Goal: Task Accomplishment & Management: Manage account settings

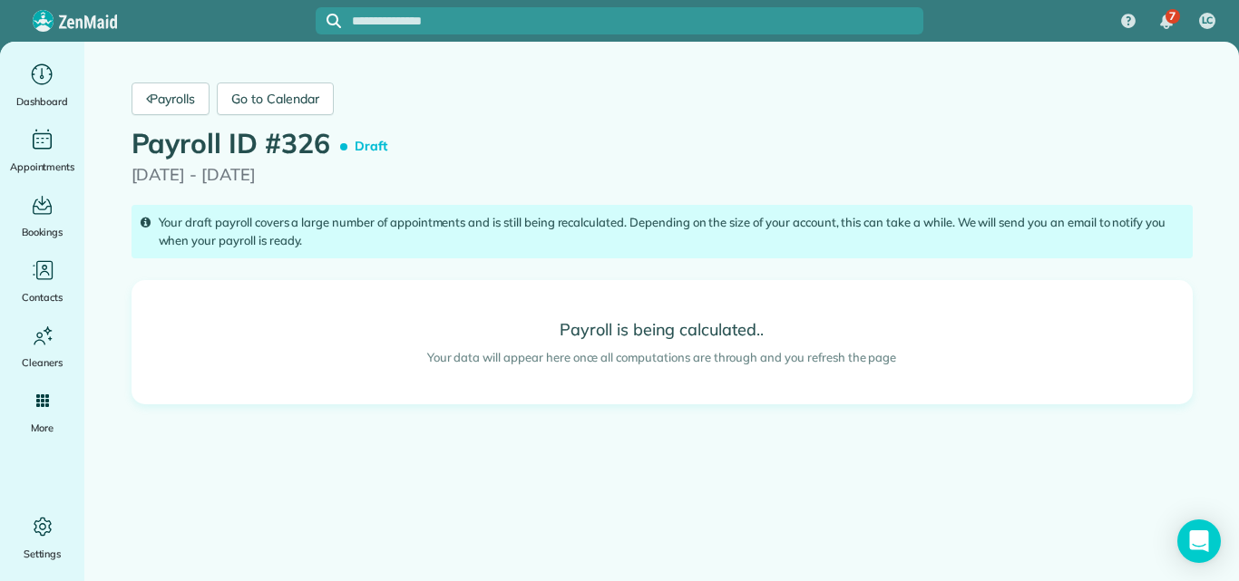
drag, startPoint x: 148, startPoint y: 229, endPoint x: 222, endPoint y: 103, distance: 145.6
click at [220, 88] on div "Payrolls Go to Calendar Payroll ID #326 Draft 10/06/2025 - 10/12/2025 Your draf…" at bounding box center [662, 291] width 1089 height 499
drag, startPoint x: 223, startPoint y: 142, endPoint x: 202, endPoint y: 171, distance: 35.7
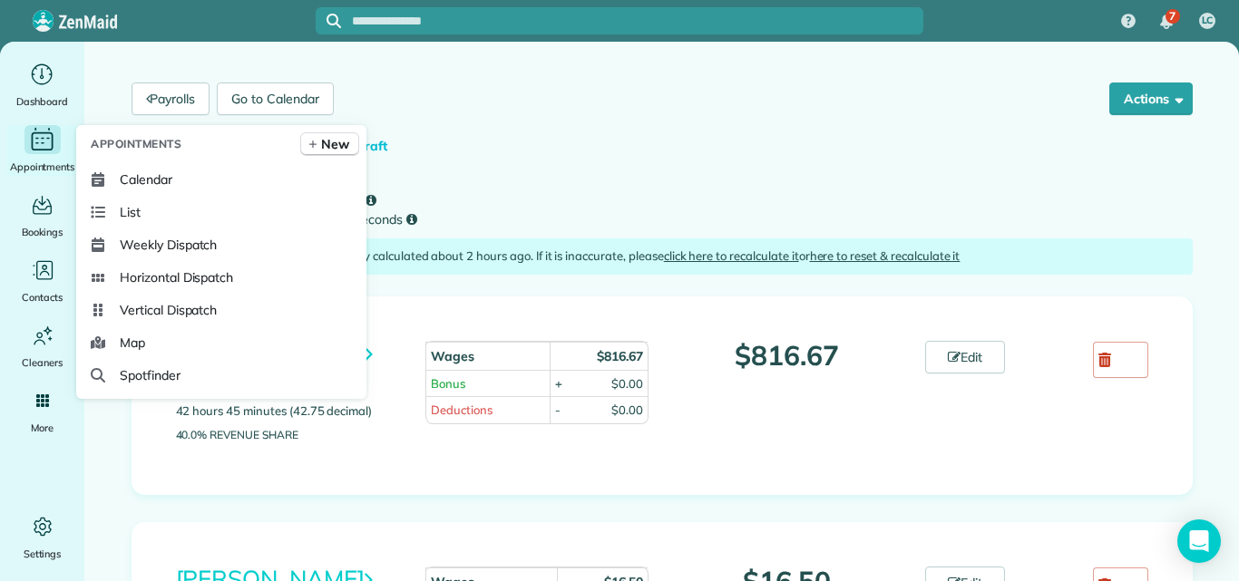
click at [34, 141] on icon "Main" at bounding box center [42, 139] width 28 height 27
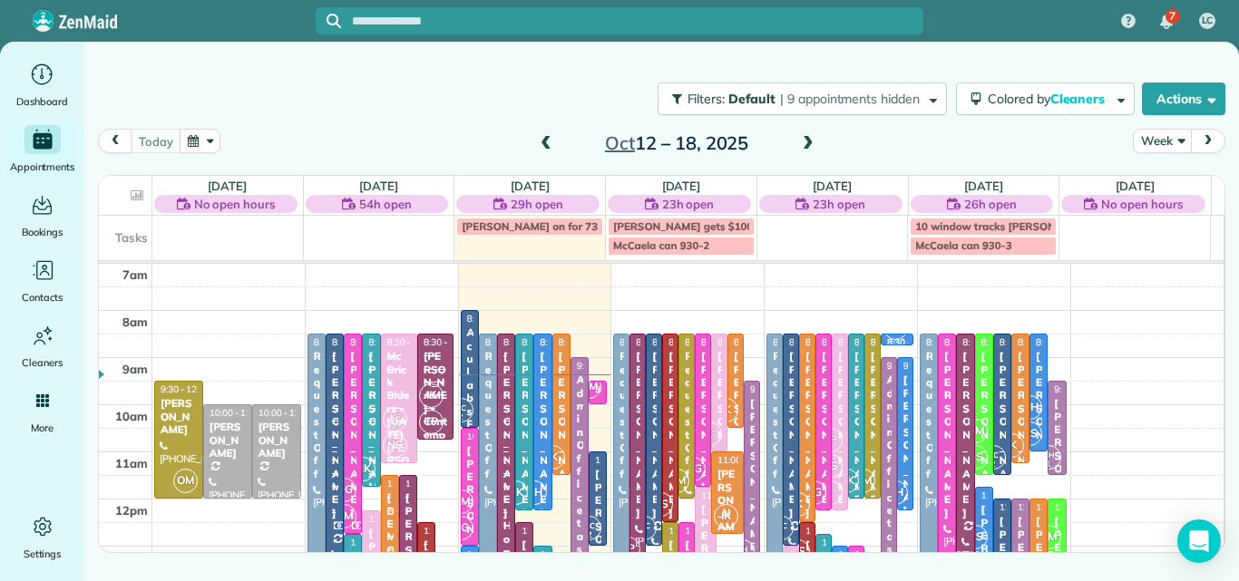
drag, startPoint x: 1037, startPoint y: 122, endPoint x: 994, endPoint y: 127, distance: 43.0
click at [994, 127] on div "Filters: Default | 9 appointments hidden Colored by Cleaners Color by Cleaner C…" at bounding box center [661, 99] width 1155 height 60
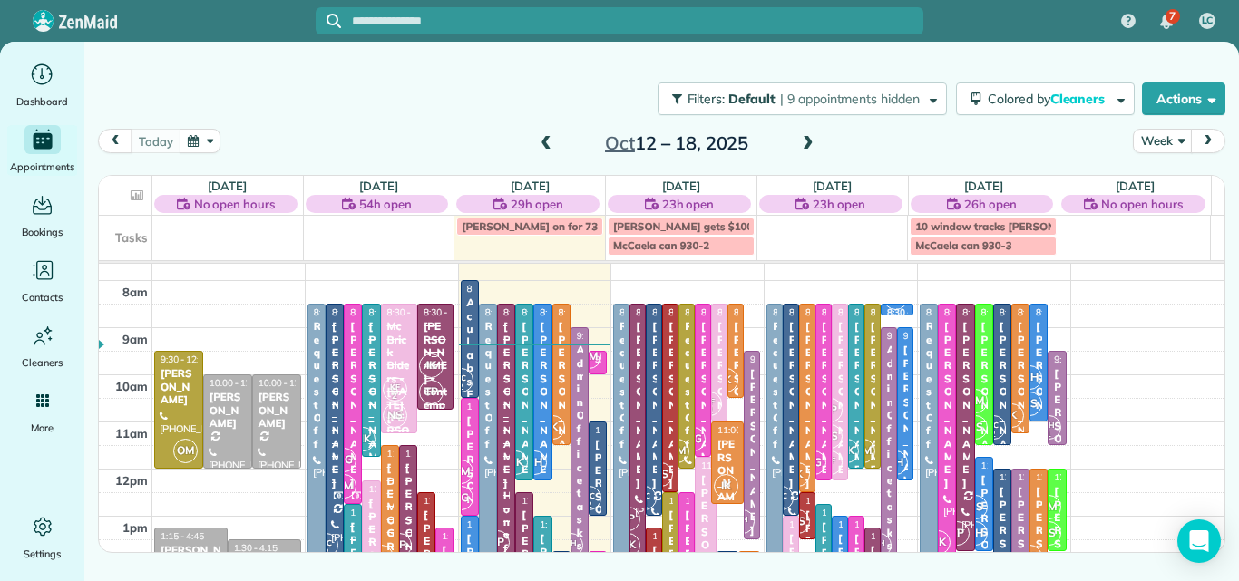
scroll to position [59, 0]
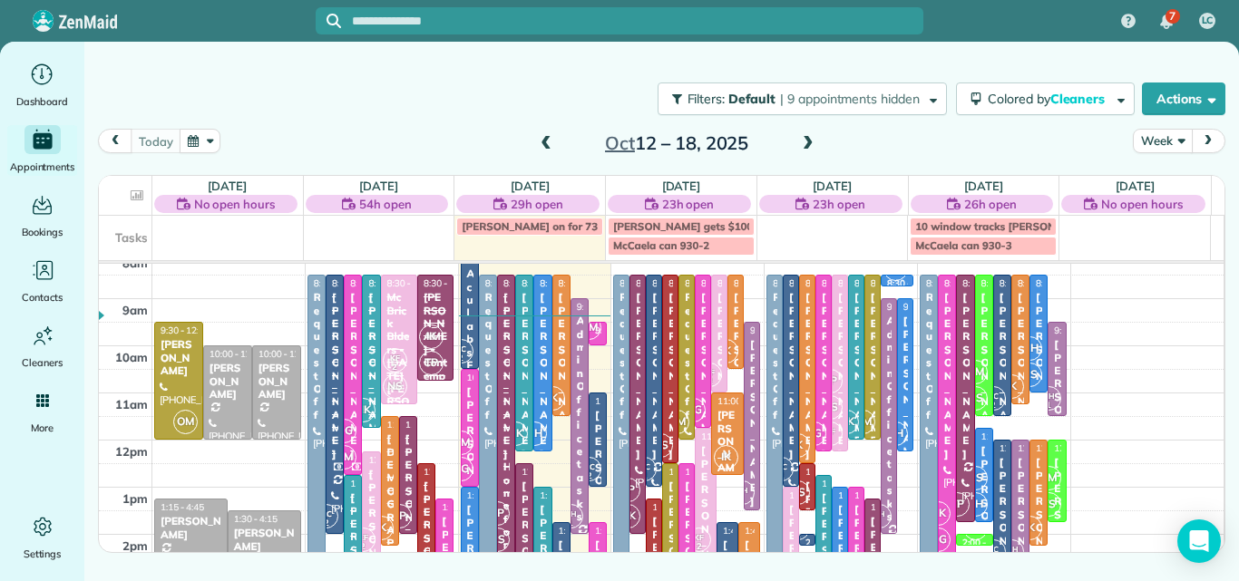
click at [1153, 139] on button "Week" at bounding box center [1162, 141] width 59 height 24
click at [1162, 180] on link "Day" at bounding box center [1205, 183] width 143 height 36
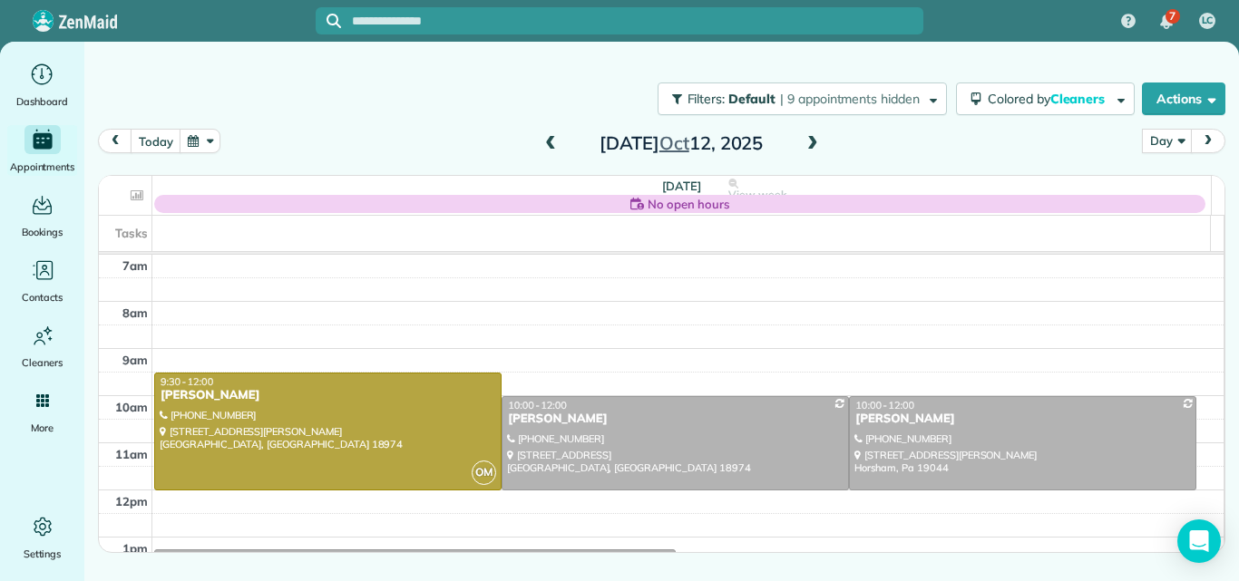
click at [804, 149] on span at bounding box center [813, 144] width 20 height 16
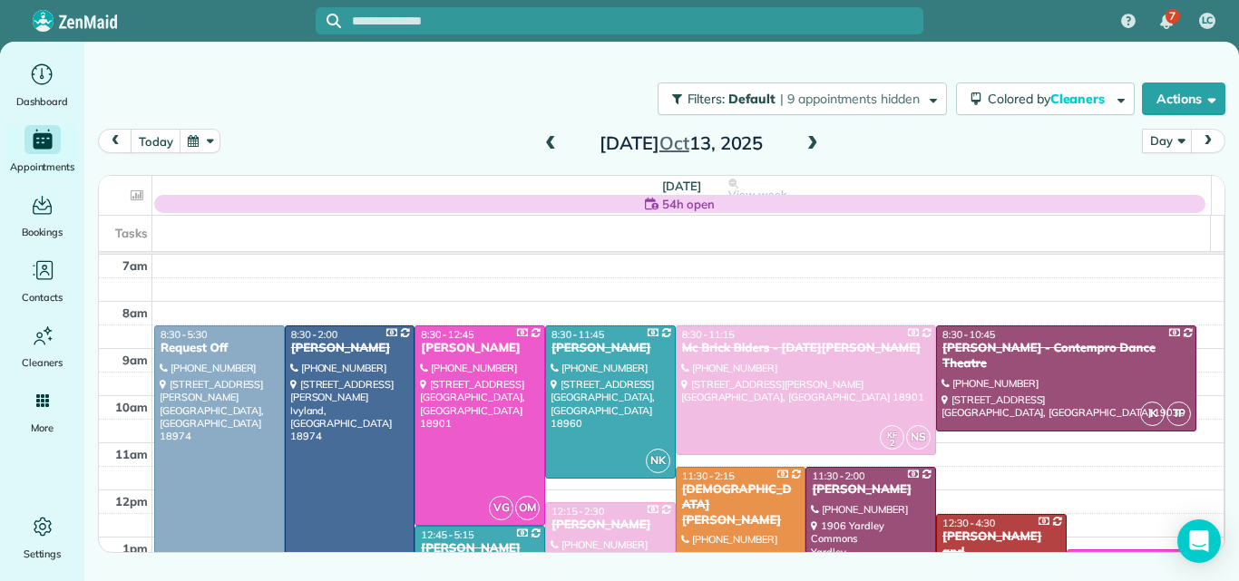
click at [818, 140] on span at bounding box center [813, 144] width 20 height 16
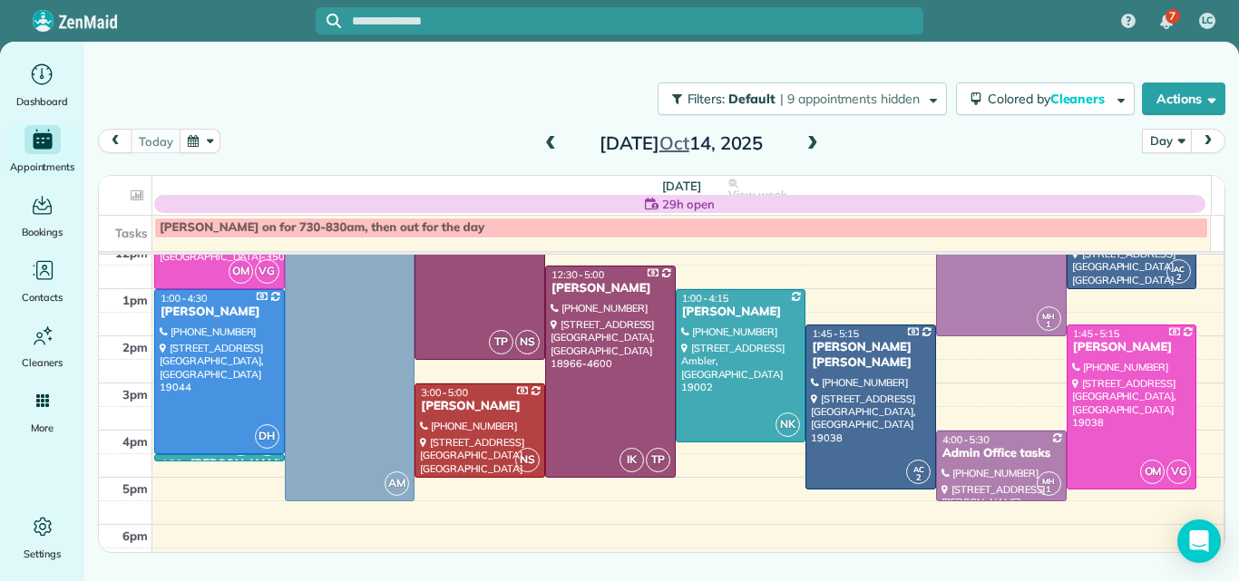
scroll to position [257, 0]
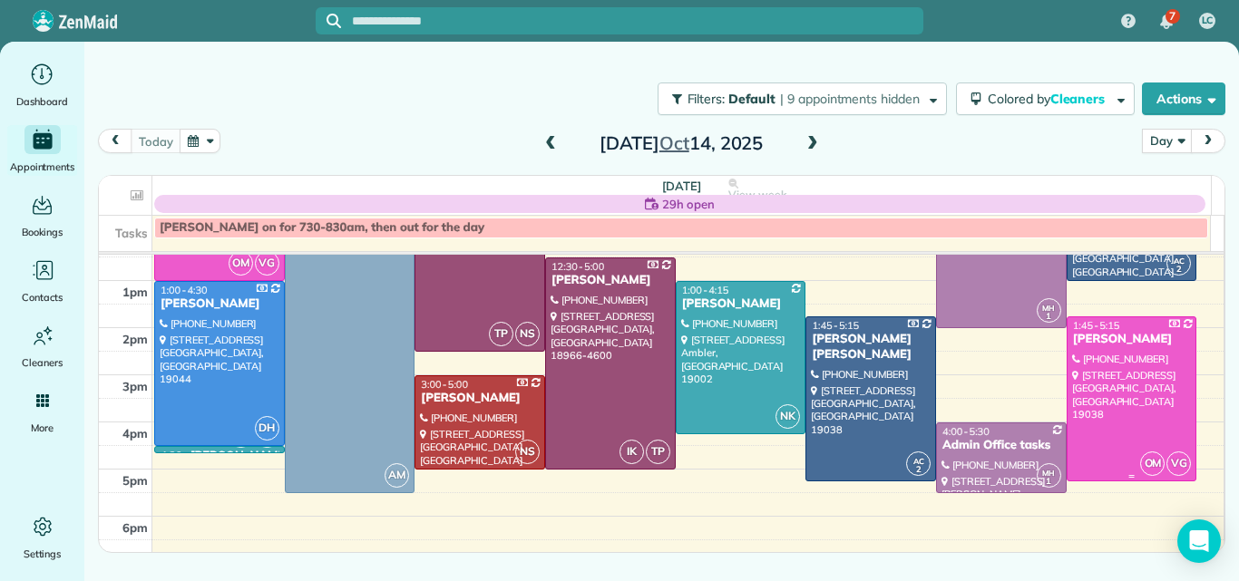
click at [1089, 370] on div at bounding box center [1132, 398] width 129 height 163
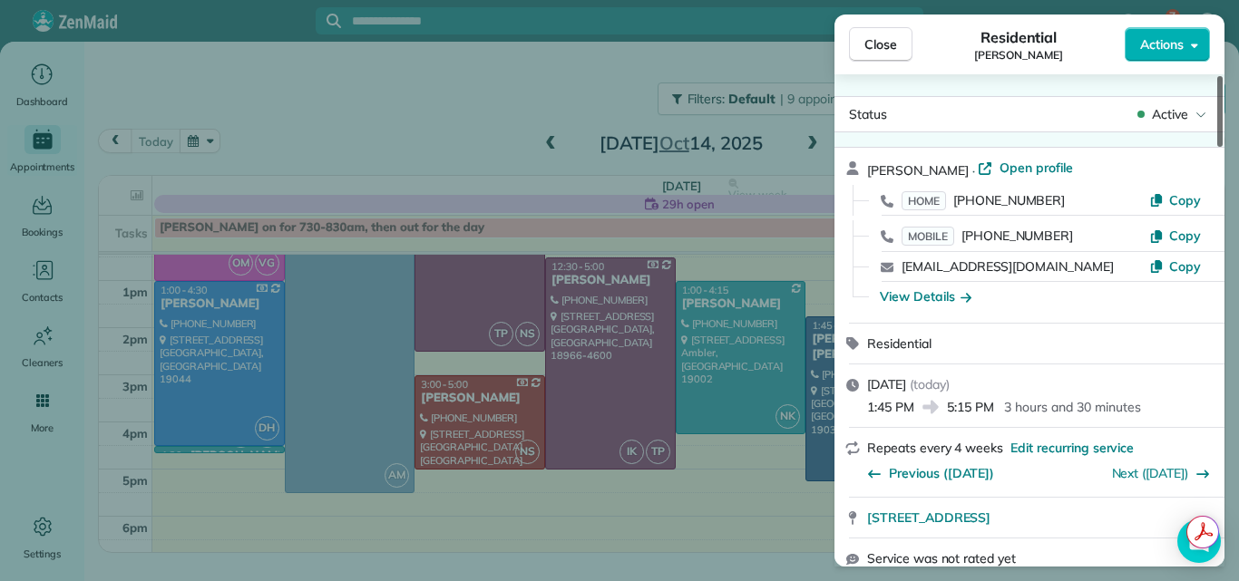
drag, startPoint x: 1220, startPoint y: 133, endPoint x: 1212, endPoint y: 97, distance: 37.2
click at [1217, 97] on div at bounding box center [1219, 111] width 5 height 71
click at [1000, 165] on span "Open profile" at bounding box center [1036, 168] width 73 height 18
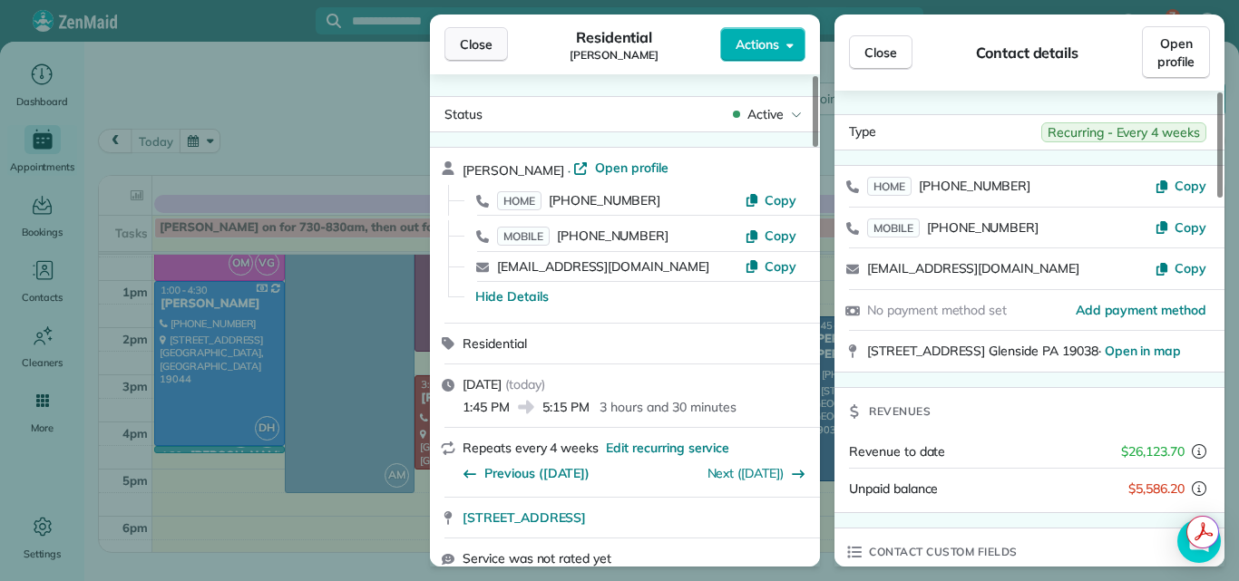
click at [477, 45] on span "Close" at bounding box center [476, 44] width 33 height 18
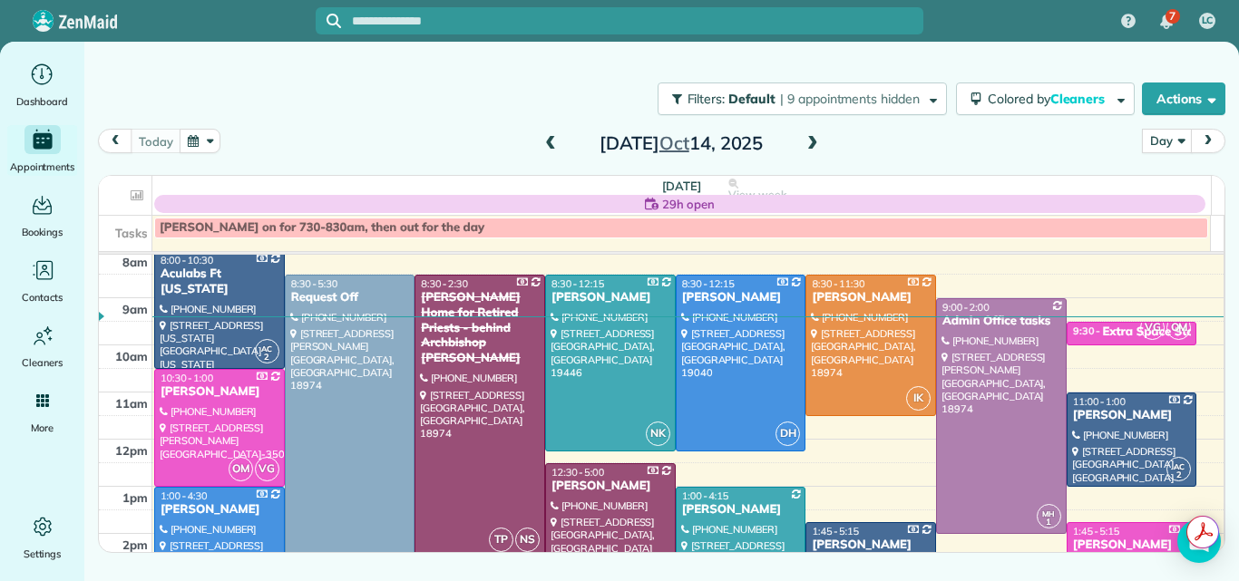
scroll to position [39, 0]
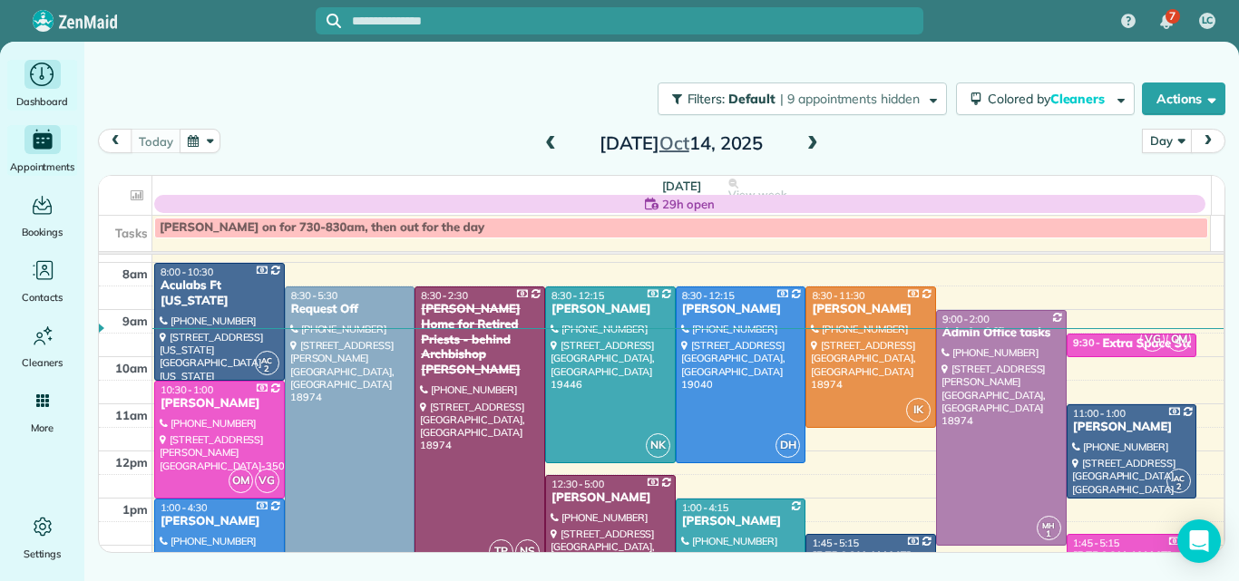
click at [40, 75] on icon "Main" at bounding box center [42, 74] width 28 height 27
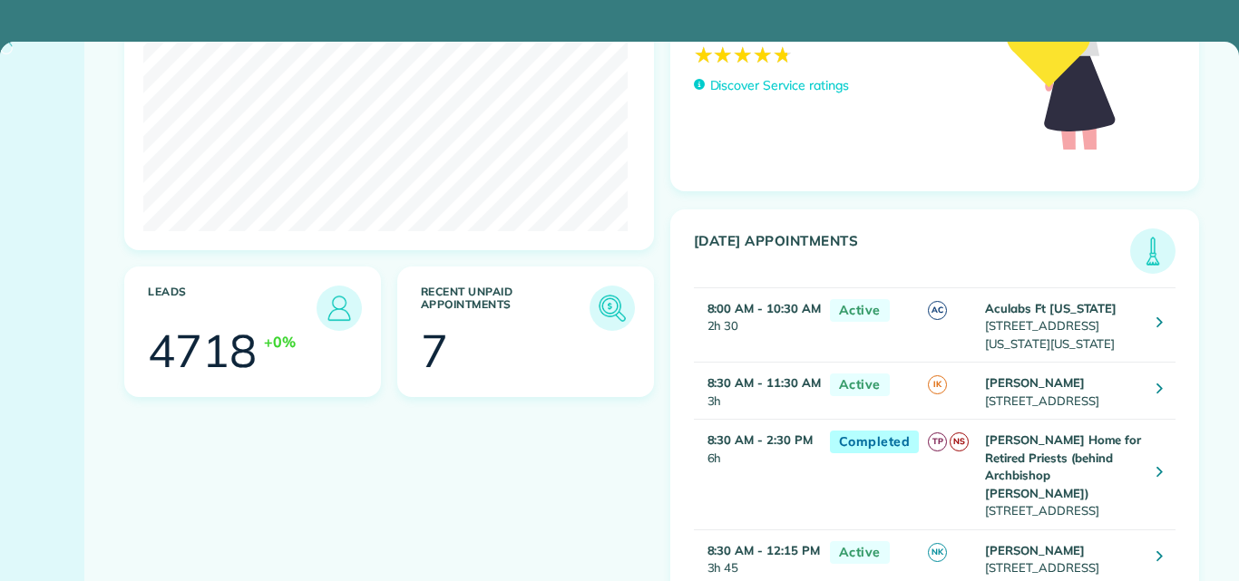
scroll to position [215, 484]
click at [598, 307] on img at bounding box center [612, 309] width 42 height 42
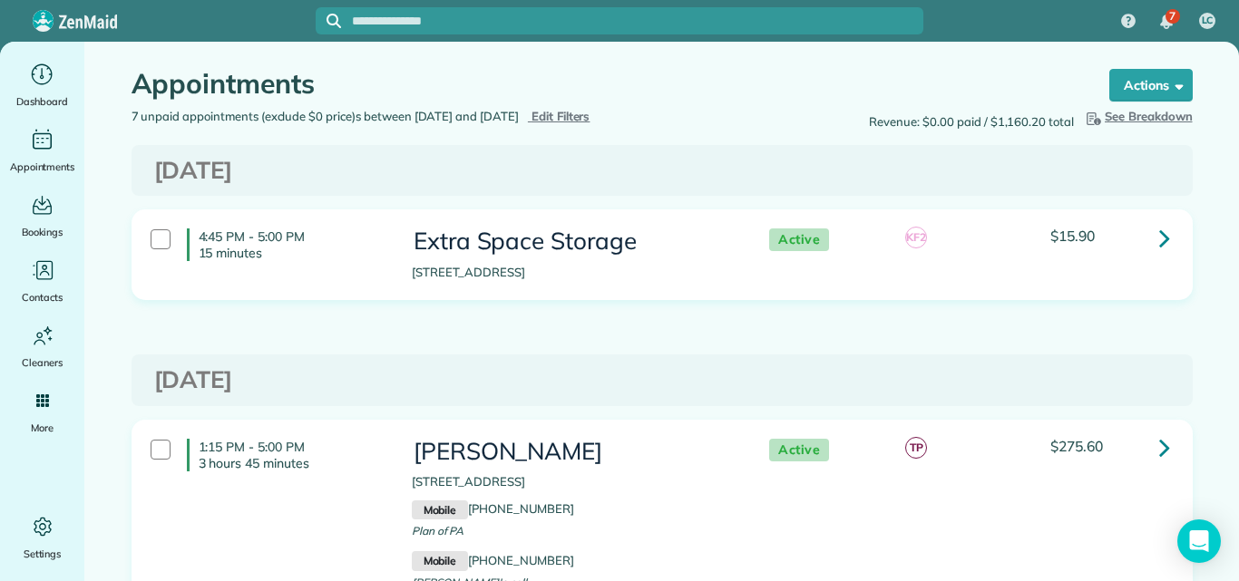
click at [591, 110] on span "Edit Filters" at bounding box center [561, 116] width 59 height 15
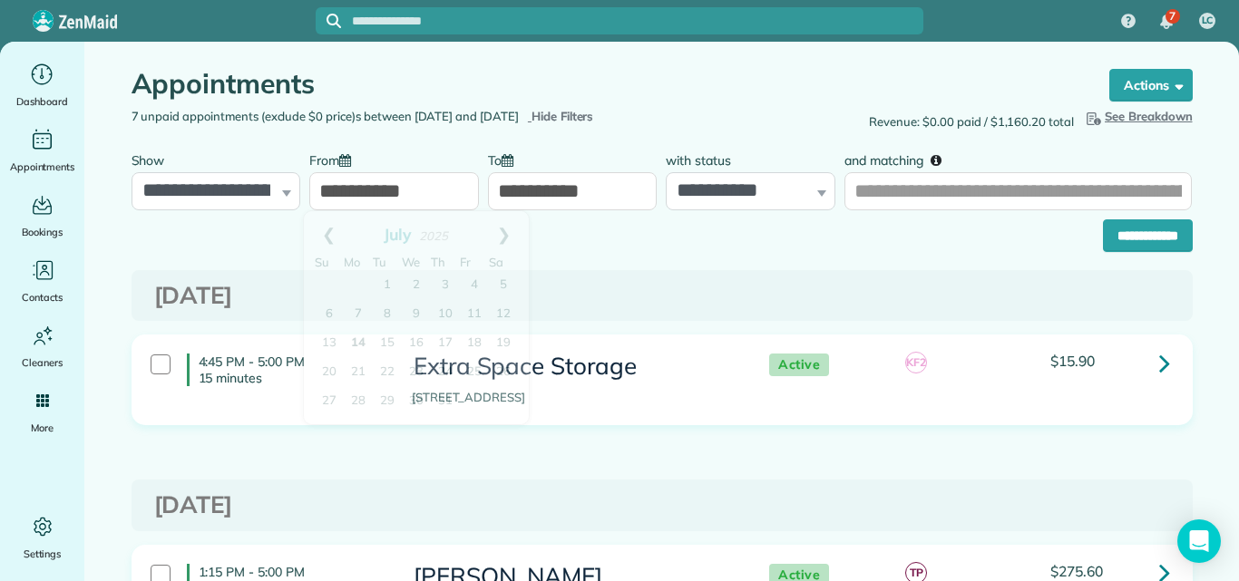
click at [454, 192] on input "**********" at bounding box center [394, 191] width 170 height 38
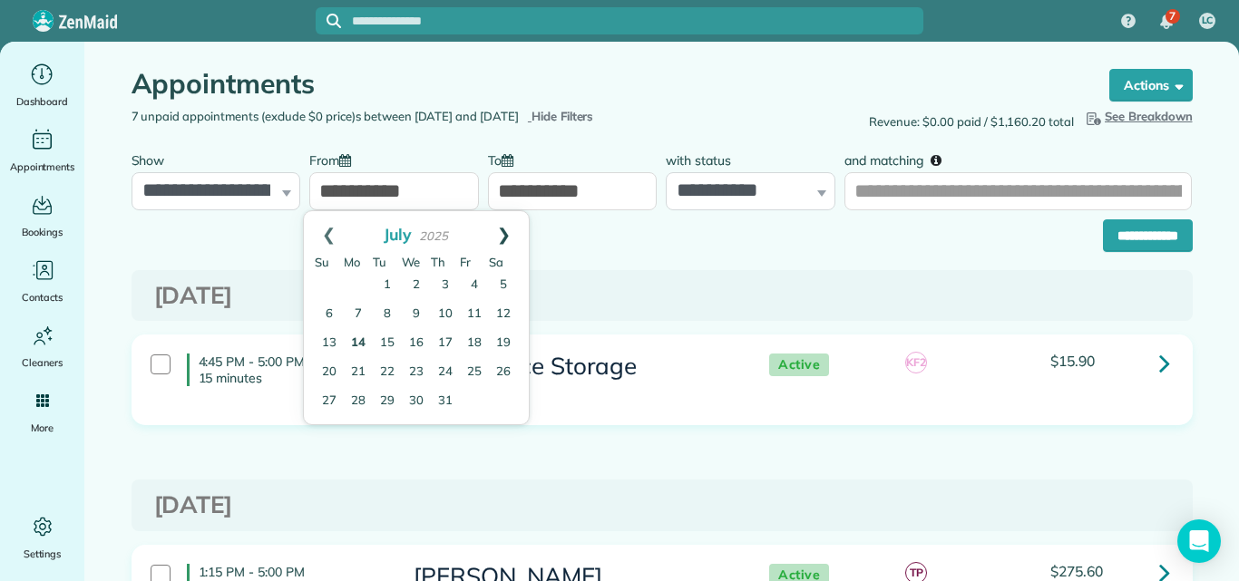
click at [506, 236] on link "Next" at bounding box center [504, 233] width 50 height 45
click at [354, 308] on link "6" at bounding box center [358, 314] width 29 height 29
type input "**********"
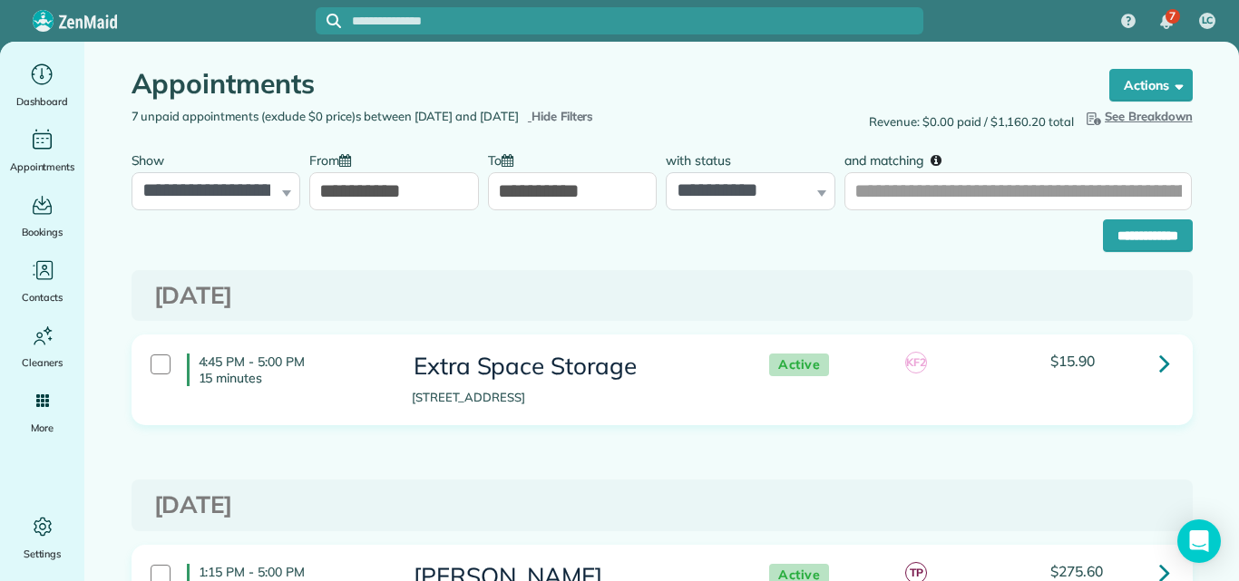
click at [631, 187] on input "**********" at bounding box center [573, 191] width 170 height 38
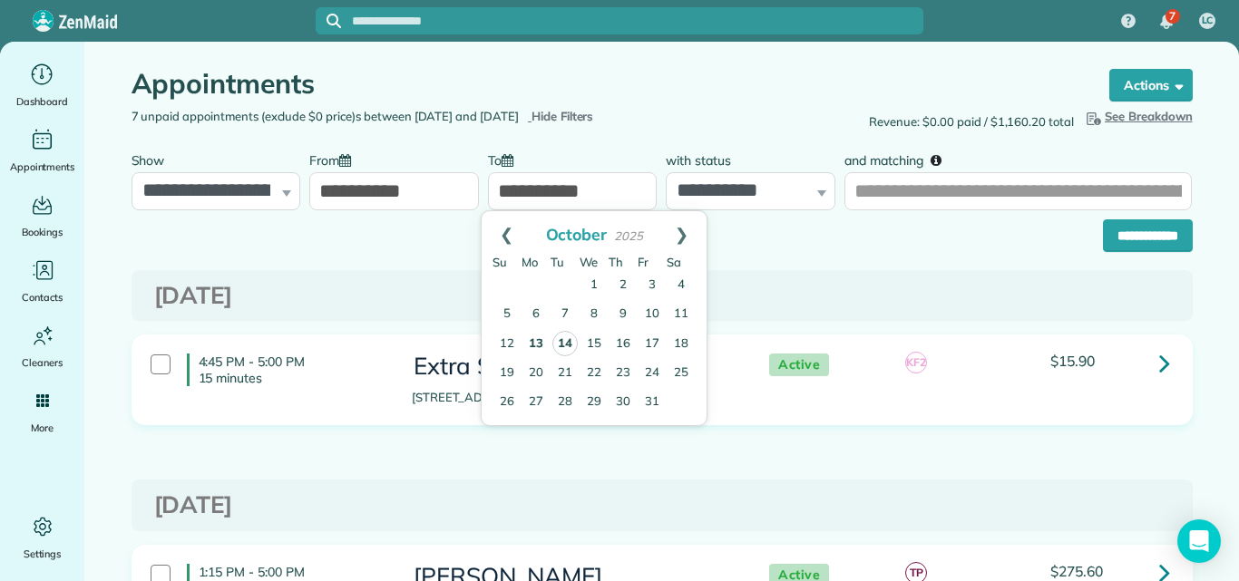
click at [563, 341] on link "14" at bounding box center [564, 343] width 25 height 25
type input "**********"
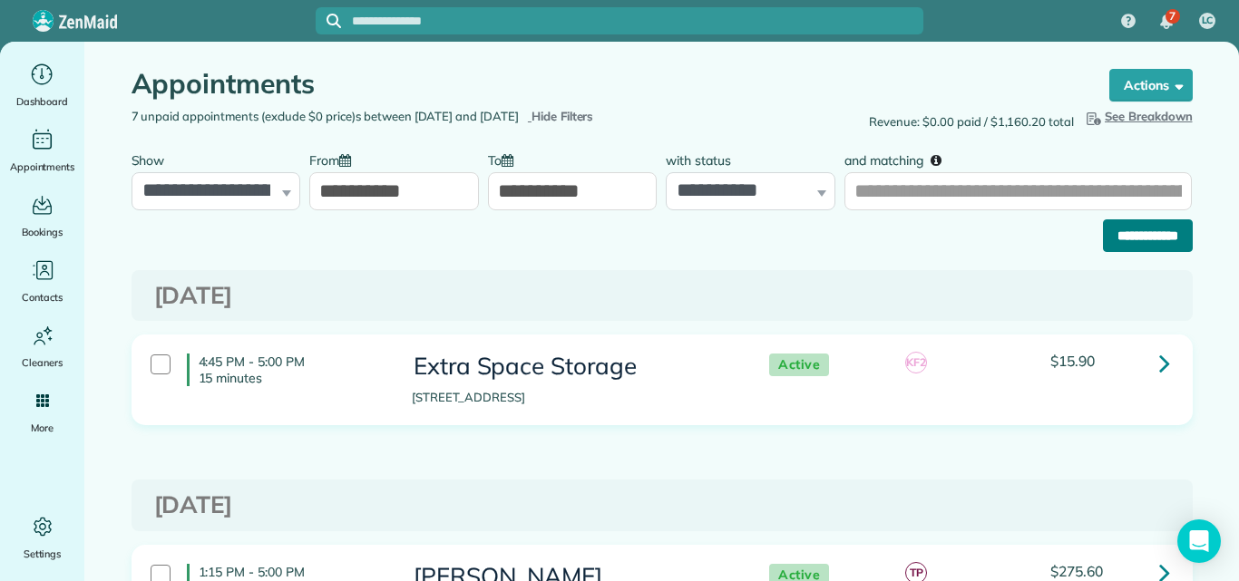
click at [1119, 229] on input "**********" at bounding box center [1148, 236] width 90 height 33
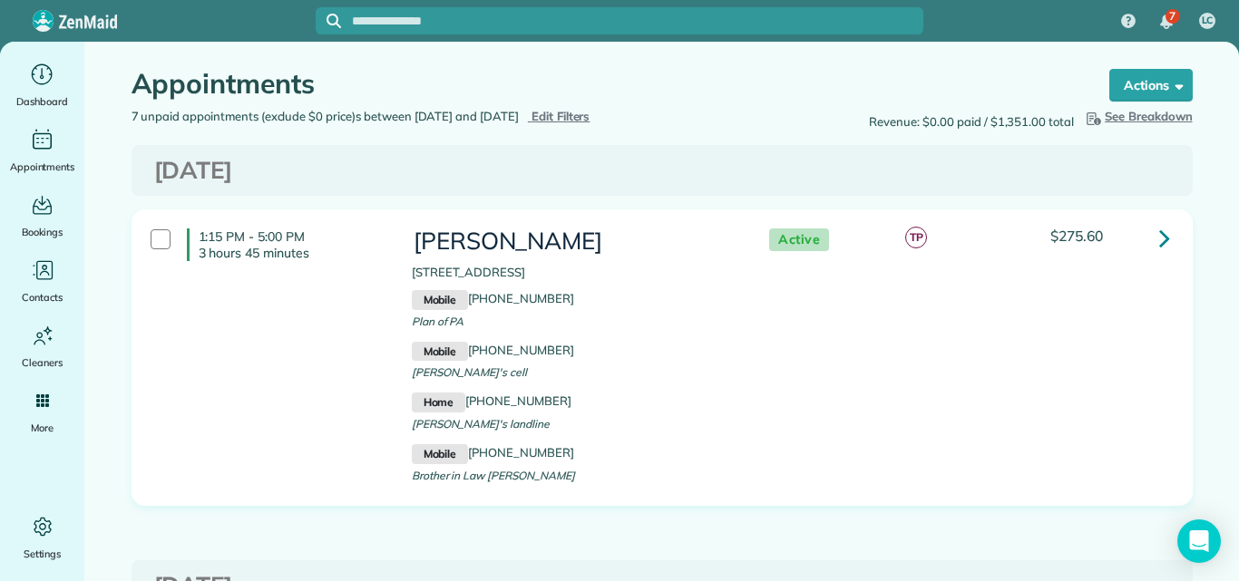
click at [1159, 236] on icon at bounding box center [1164, 238] width 11 height 32
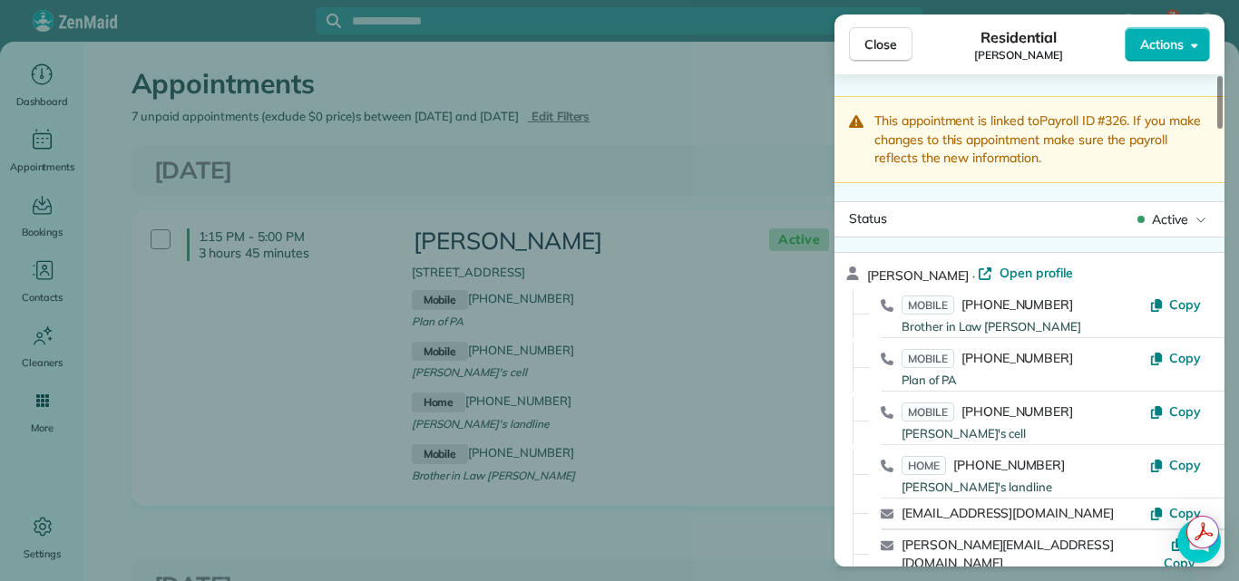
click at [889, 42] on span "Close" at bounding box center [880, 44] width 33 height 18
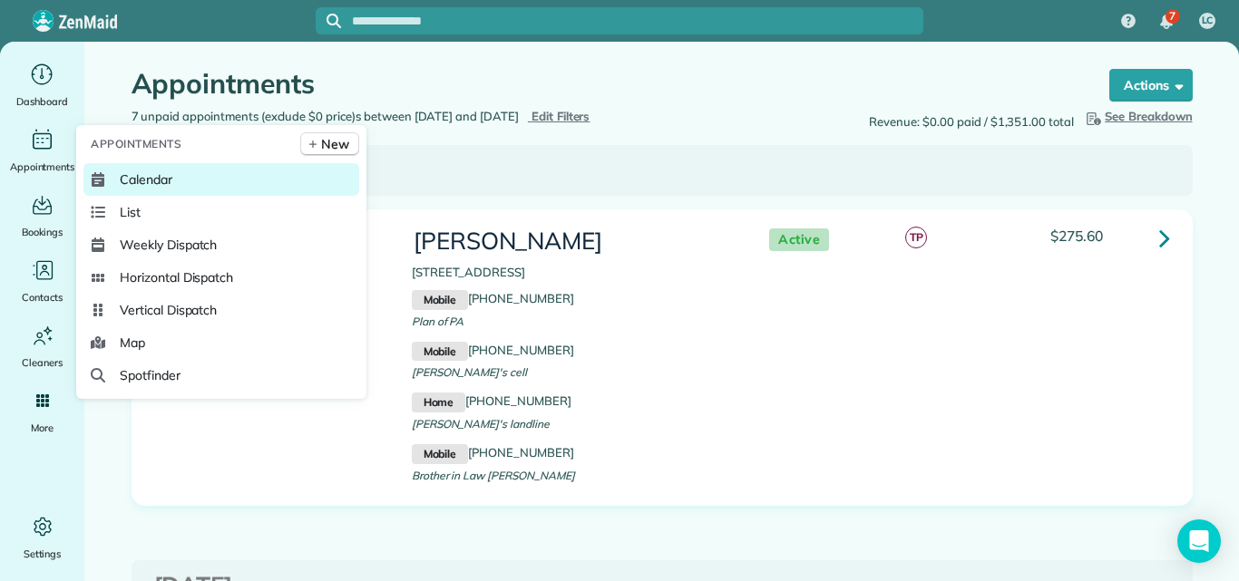
click at [122, 173] on span "Calendar" at bounding box center [146, 180] width 53 height 18
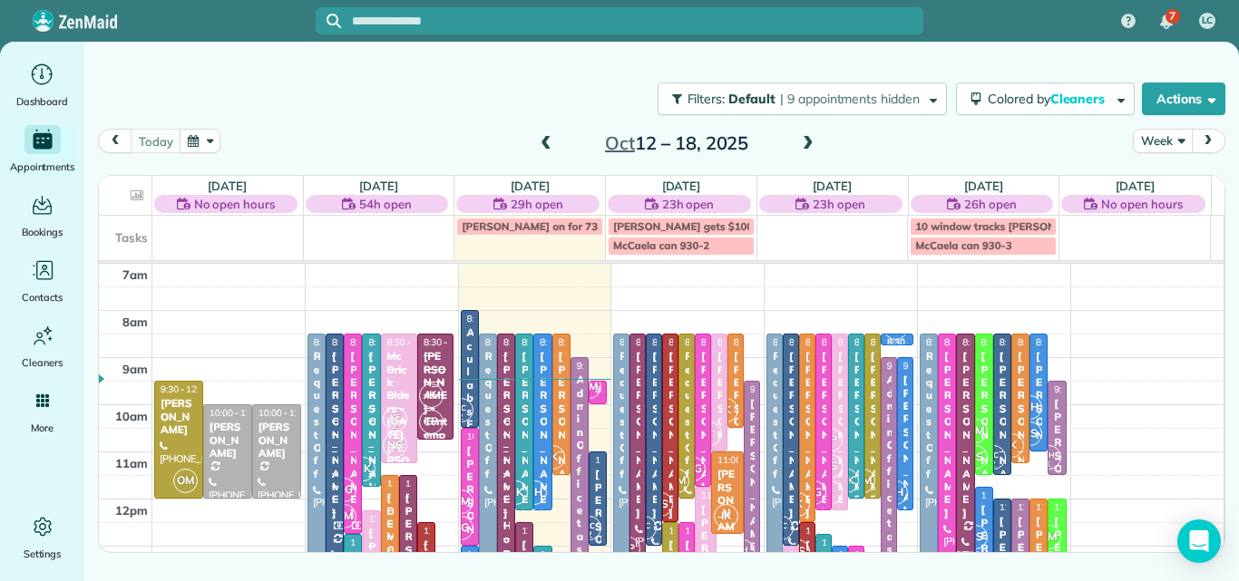
click at [1170, 132] on button "Week" at bounding box center [1162, 141] width 59 height 24
click at [1152, 183] on link "Day" at bounding box center [1205, 183] width 143 height 36
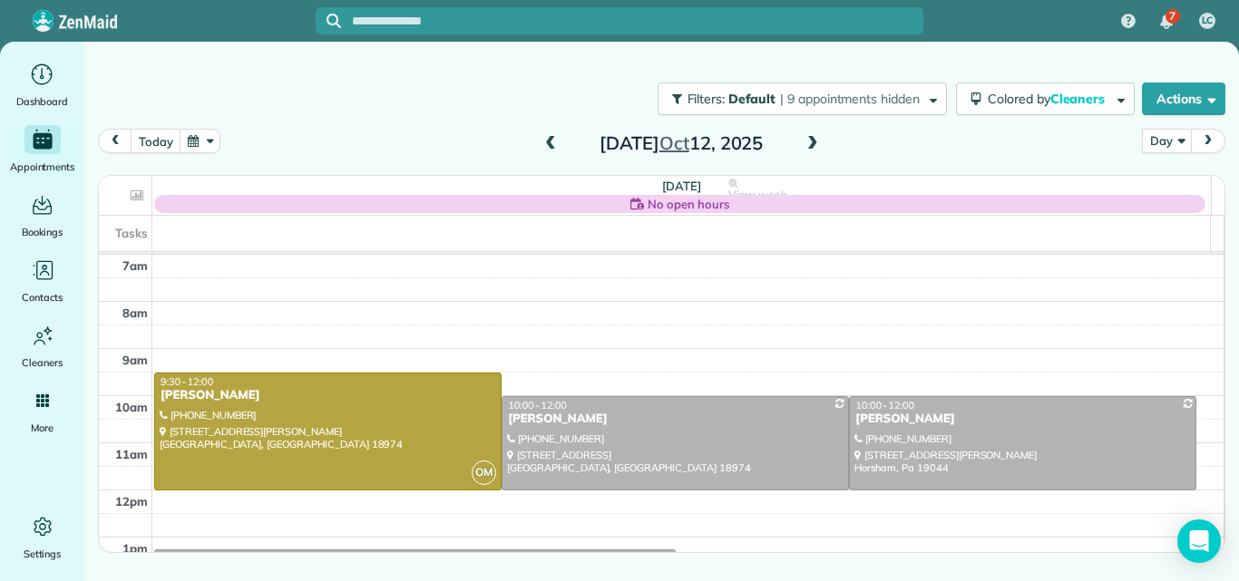
click at [810, 144] on span at bounding box center [813, 144] width 20 height 16
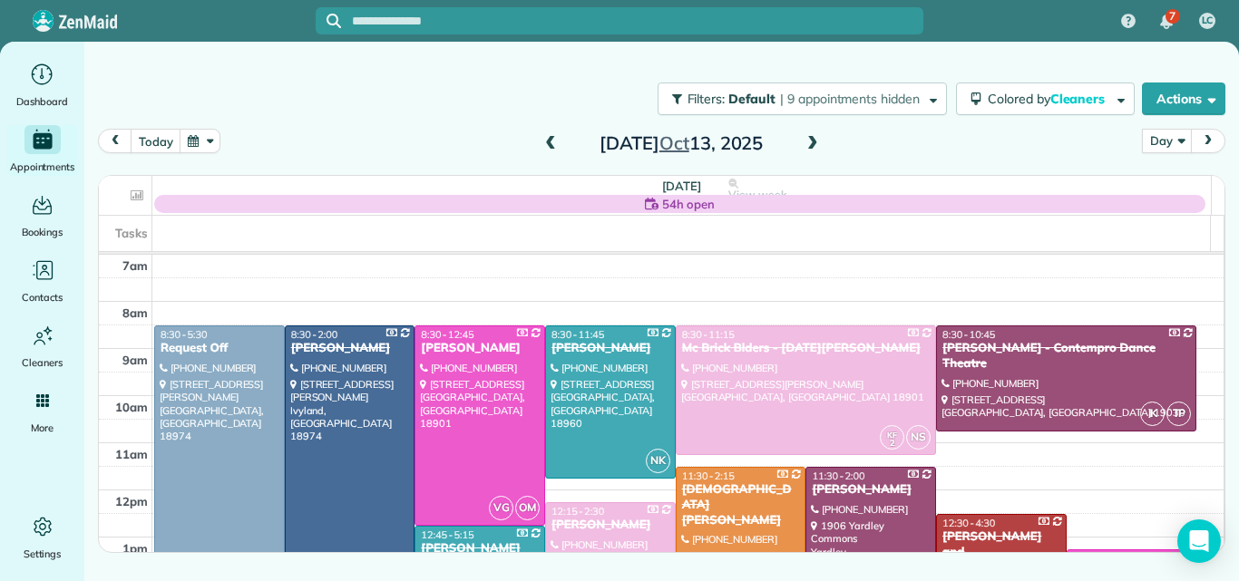
click at [810, 144] on span at bounding box center [813, 144] width 20 height 16
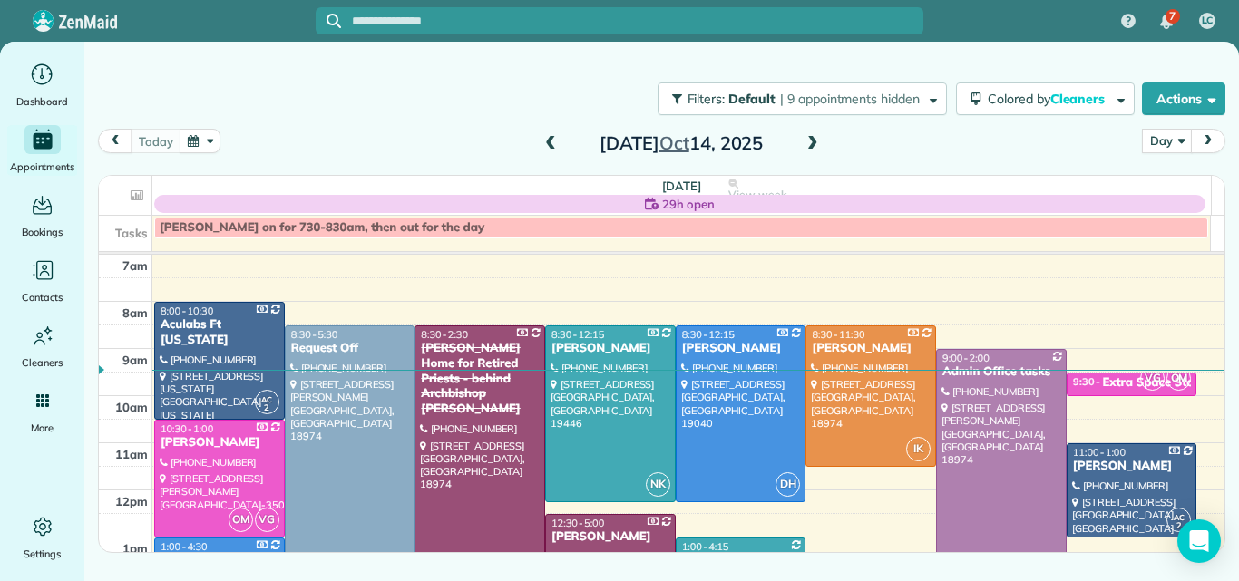
click at [396, 7] on div at bounding box center [620, 20] width 608 height 27
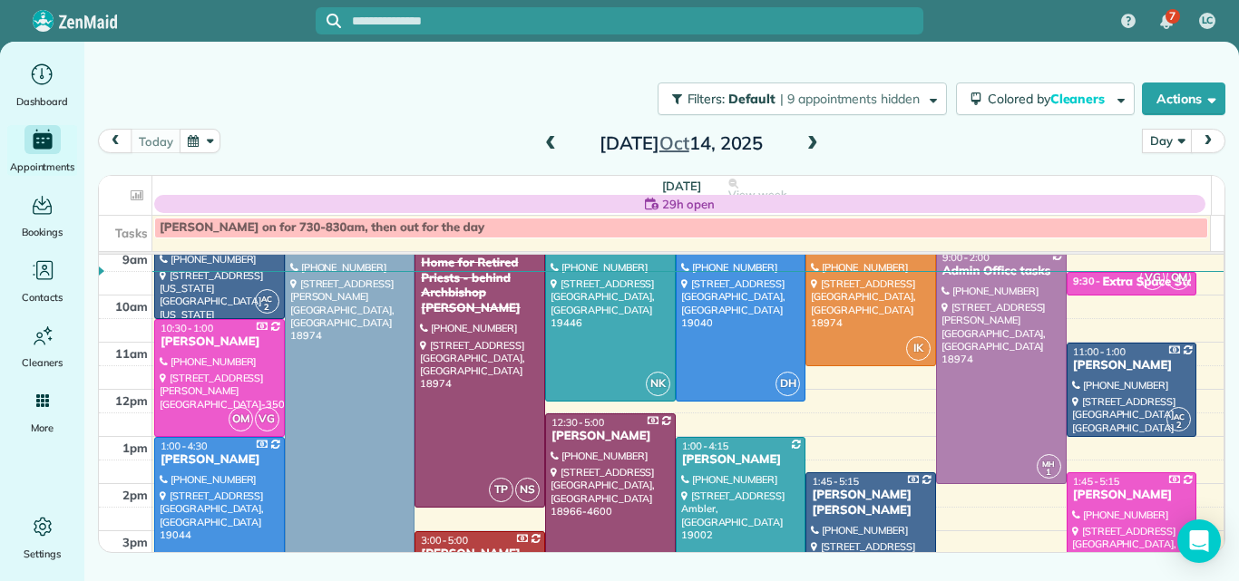
scroll to position [13, 0]
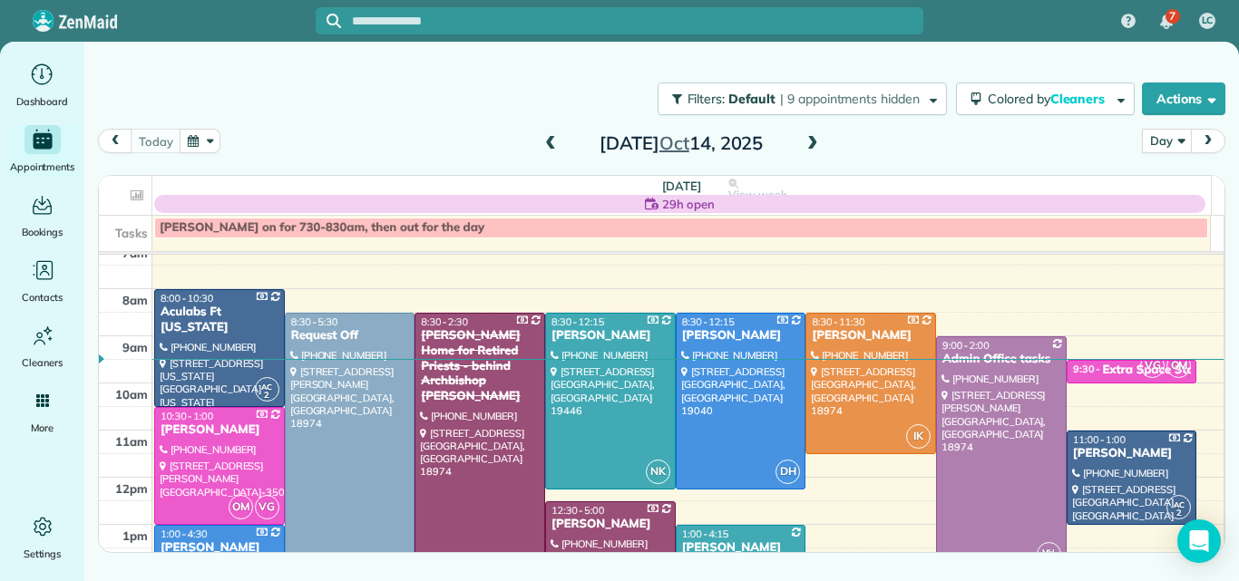
click at [810, 137] on span at bounding box center [813, 144] width 20 height 16
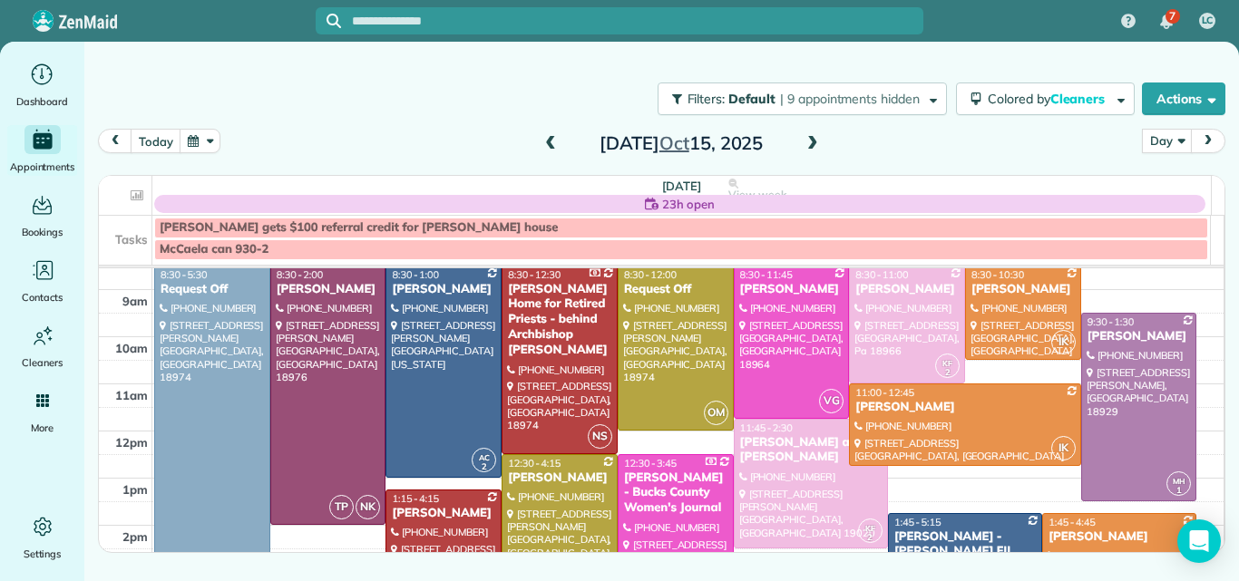
scroll to position [68, 0]
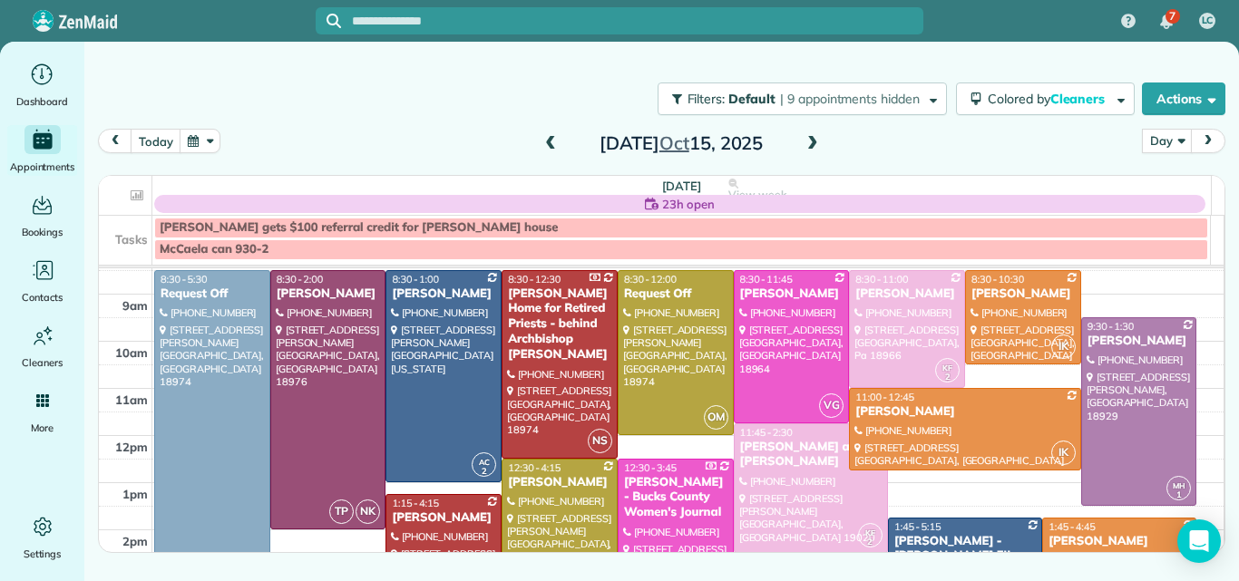
click at [552, 146] on span at bounding box center [551, 144] width 20 height 16
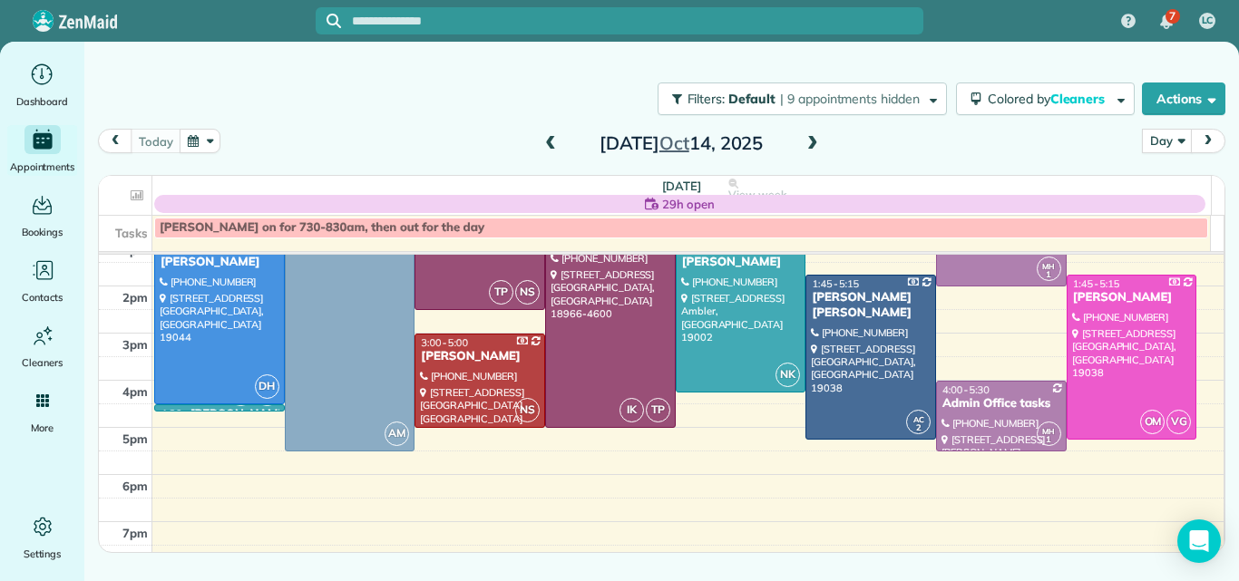
scroll to position [238, 0]
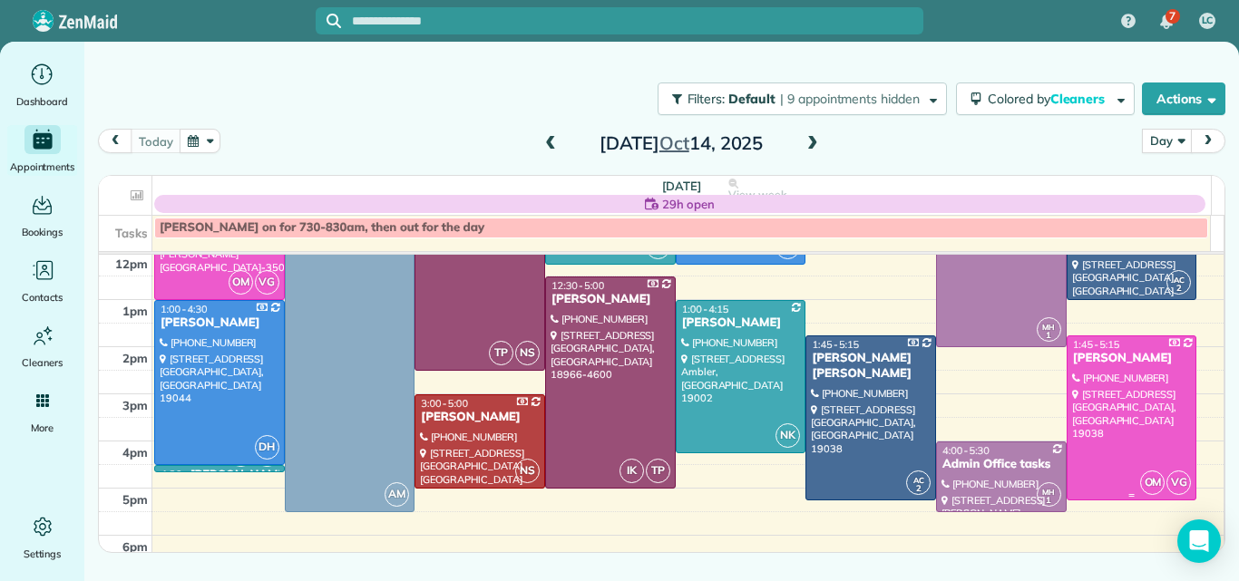
click at [1153, 372] on div at bounding box center [1132, 418] width 129 height 163
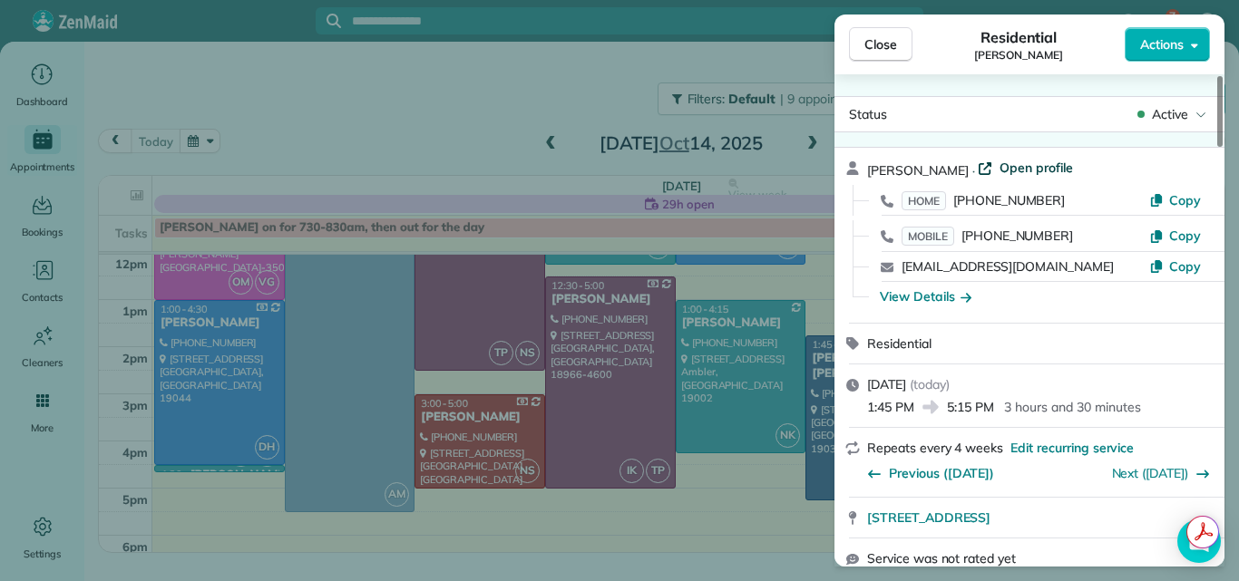
click at [1000, 166] on span "Open profile" at bounding box center [1036, 168] width 73 height 18
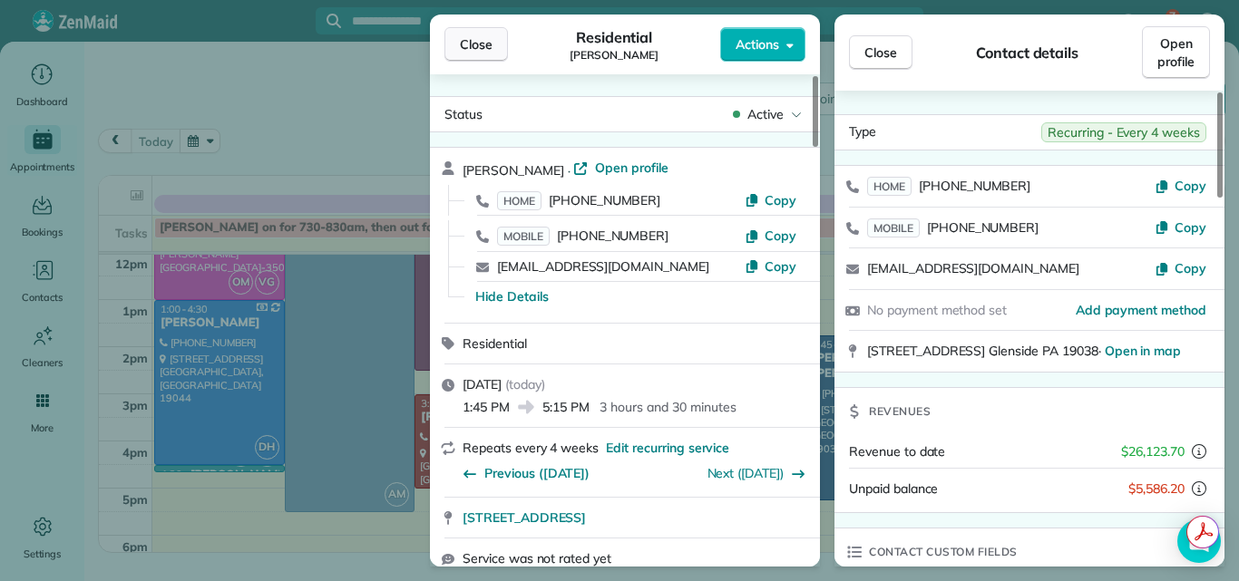
click at [495, 43] on button "Close" at bounding box center [475, 44] width 63 height 34
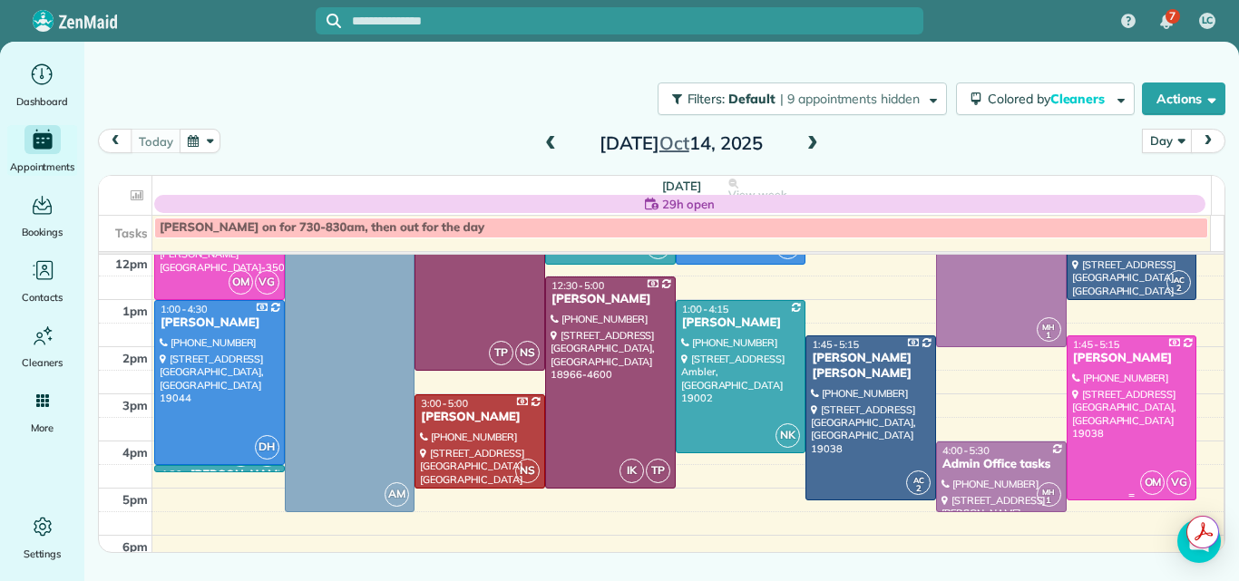
click at [1118, 390] on div at bounding box center [1132, 418] width 129 height 163
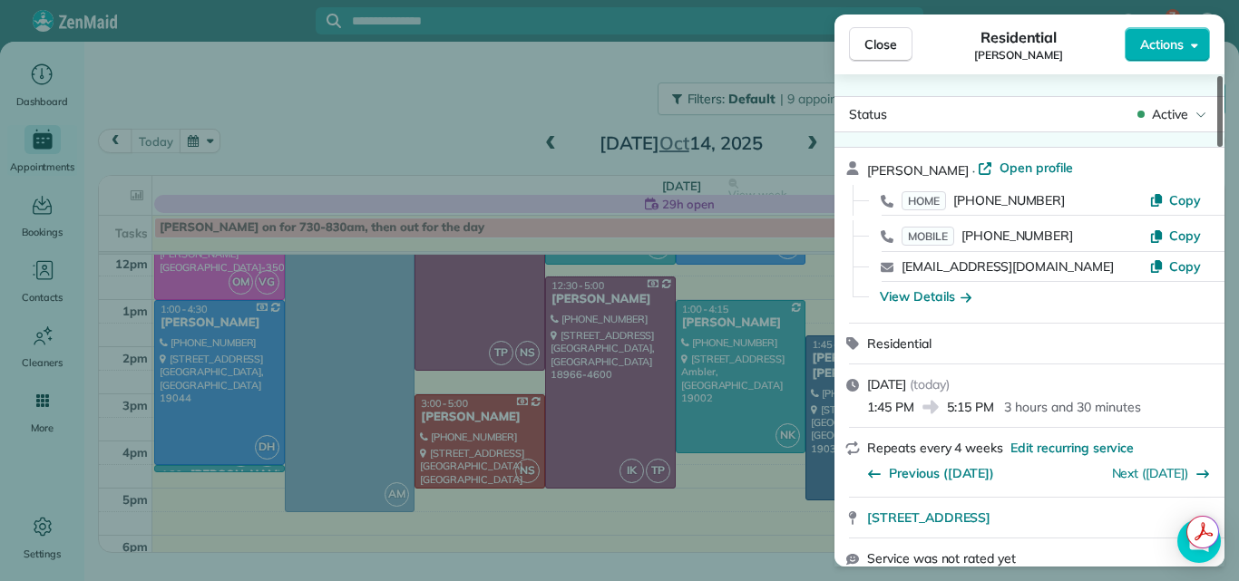
click at [1217, 112] on div at bounding box center [1219, 111] width 5 height 71
click at [1010, 159] on span "Open profile" at bounding box center [1036, 168] width 73 height 18
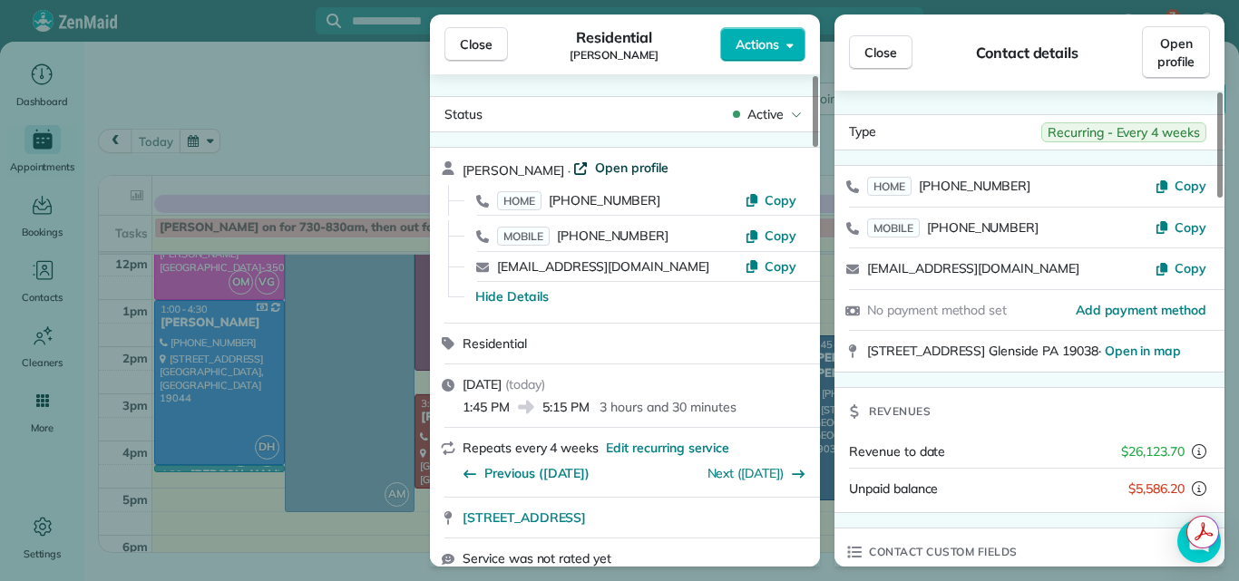
click at [610, 163] on span "Open profile" at bounding box center [631, 168] width 73 height 18
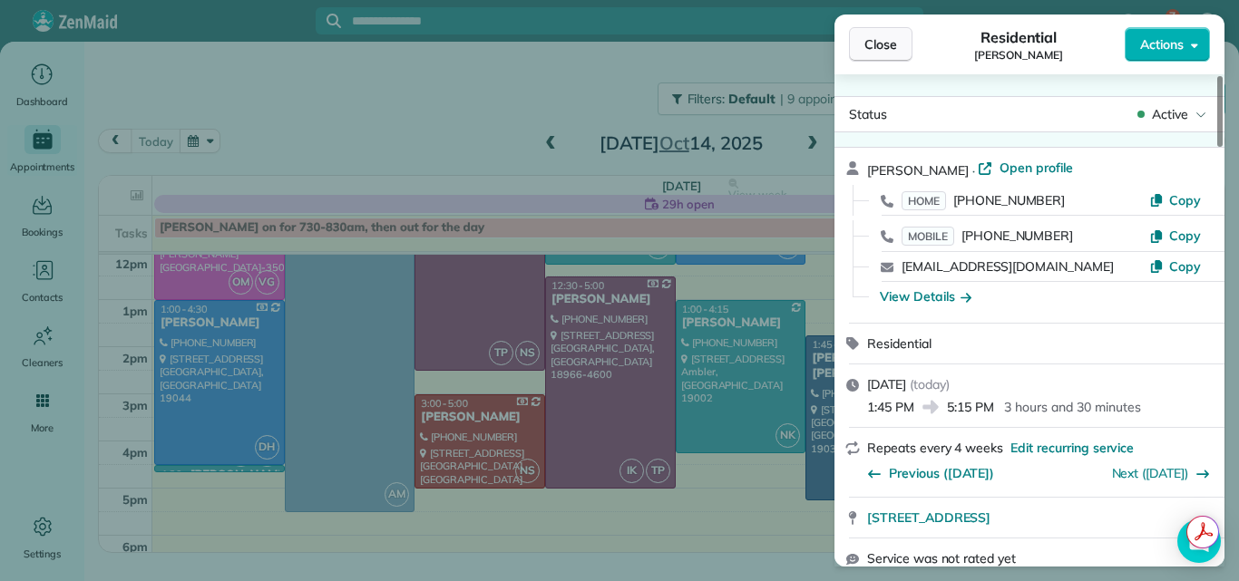
click at [887, 40] on span "Close" at bounding box center [880, 44] width 33 height 18
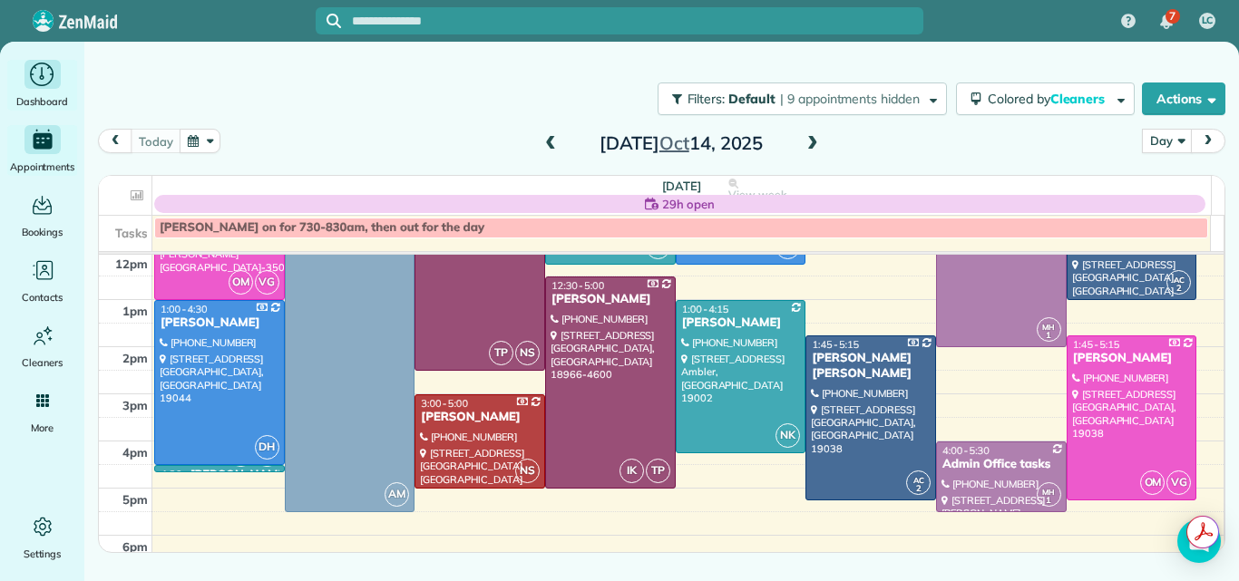
click at [42, 64] on icon "Main" at bounding box center [42, 74] width 28 height 27
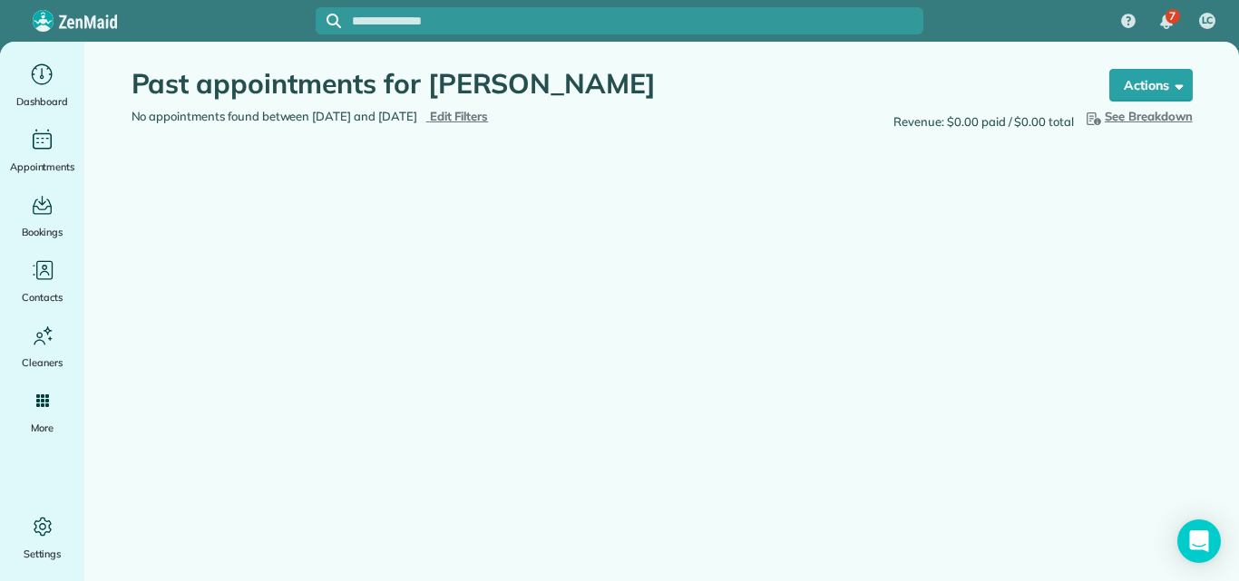
click at [489, 112] on span "Edit Filters" at bounding box center [459, 116] width 59 height 15
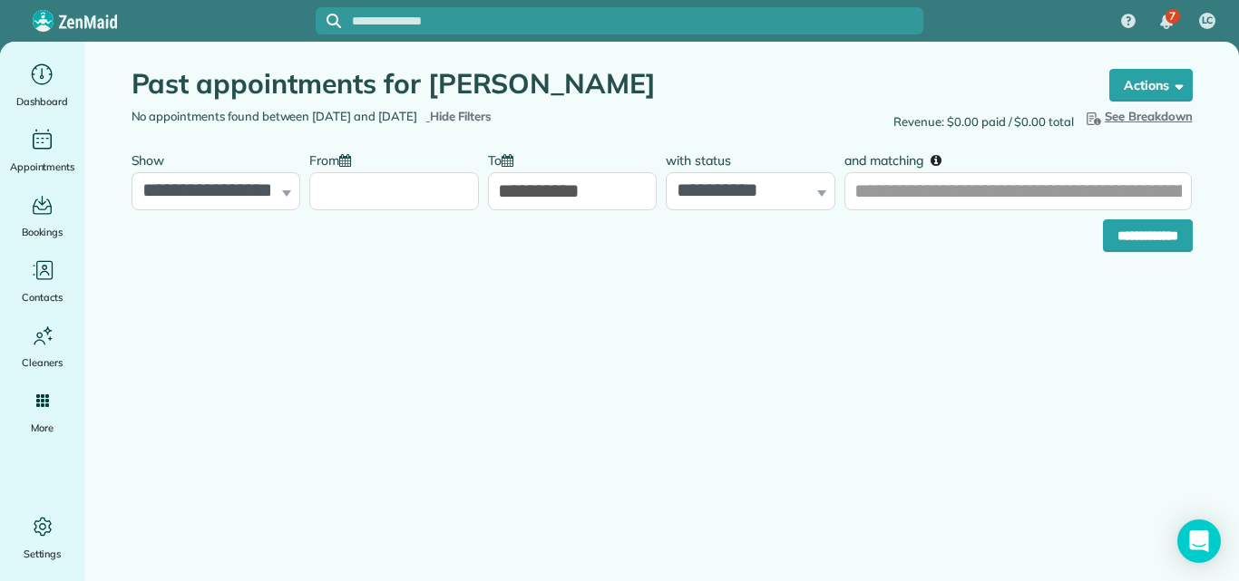
click at [379, 179] on input "From" at bounding box center [394, 191] width 170 height 38
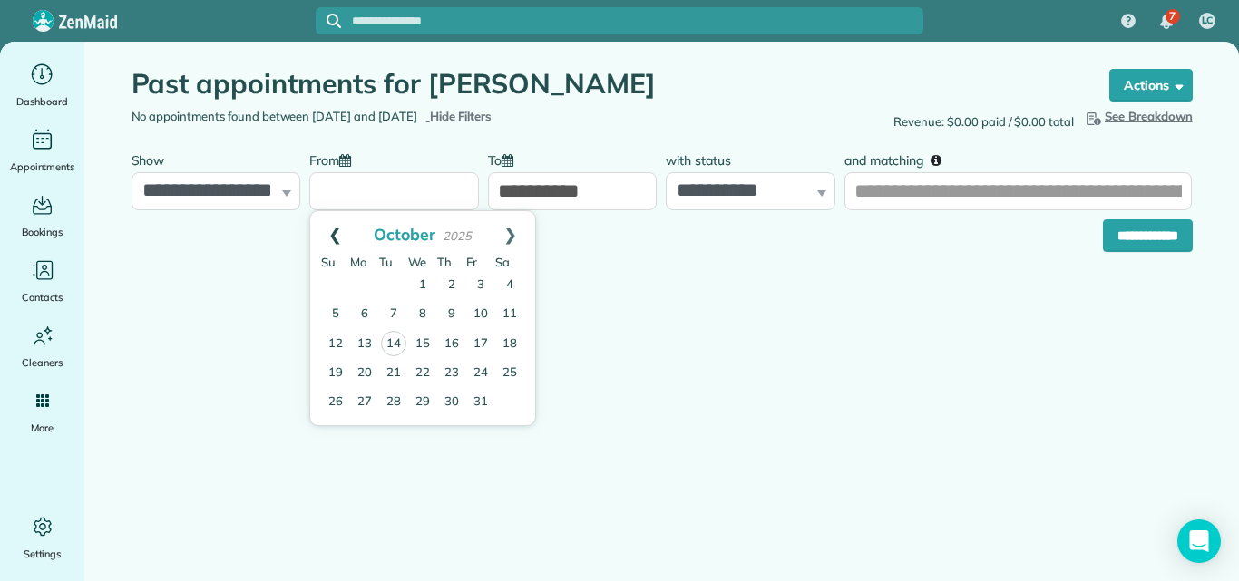
click at [327, 234] on link "Prev" at bounding box center [335, 233] width 50 height 45
click at [358, 282] on link "1" at bounding box center [364, 285] width 29 height 29
type input "**********"
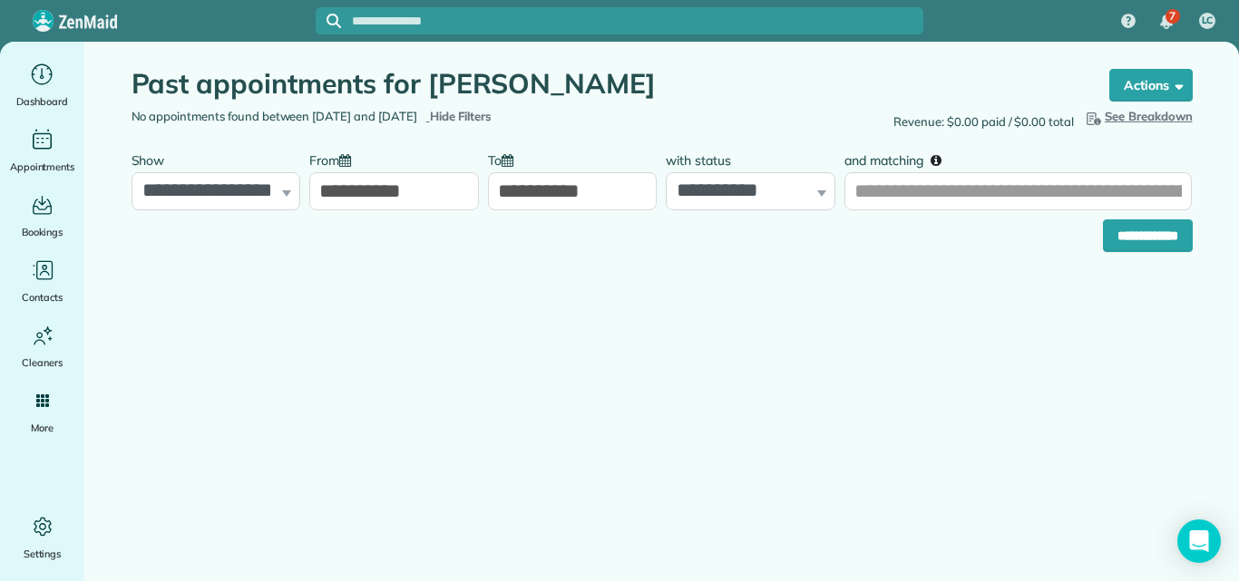
click at [557, 191] on input "**********" at bounding box center [573, 191] width 170 height 38
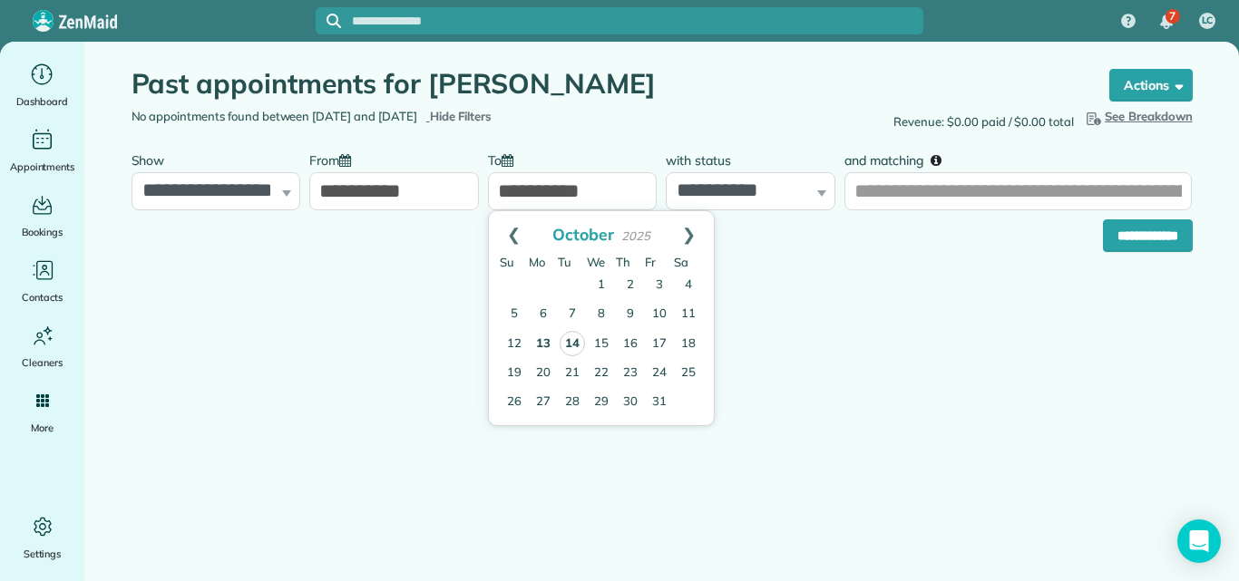
click at [579, 342] on link "14" at bounding box center [572, 343] width 25 height 25
type input "**********"
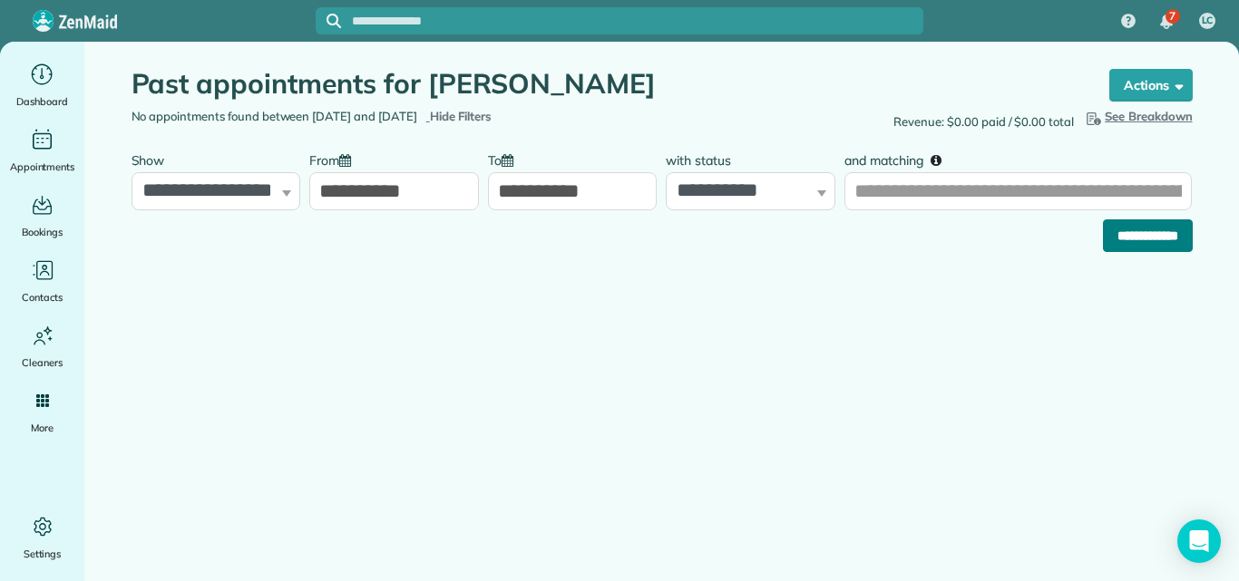
click at [1117, 237] on input "**********" at bounding box center [1148, 236] width 90 height 33
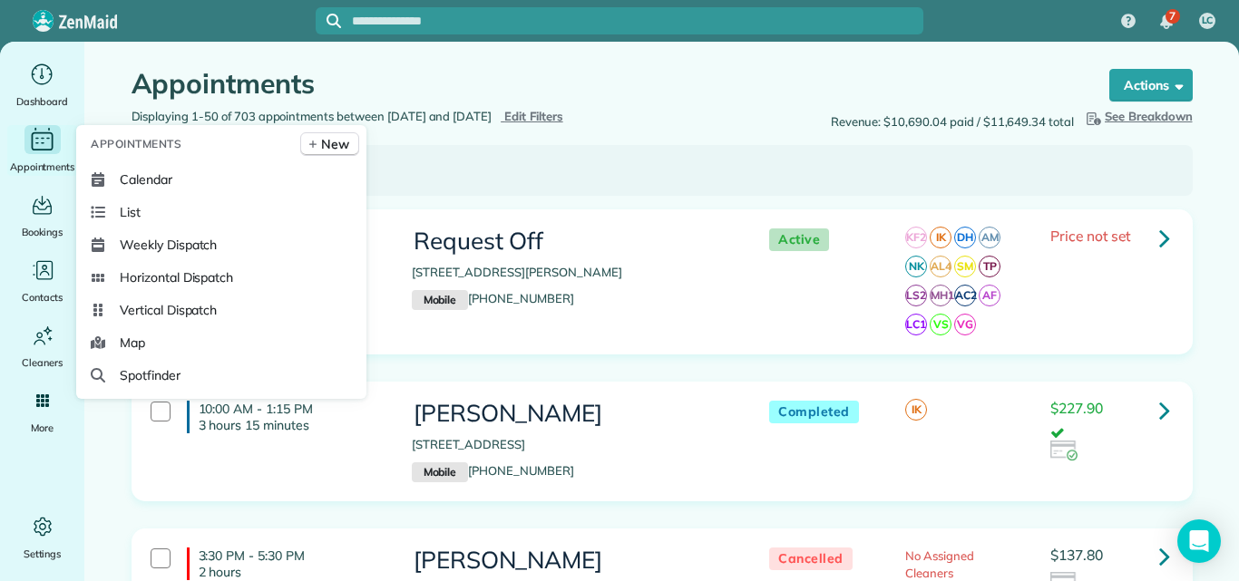
click at [39, 151] on icon "Main" at bounding box center [43, 141] width 22 height 18
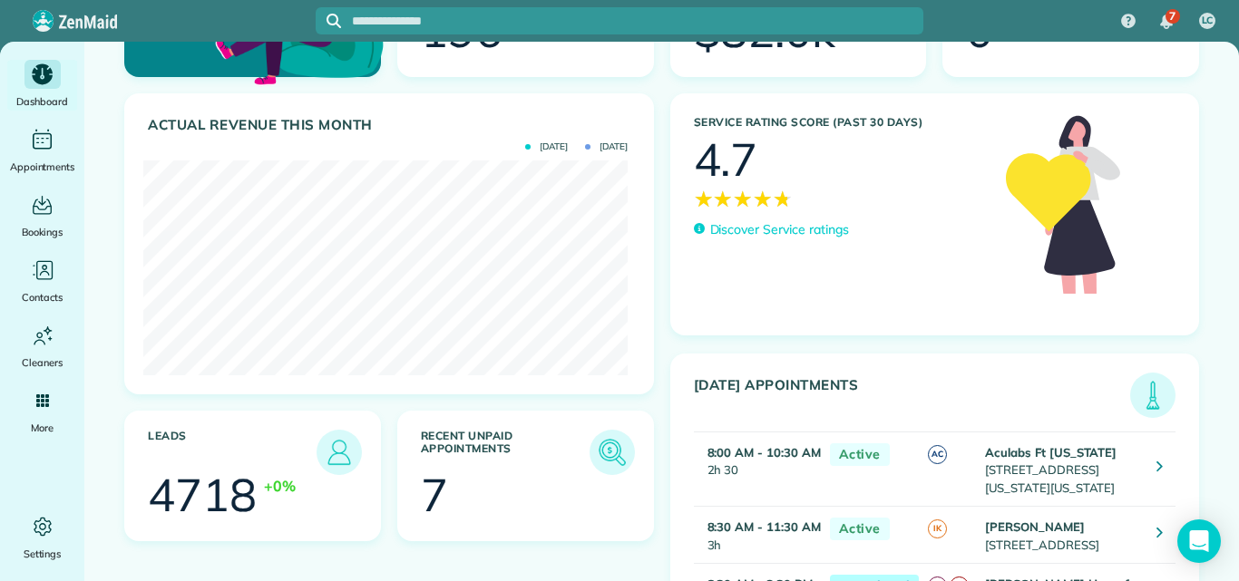
scroll to position [214, 0]
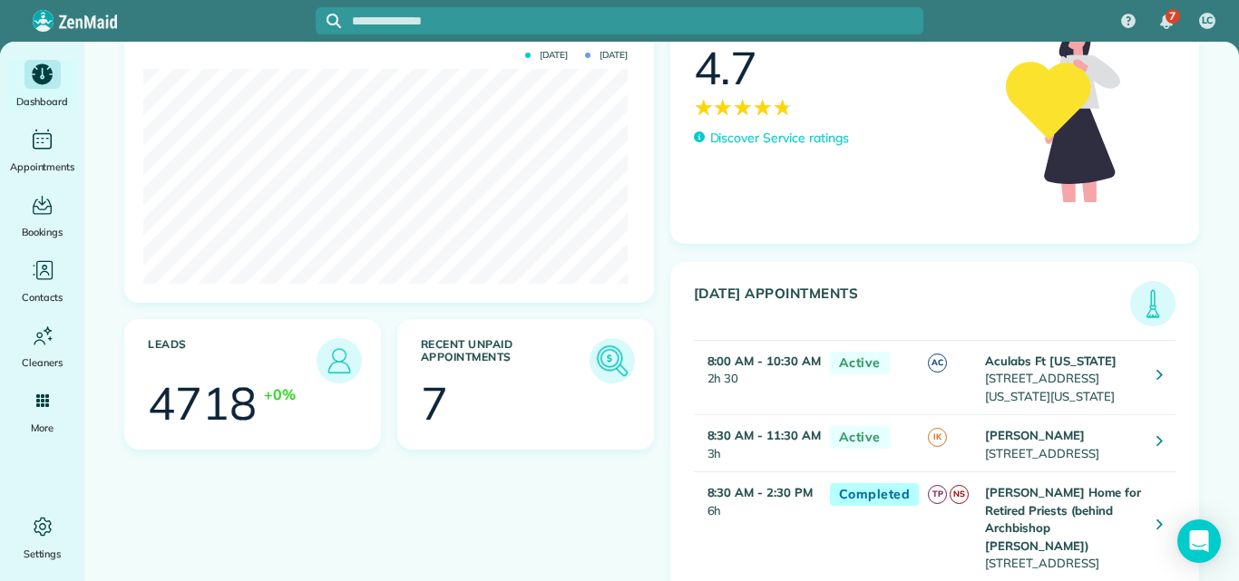
click at [599, 360] on img at bounding box center [612, 361] width 42 height 42
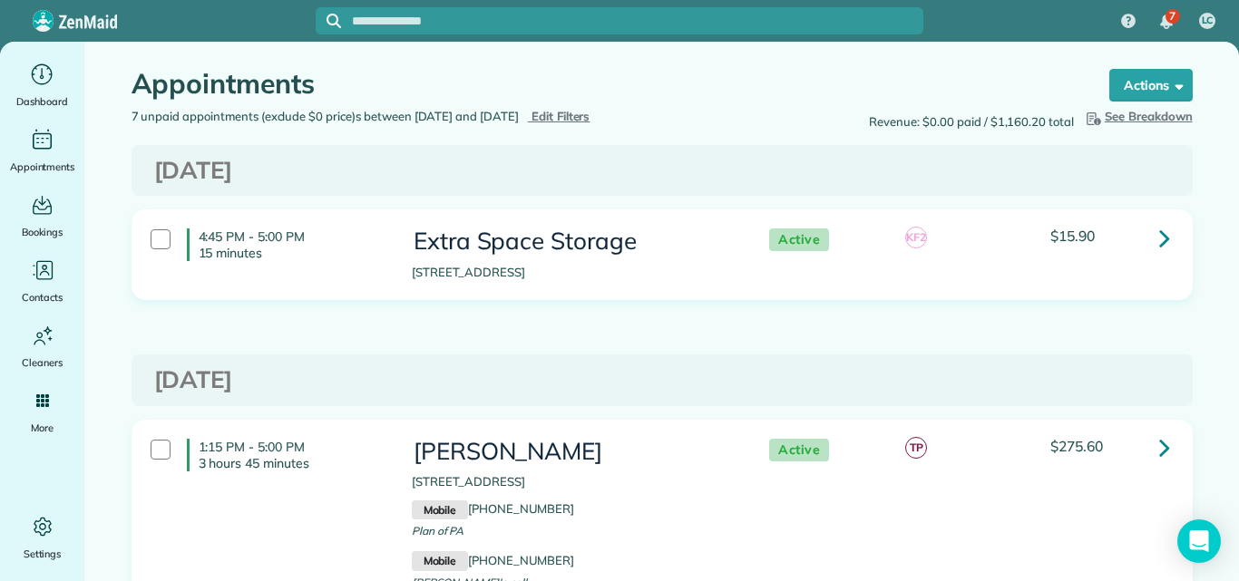
click at [591, 110] on span "Edit Filters" at bounding box center [561, 116] width 59 height 15
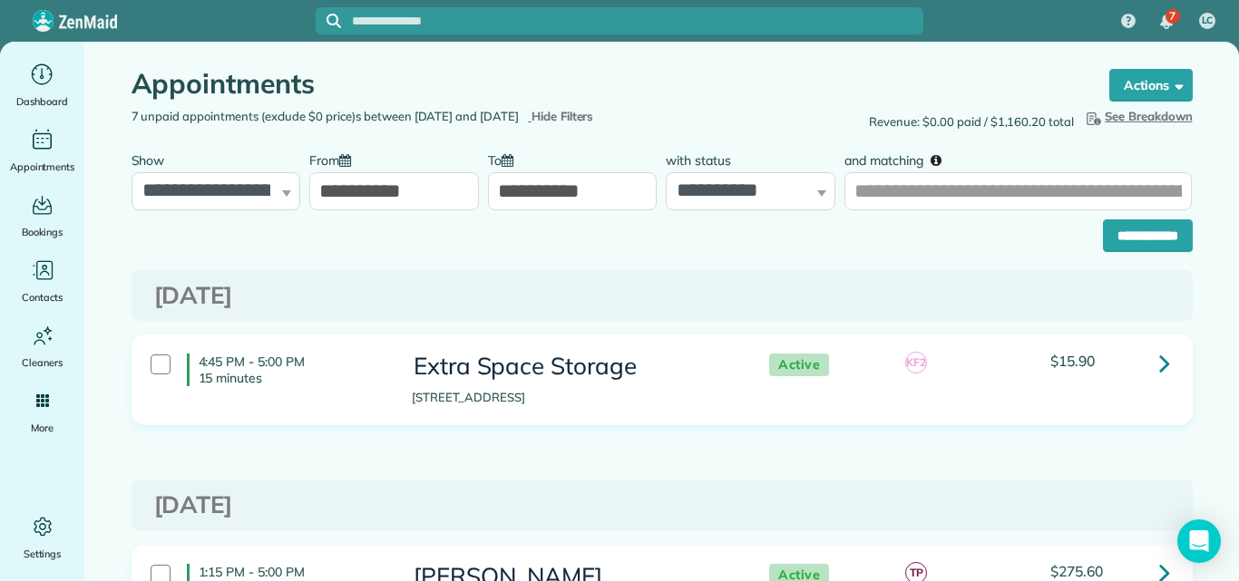
click at [579, 171] on div "**********" at bounding box center [573, 176] width 170 height 68
click at [579, 190] on input "**********" at bounding box center [573, 191] width 170 height 38
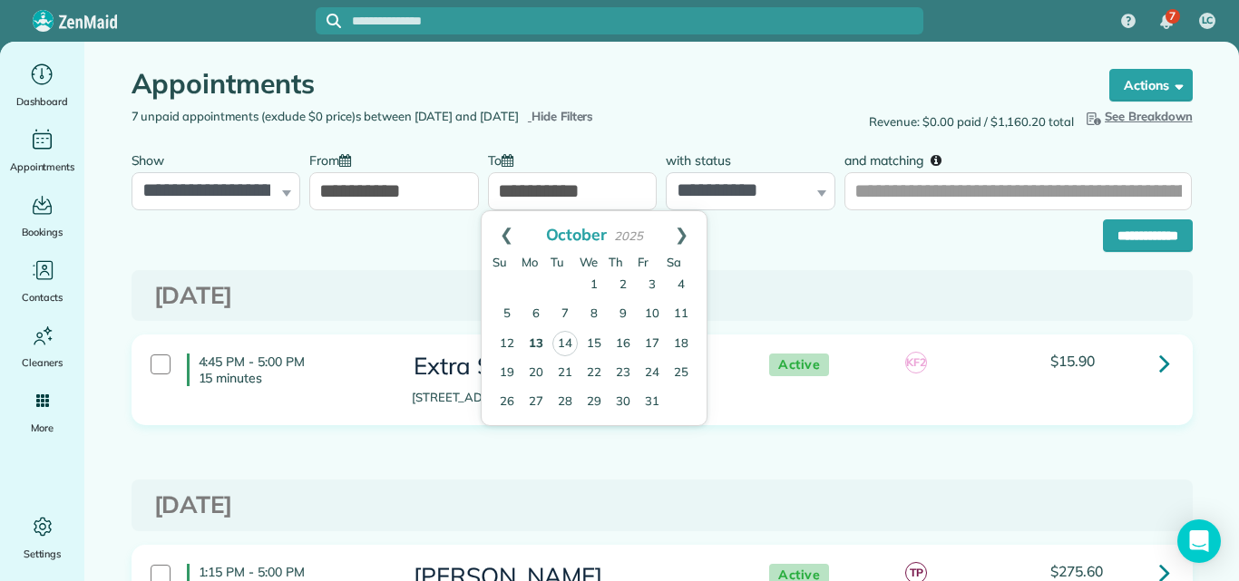
click at [579, 190] on input "**********" at bounding box center [573, 191] width 170 height 38
click at [567, 338] on link "14" at bounding box center [564, 343] width 25 height 25
type input "**********"
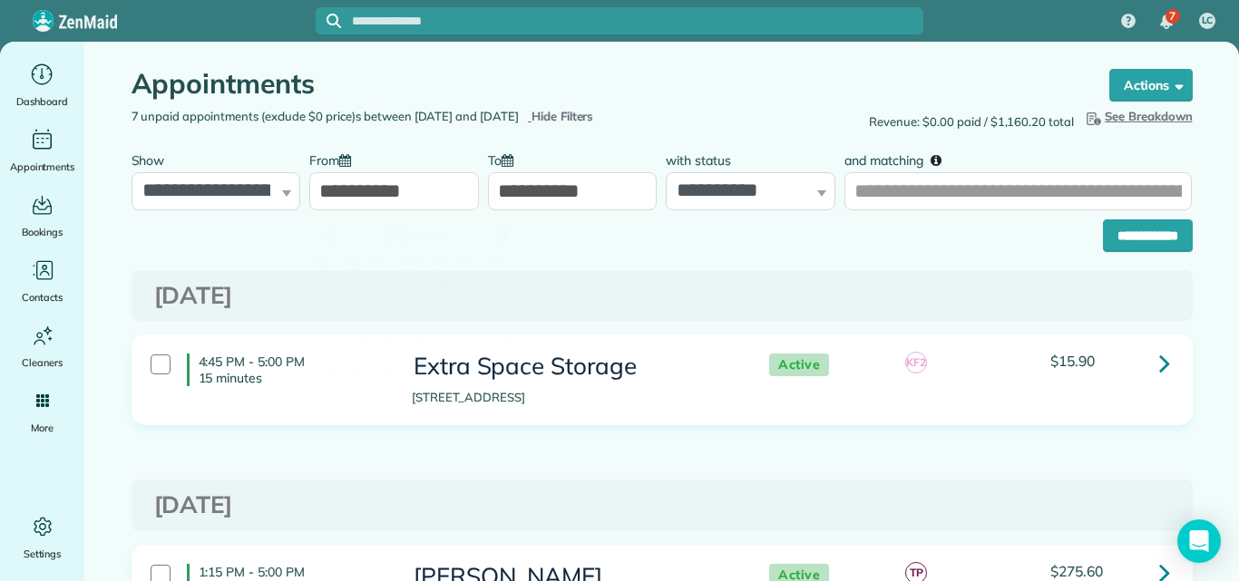
click at [431, 192] on input "**********" at bounding box center [394, 191] width 170 height 38
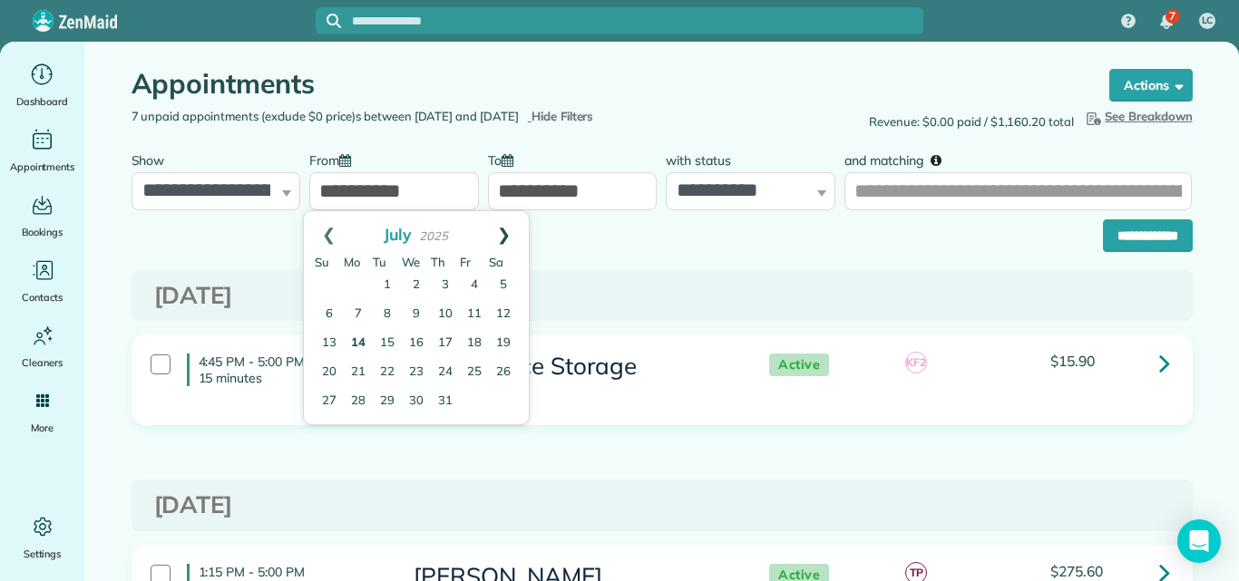
click at [503, 231] on link "Next" at bounding box center [504, 233] width 50 height 45
click at [414, 283] on link "1" at bounding box center [416, 285] width 29 height 29
type input "**********"
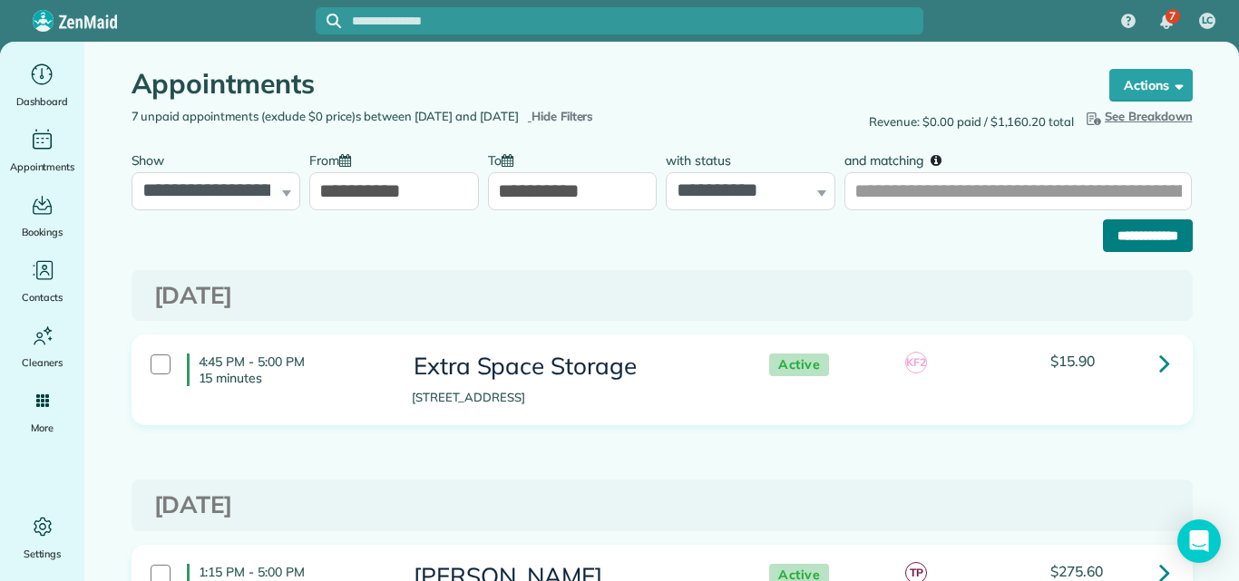
click at [1145, 237] on input "**********" at bounding box center [1148, 236] width 90 height 33
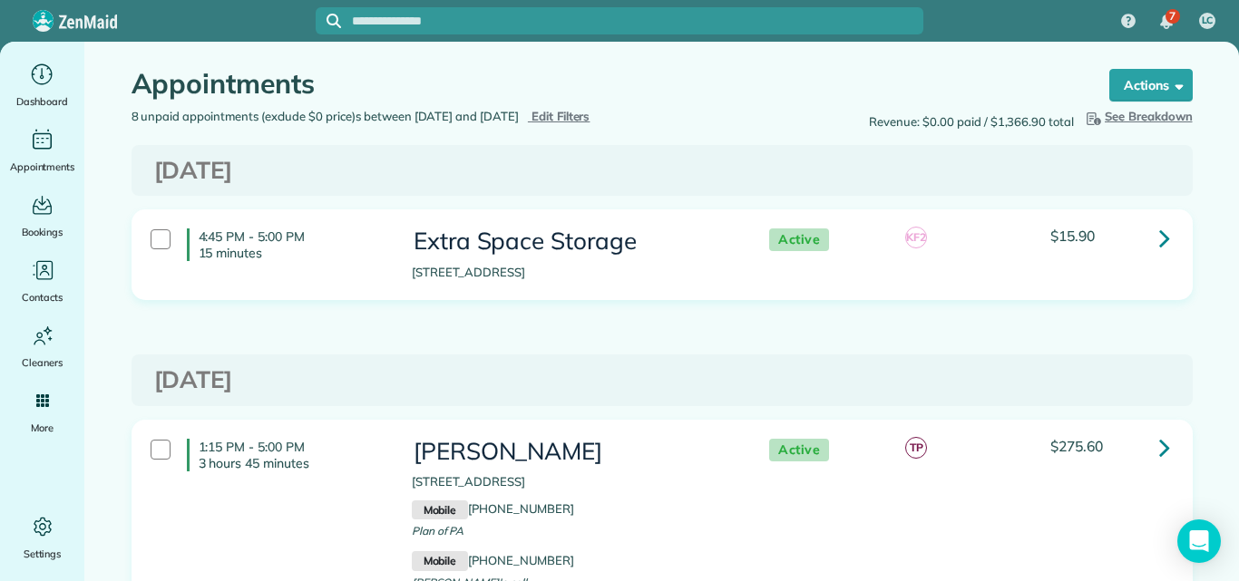
scroll to position [81, 0]
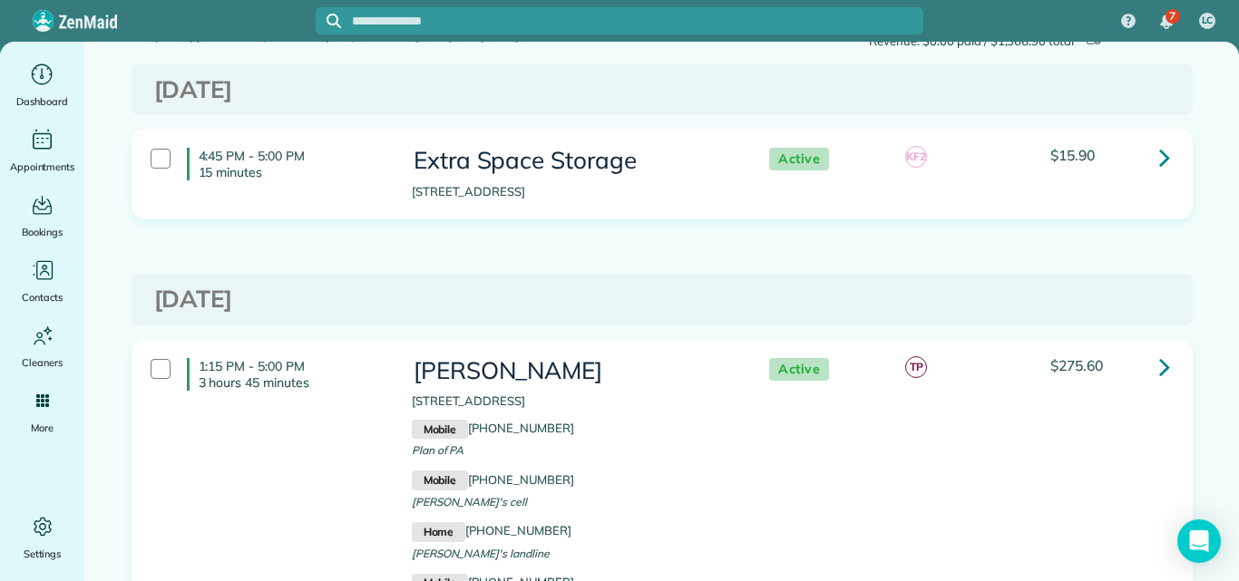
click at [1159, 155] on icon at bounding box center [1164, 158] width 11 height 32
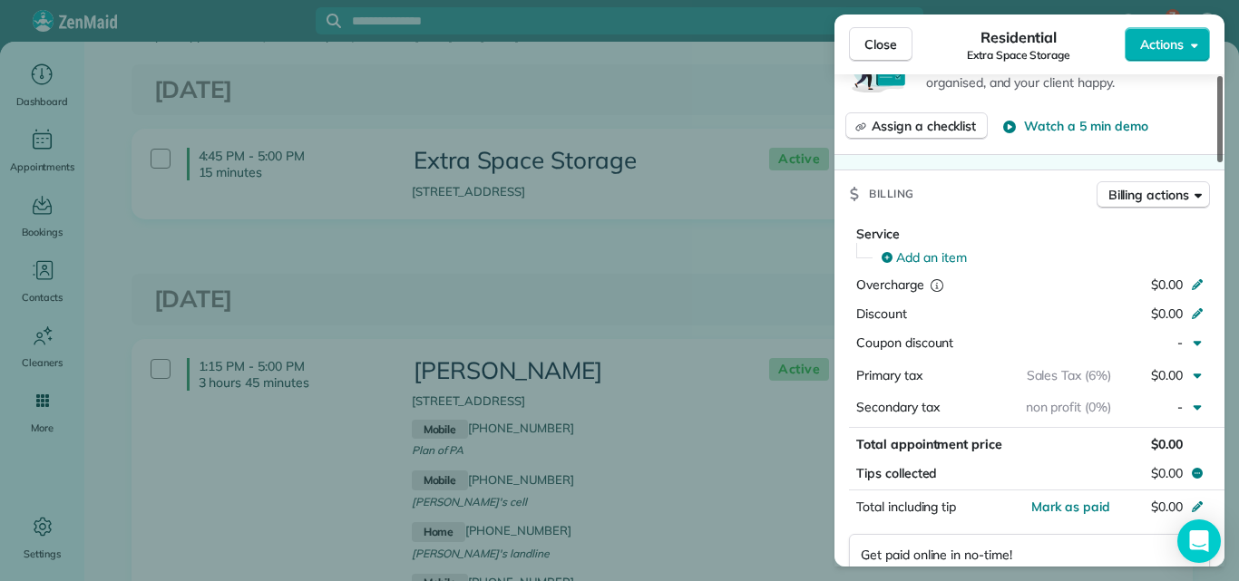
scroll to position [869, 0]
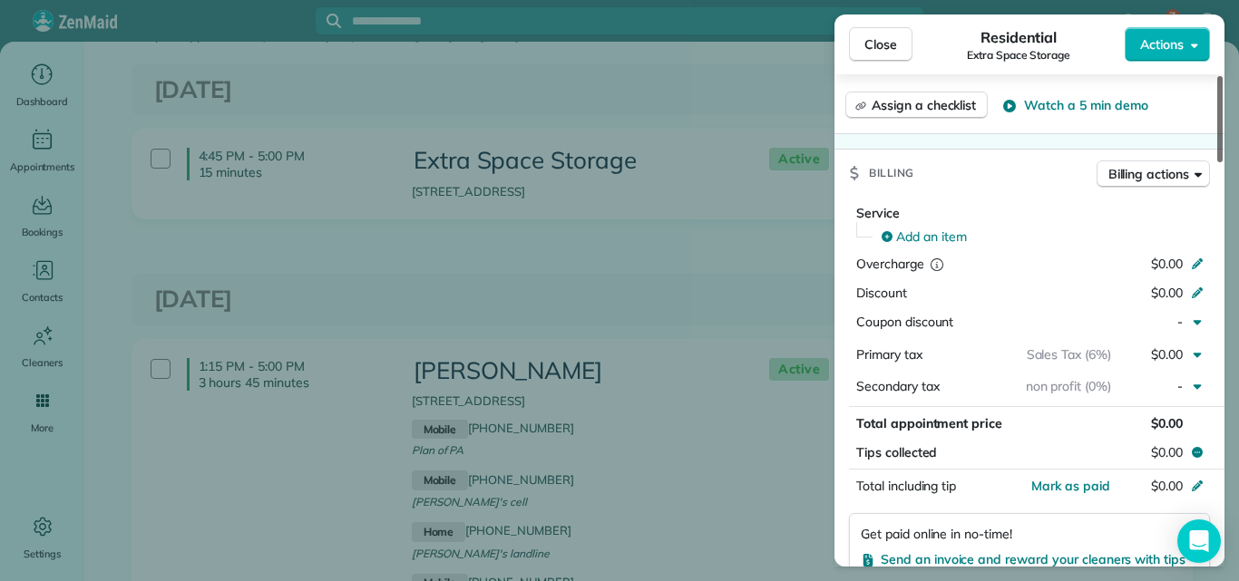
drag, startPoint x: 1220, startPoint y: 123, endPoint x: 1169, endPoint y: 275, distance: 159.8
click at [1217, 162] on div at bounding box center [1219, 119] width 5 height 86
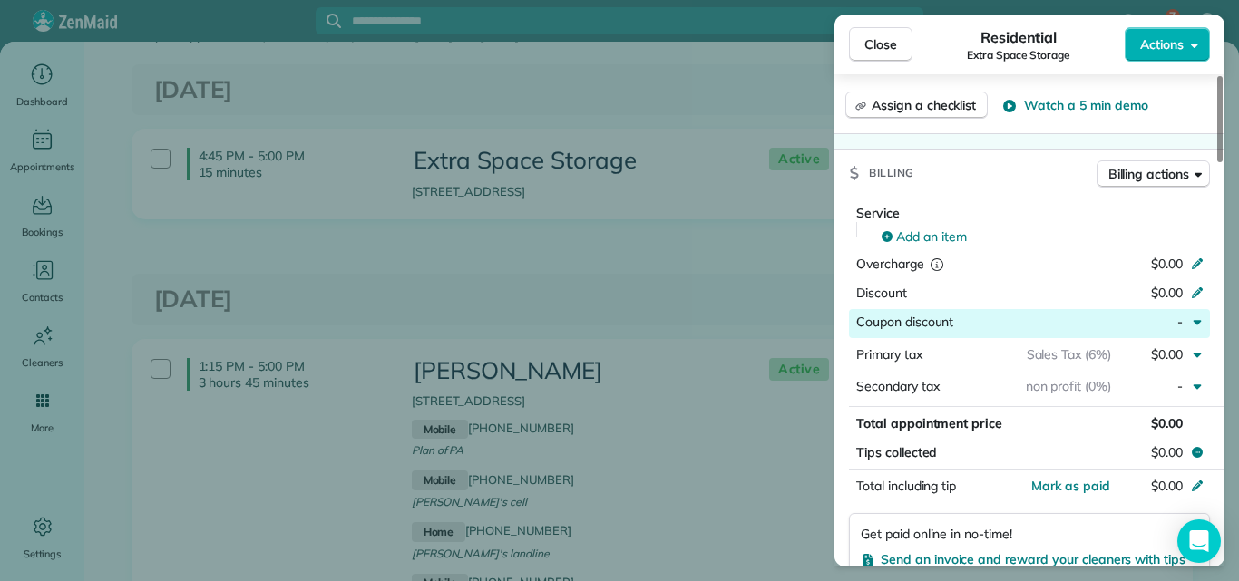
click at [1058, 329] on div "button" at bounding box center [1032, 324] width 158 height 22
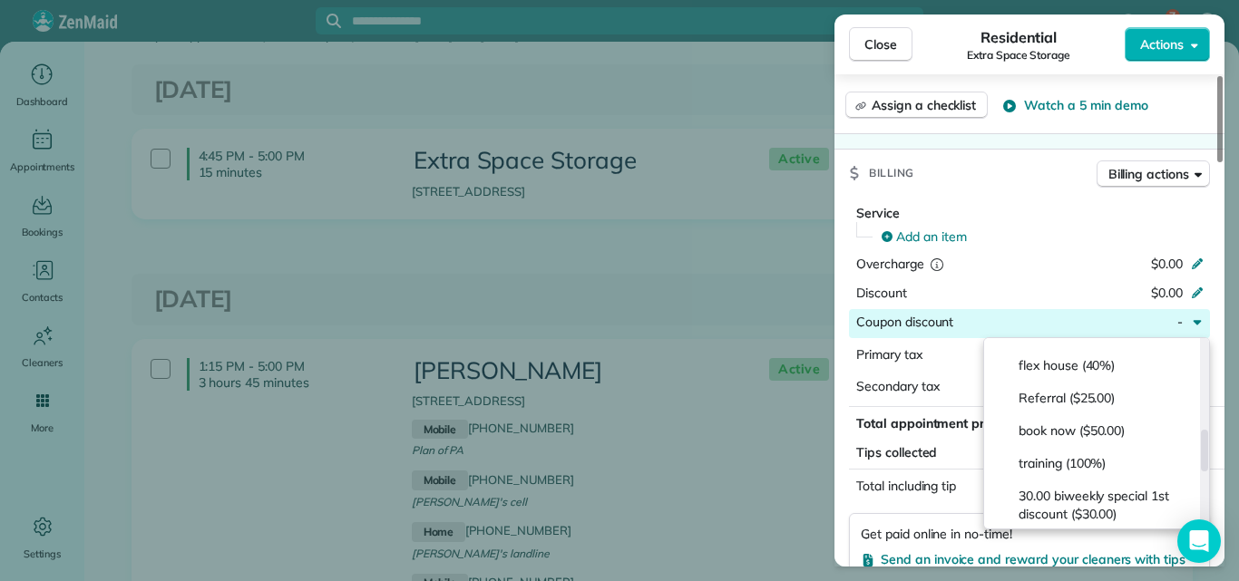
scroll to position [397, 0]
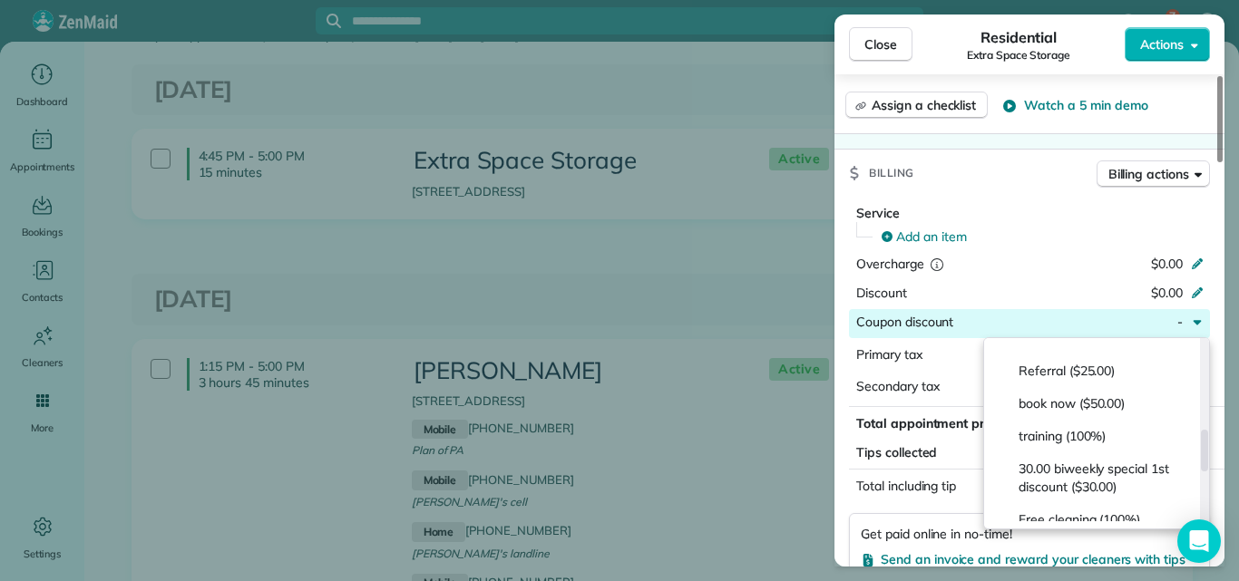
drag, startPoint x: 1206, startPoint y: 357, endPoint x: 1196, endPoint y: 451, distance: 93.9
click at [1201, 451] on div at bounding box center [1204, 451] width 7 height 42
click at [1099, 435] on span "training (100%)" at bounding box center [1103, 436] width 169 height 18
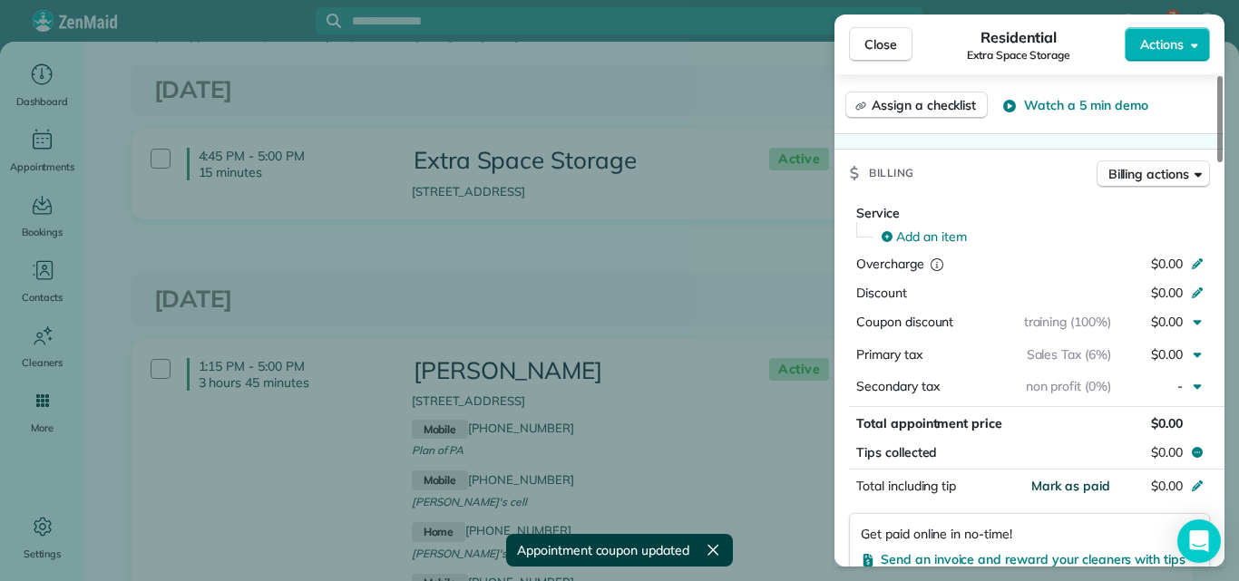
click at [1086, 480] on span "Mark as paid" at bounding box center [1070, 486] width 79 height 16
click at [880, 39] on span "Close" at bounding box center [880, 44] width 33 height 18
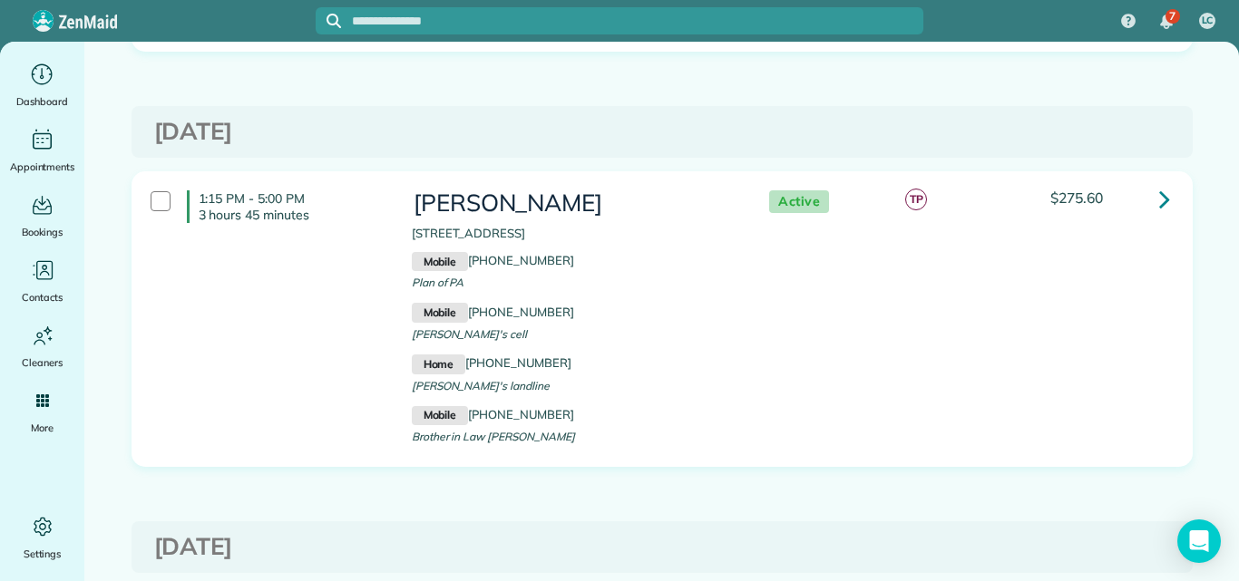
scroll to position [241, 0]
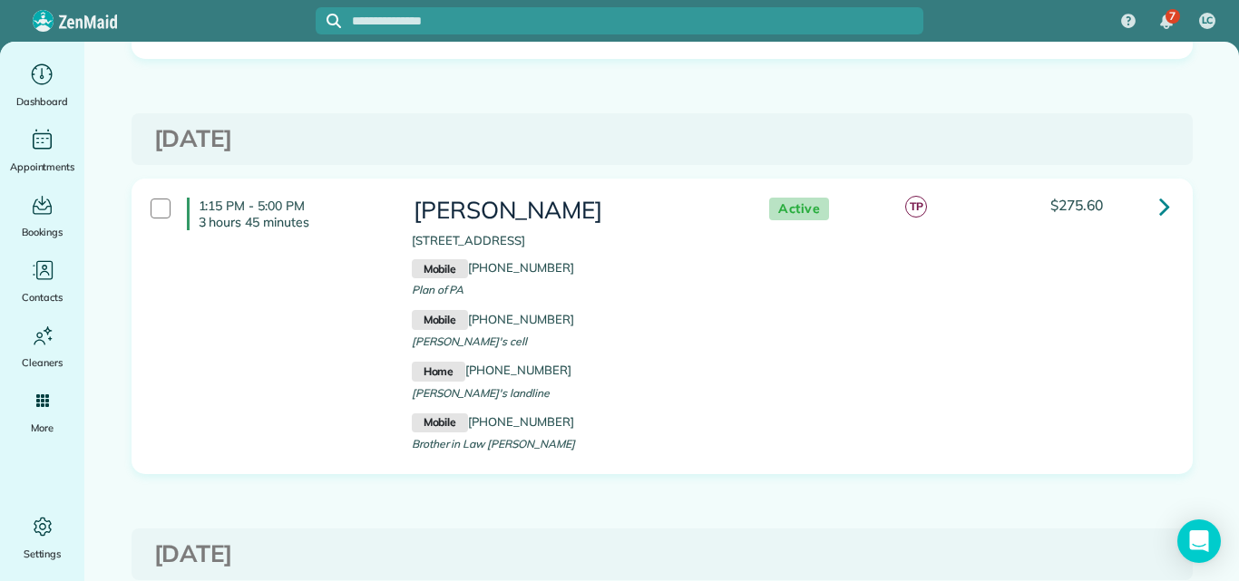
click at [1160, 201] on icon at bounding box center [1164, 206] width 11 height 32
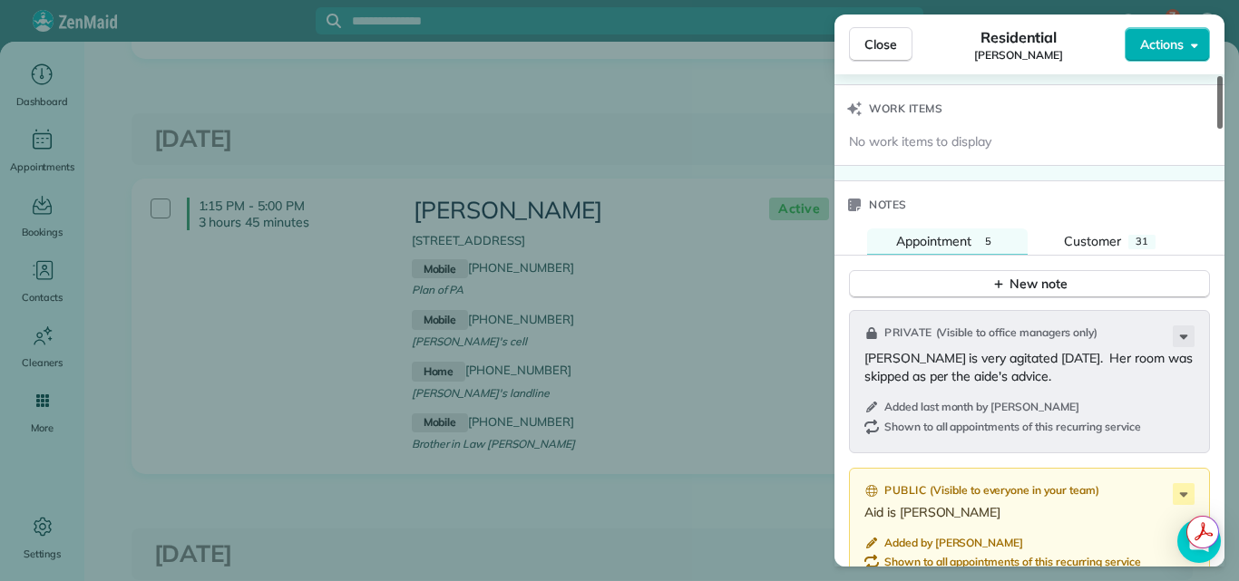
scroll to position [2232, 0]
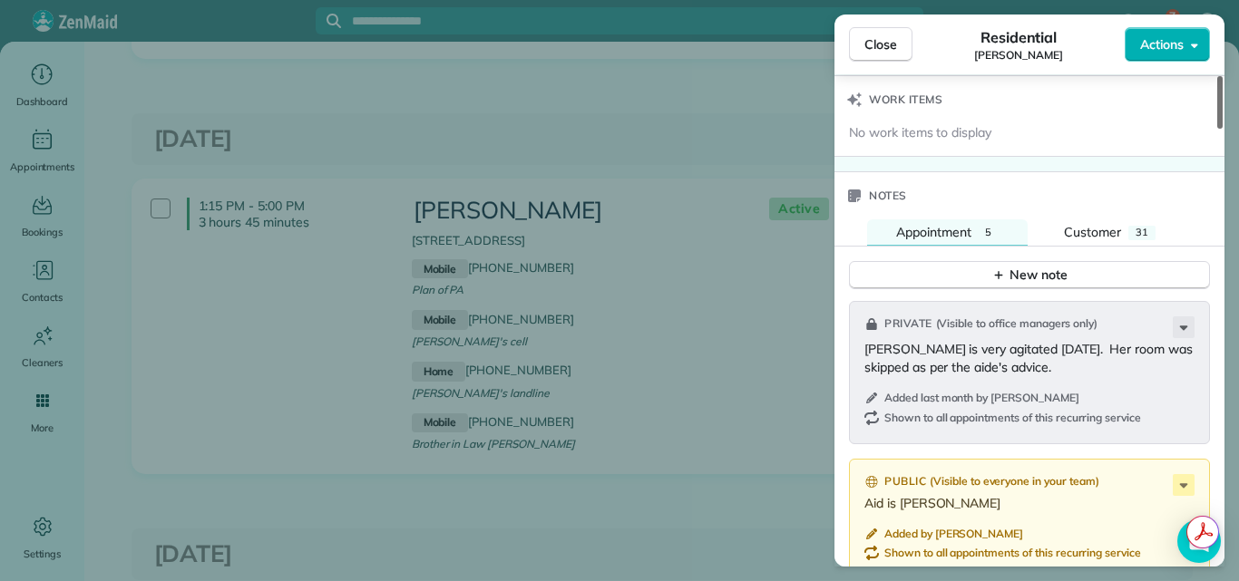
drag, startPoint x: 1216, startPoint y: 111, endPoint x: 1180, endPoint y: 347, distance: 239.5
click at [1217, 129] on div at bounding box center [1219, 102] width 5 height 53
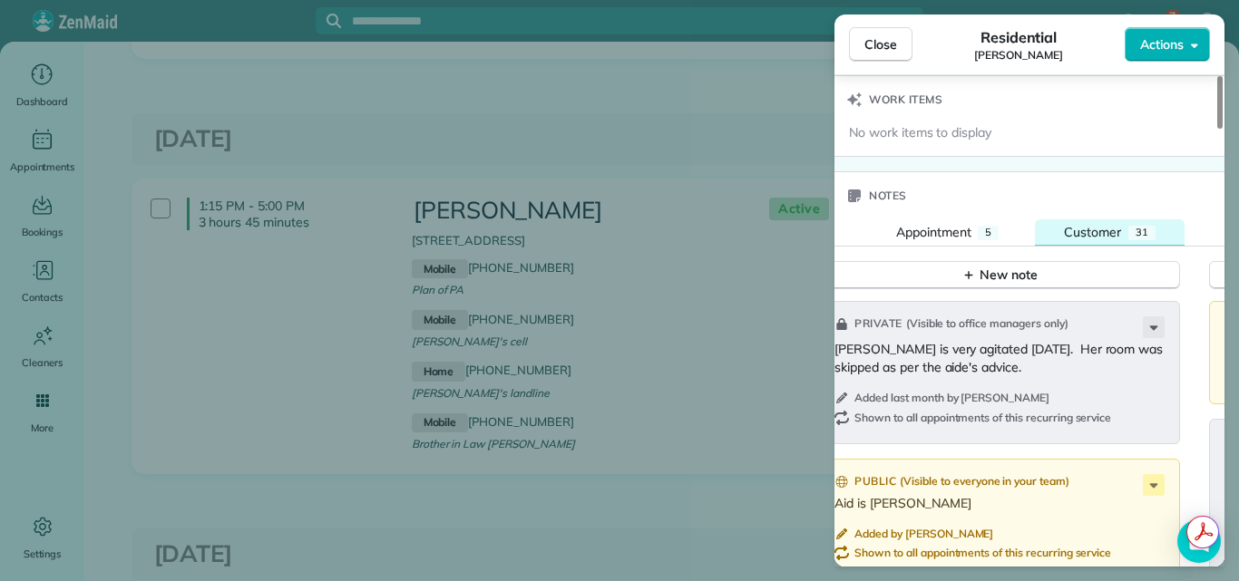
click at [1096, 224] on span "Customer" at bounding box center [1092, 232] width 57 height 16
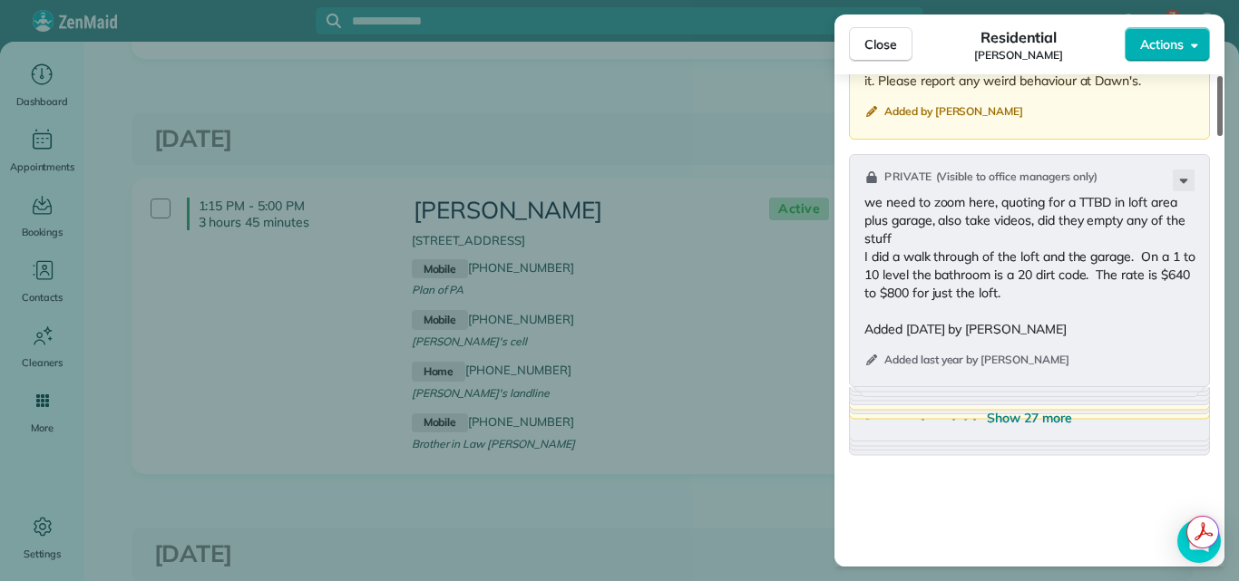
scroll to position [2495, 0]
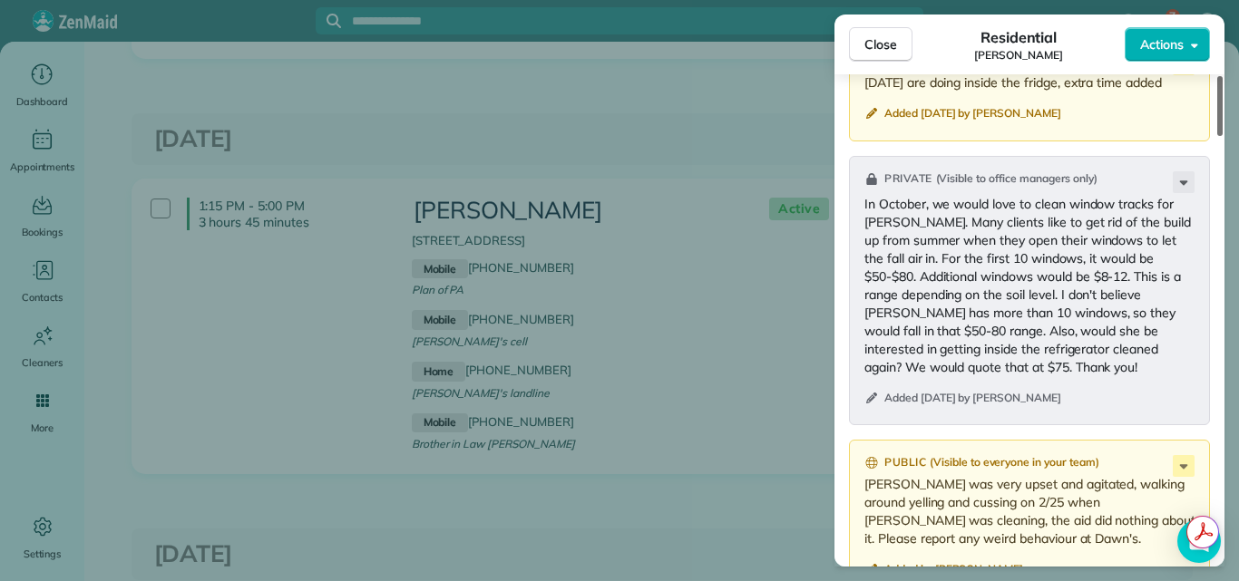
drag, startPoint x: 1220, startPoint y: 367, endPoint x: 1212, endPoint y: 399, distance: 32.8
click at [1217, 136] on div at bounding box center [1219, 106] width 5 height 60
click at [872, 42] on span "Close" at bounding box center [880, 44] width 33 height 18
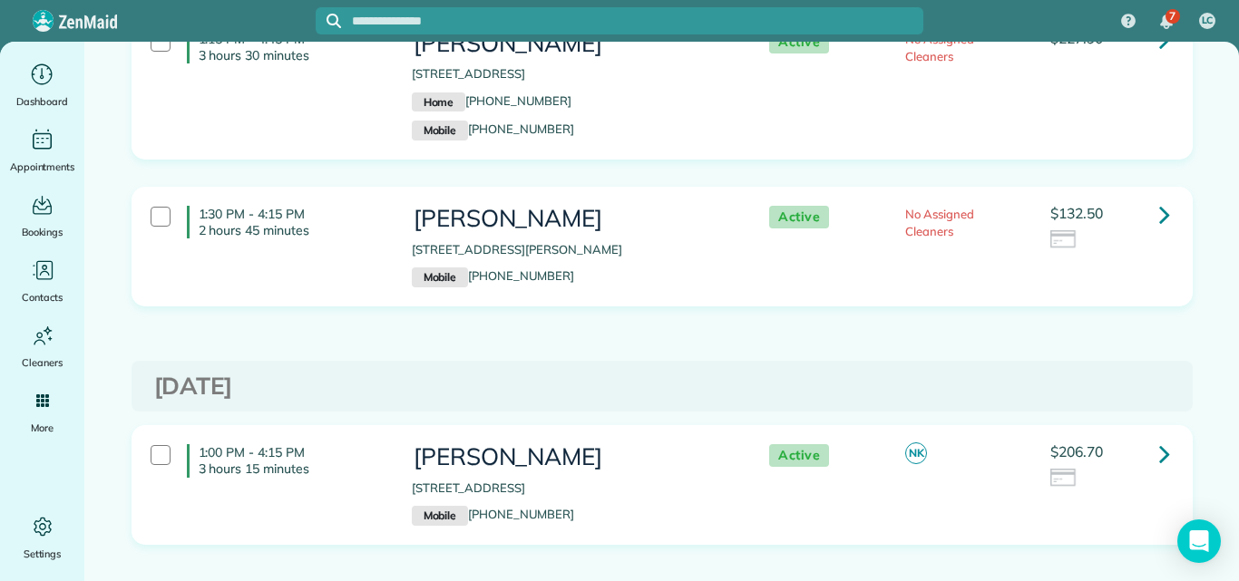
scroll to position [1535, 0]
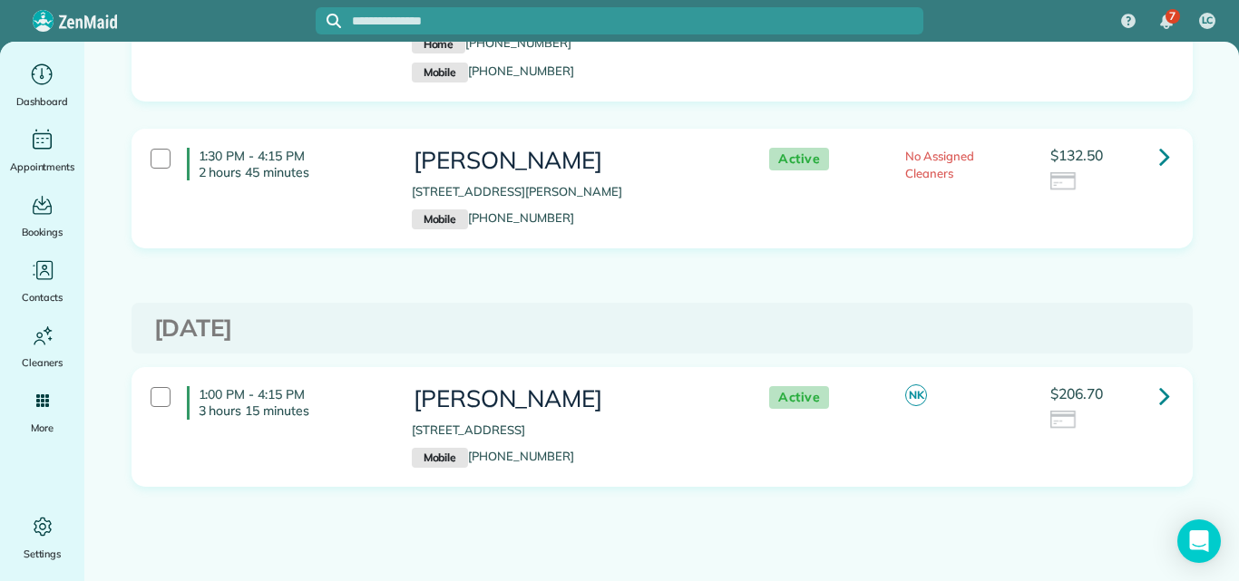
click at [1159, 394] on icon at bounding box center [1164, 396] width 11 height 32
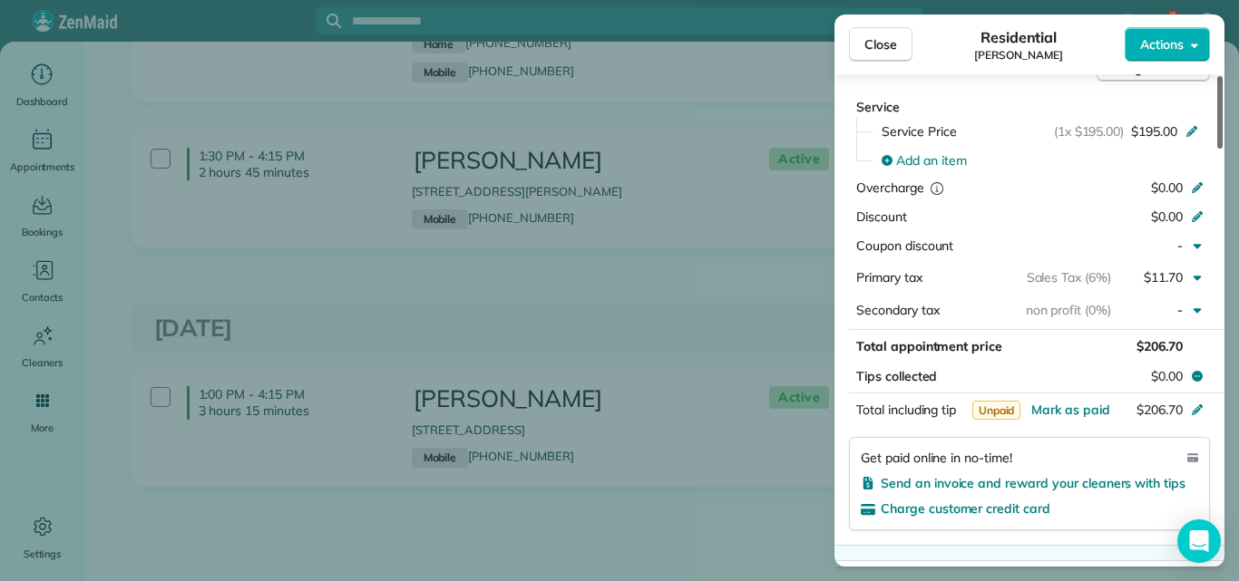
scroll to position [1235, 0]
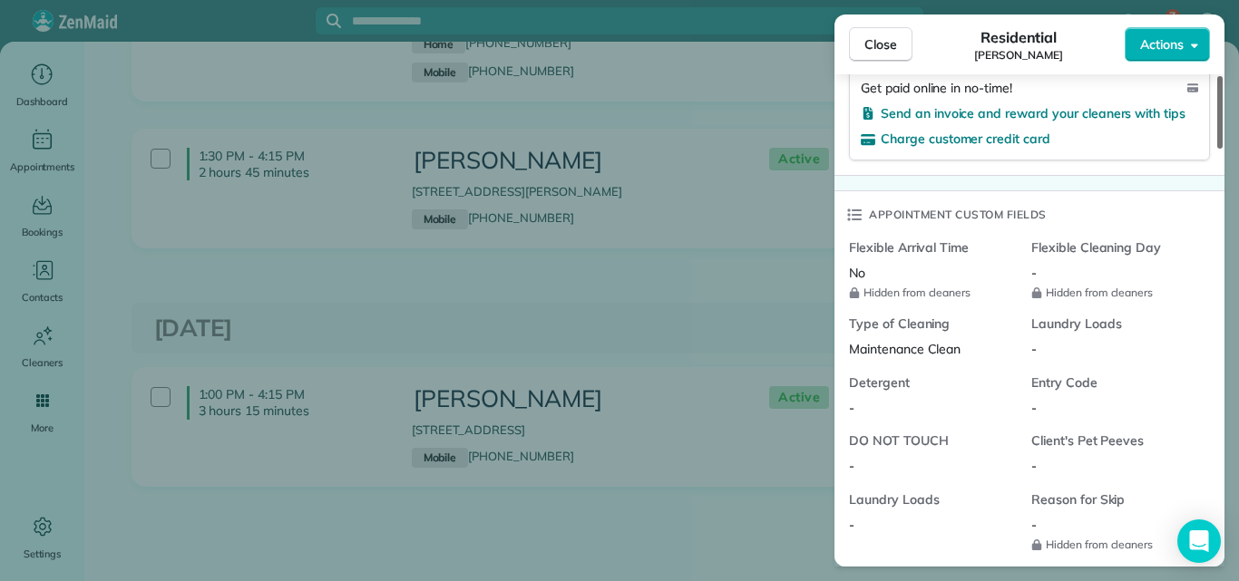
drag, startPoint x: 1220, startPoint y: 134, endPoint x: 1182, endPoint y: 316, distance: 185.4
click at [1217, 149] on div at bounding box center [1219, 112] width 5 height 73
click at [1143, 34] on button "Actions" at bounding box center [1167, 44] width 85 height 34
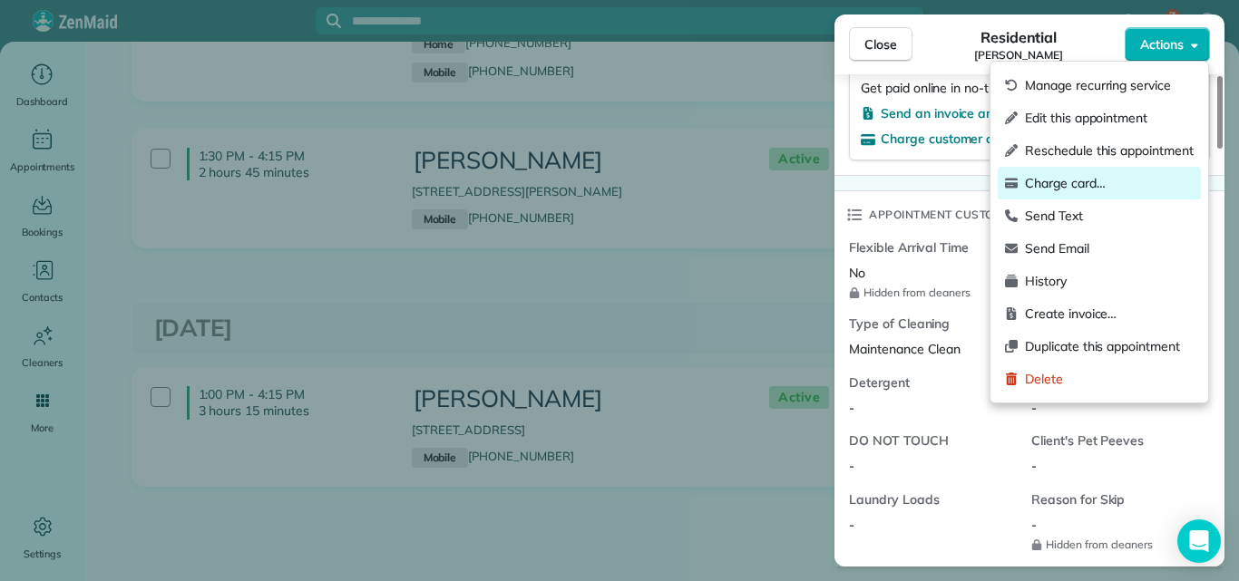
click at [1075, 177] on span "Charge card…" at bounding box center [1109, 183] width 169 height 18
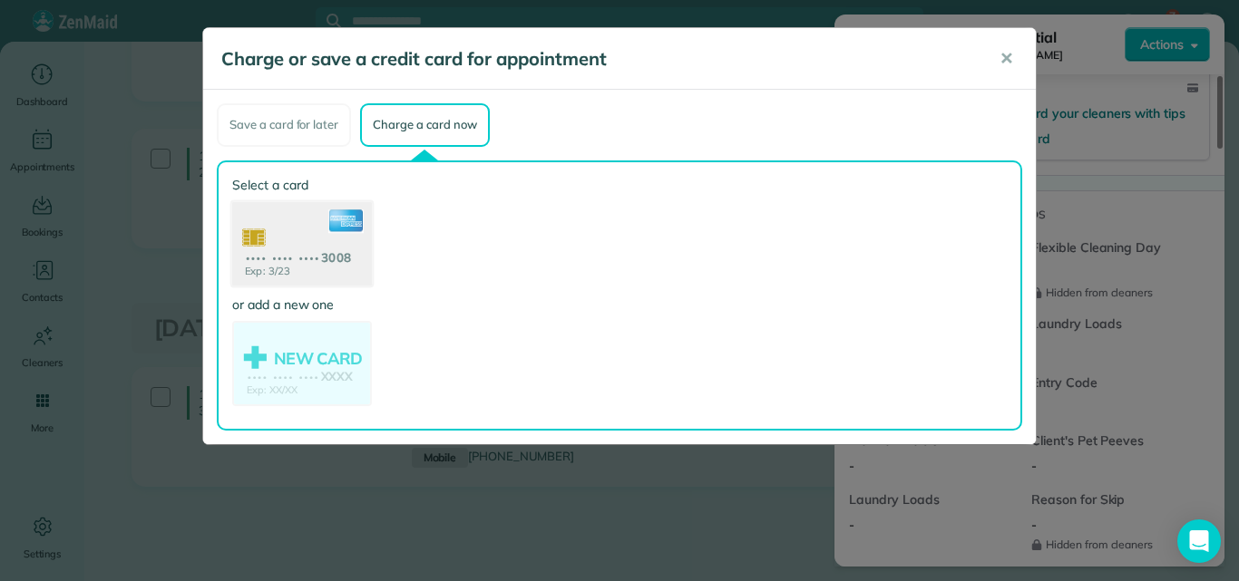
click at [299, 222] on use at bounding box center [302, 245] width 140 height 88
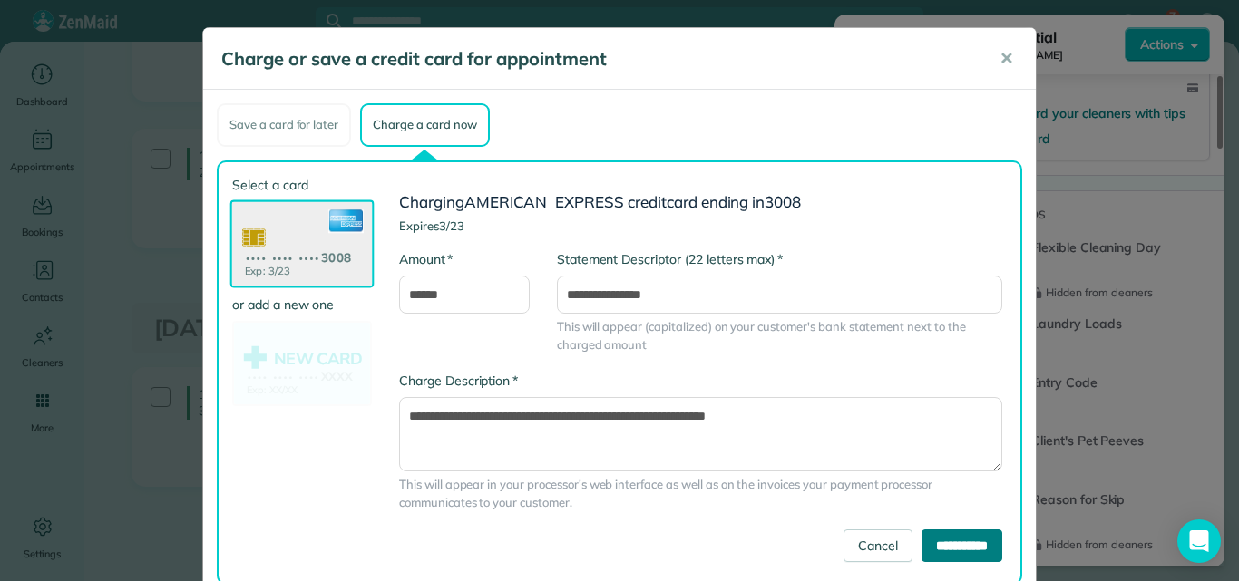
click at [956, 542] on input "**********" at bounding box center [962, 546] width 81 height 33
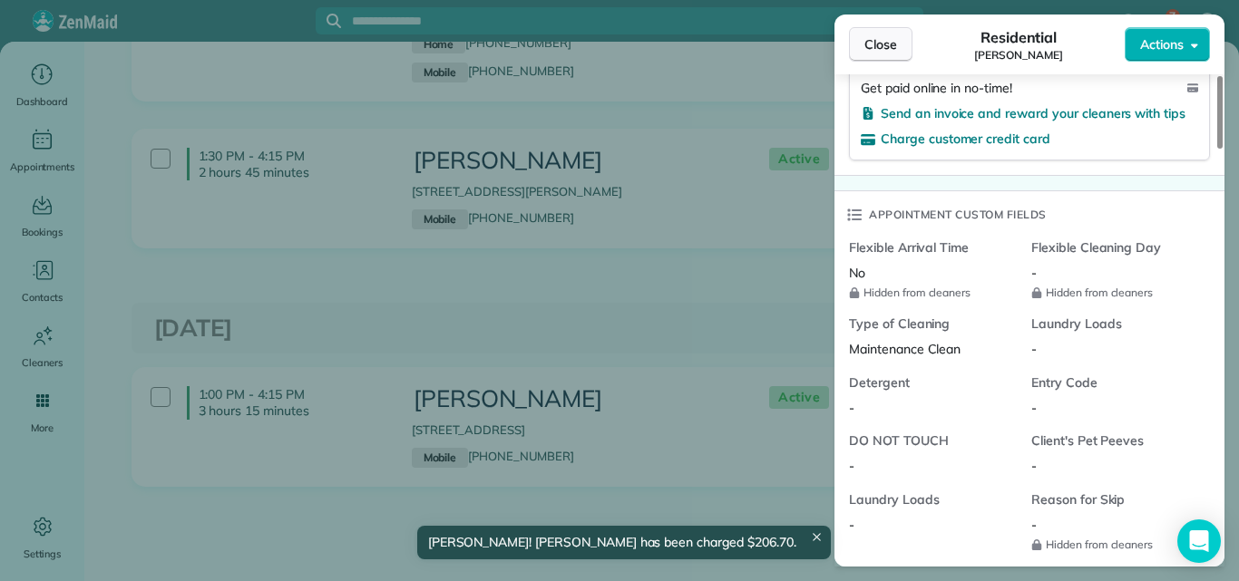
click at [871, 45] on span "Close" at bounding box center [880, 44] width 33 height 18
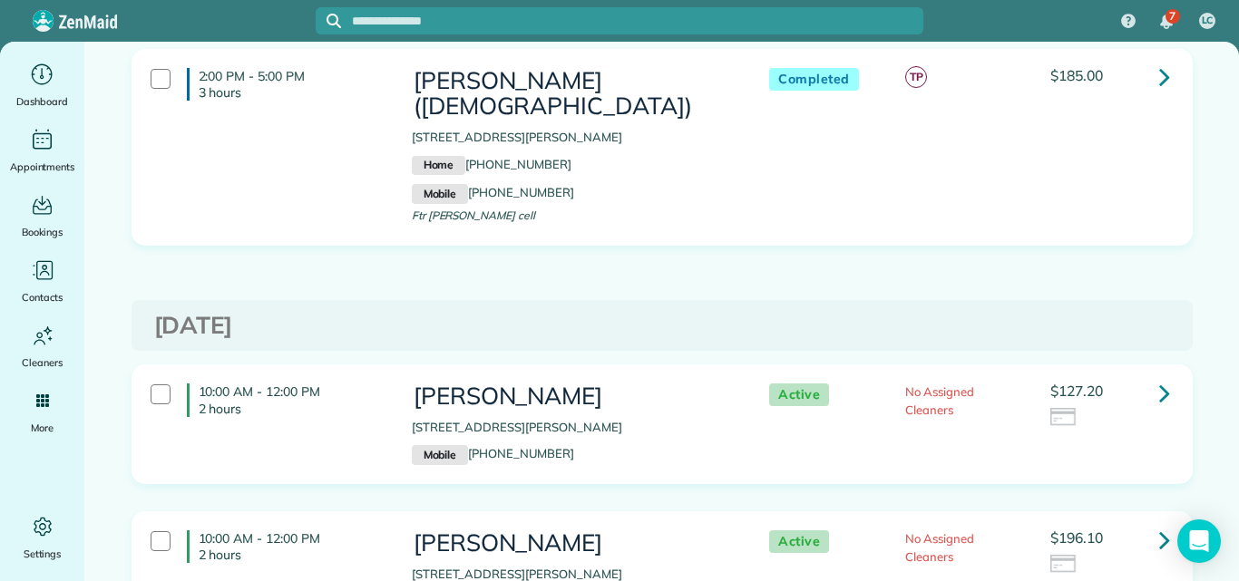
scroll to position [528, 0]
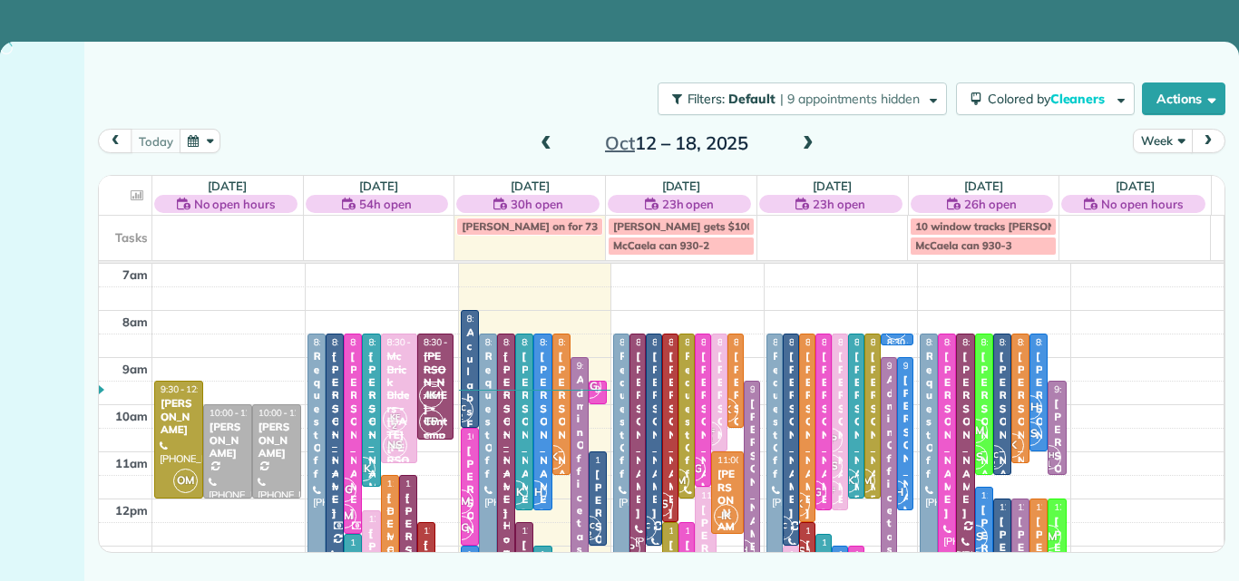
click at [1155, 135] on button "Week" at bounding box center [1162, 141] width 59 height 24
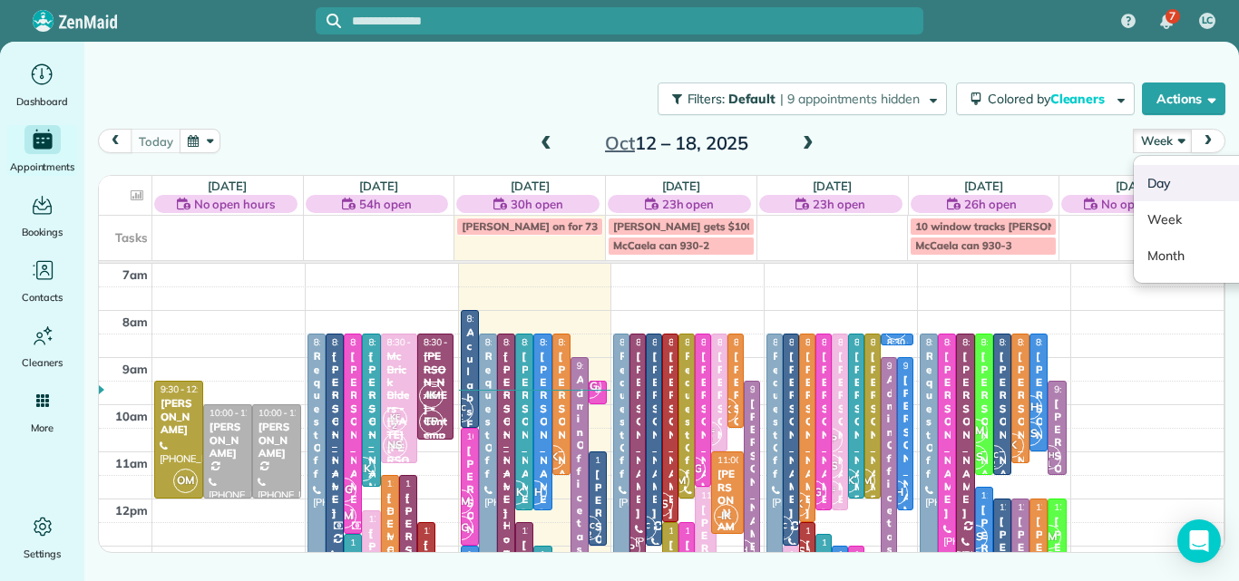
click at [1153, 181] on link "Day" at bounding box center [1205, 183] width 143 height 36
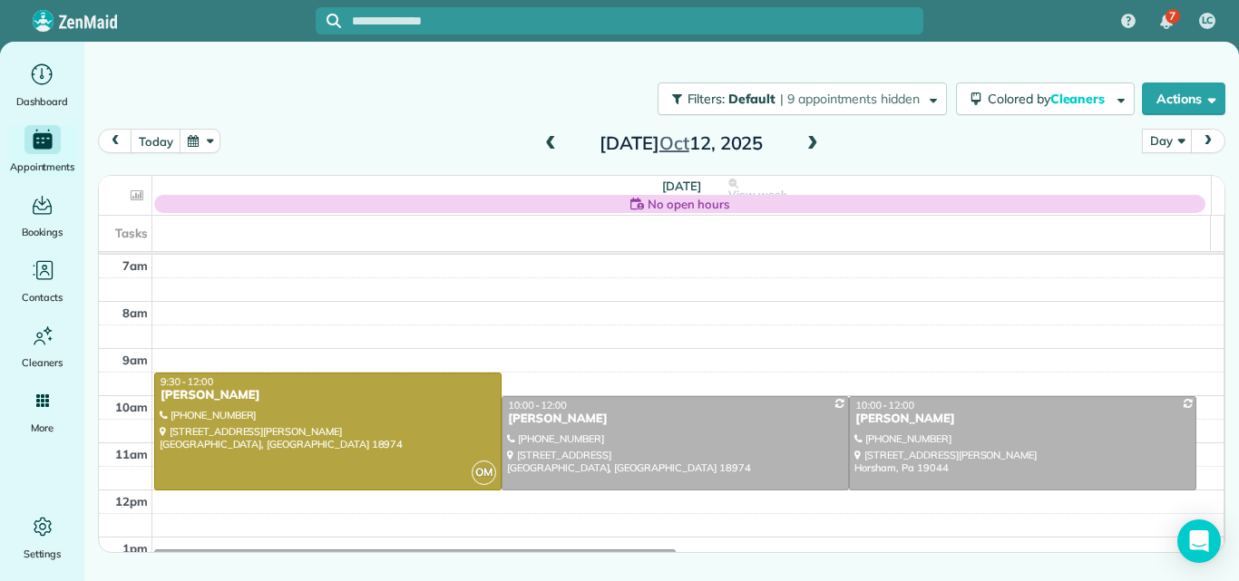
click at [808, 140] on span at bounding box center [813, 144] width 20 height 16
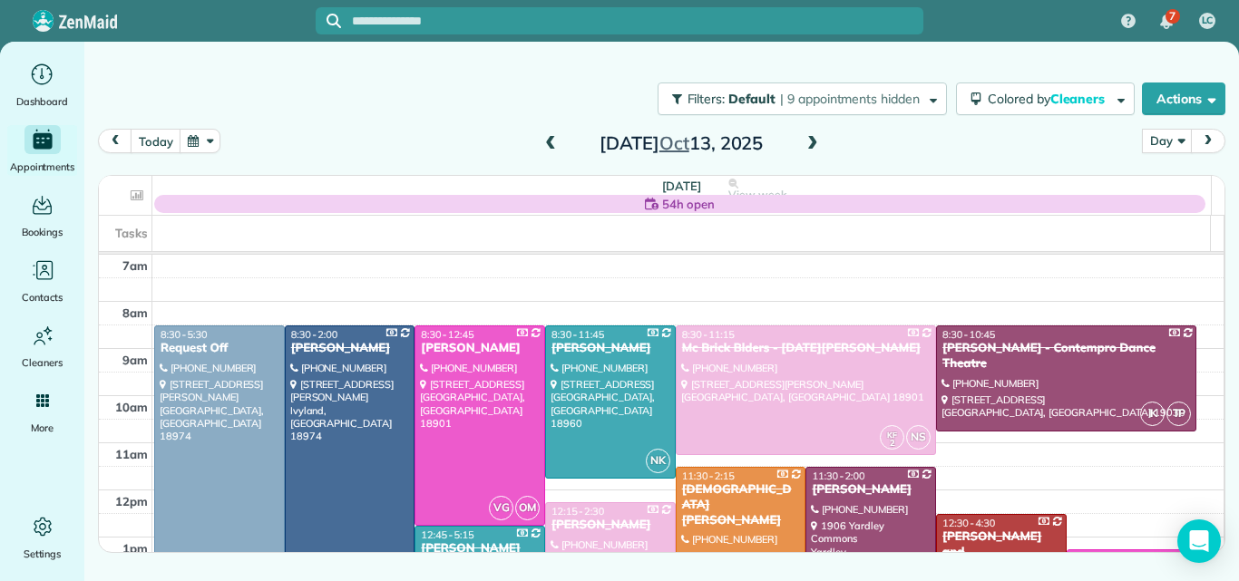
click at [808, 140] on span at bounding box center [813, 144] width 20 height 16
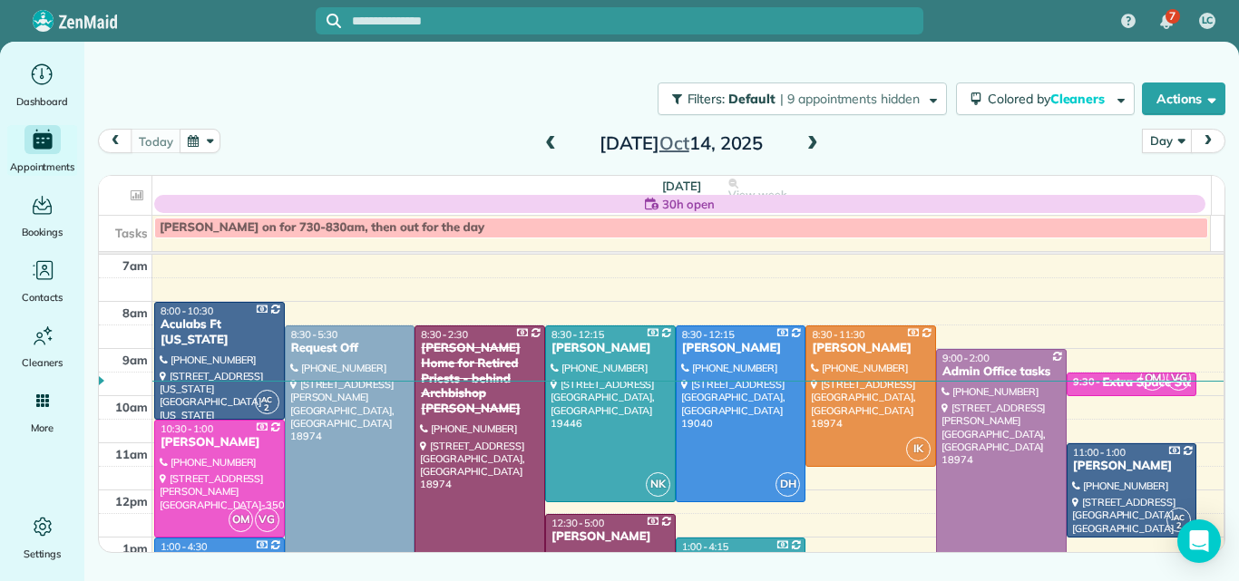
click at [808, 140] on span at bounding box center [813, 144] width 20 height 16
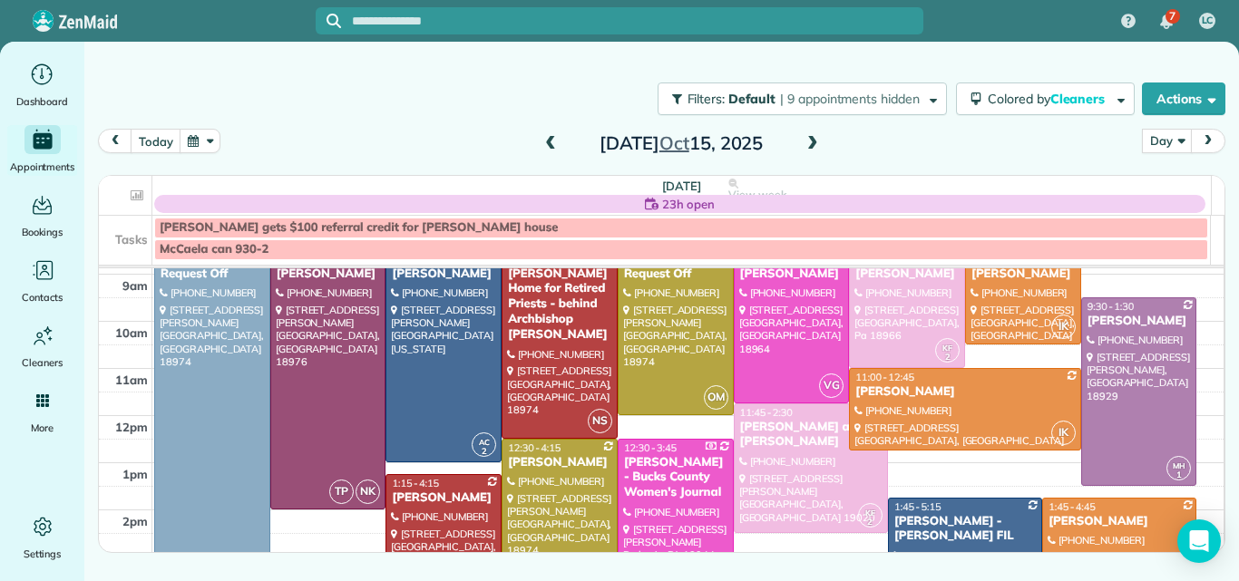
scroll to position [91, 0]
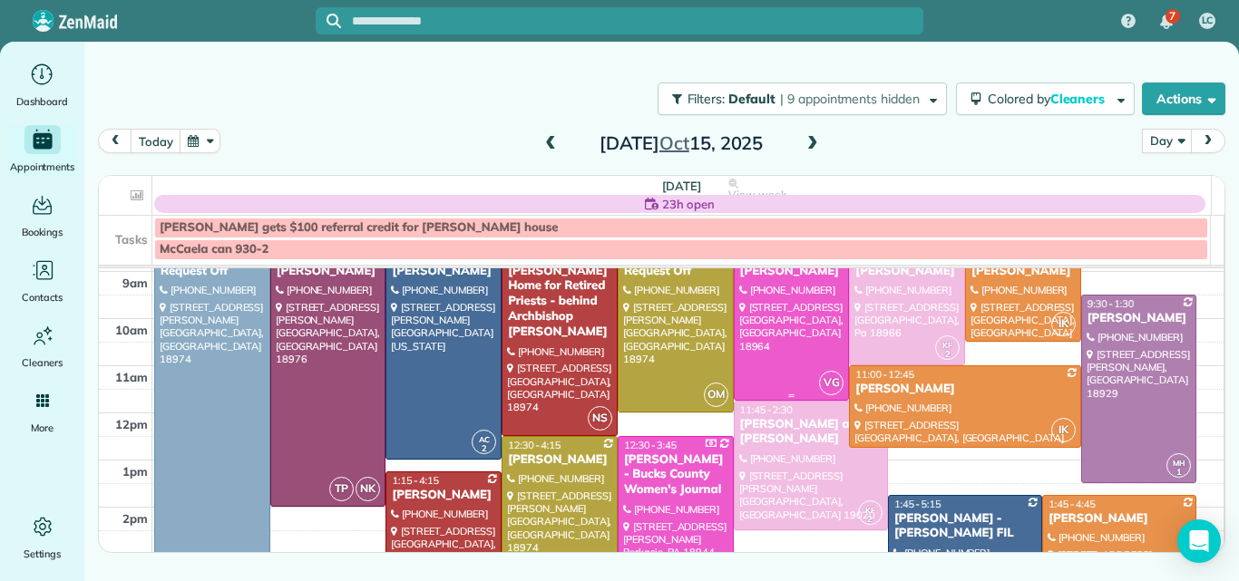
click at [785, 314] on div at bounding box center [792, 324] width 114 height 151
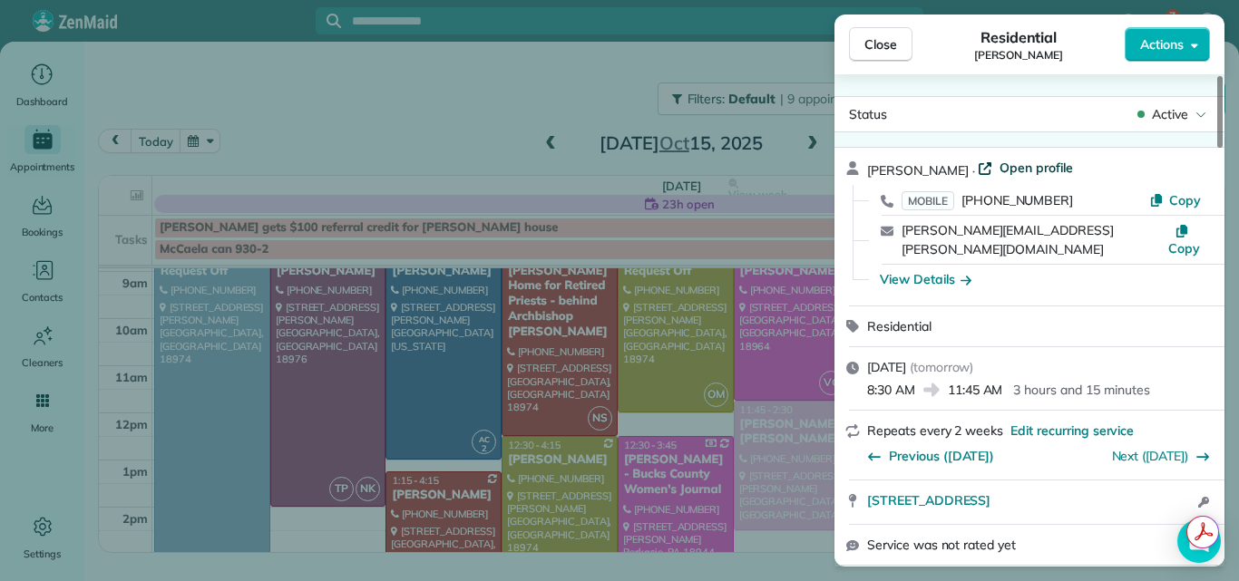
click at [1003, 163] on span "Open profile" at bounding box center [1036, 168] width 73 height 18
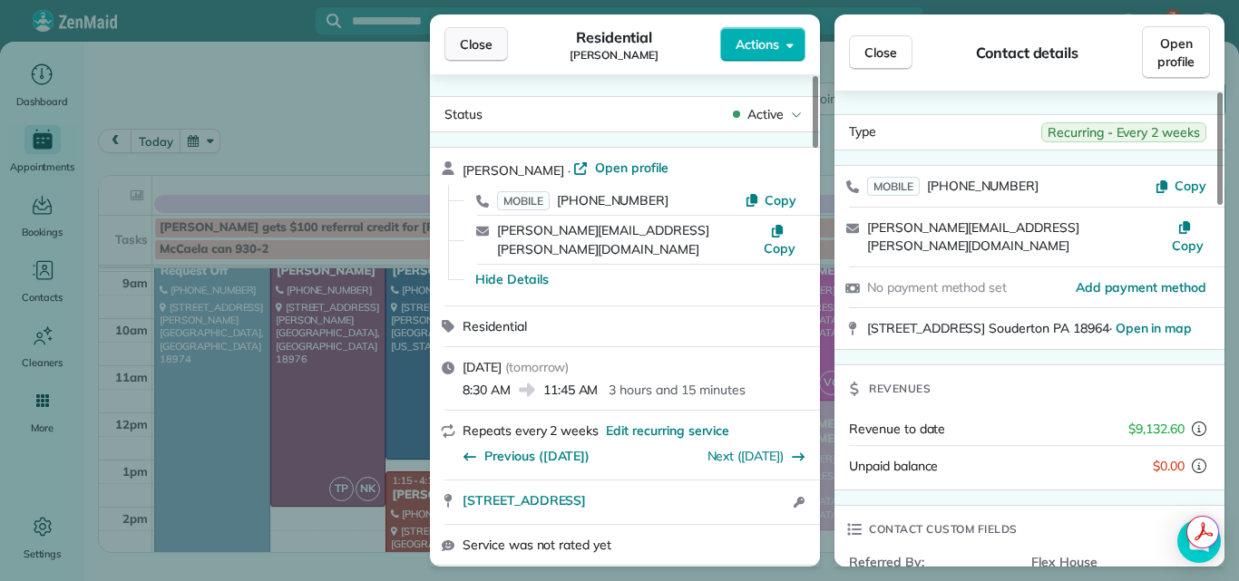
click at [480, 38] on span "Close" at bounding box center [476, 44] width 33 height 18
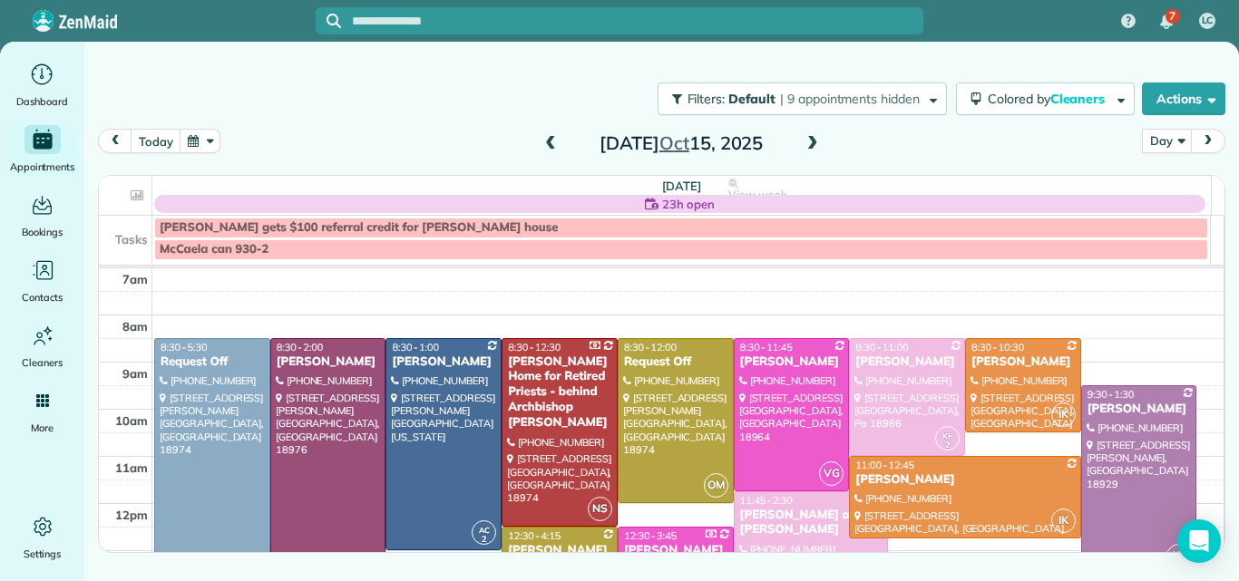
click at [546, 141] on span at bounding box center [551, 144] width 20 height 16
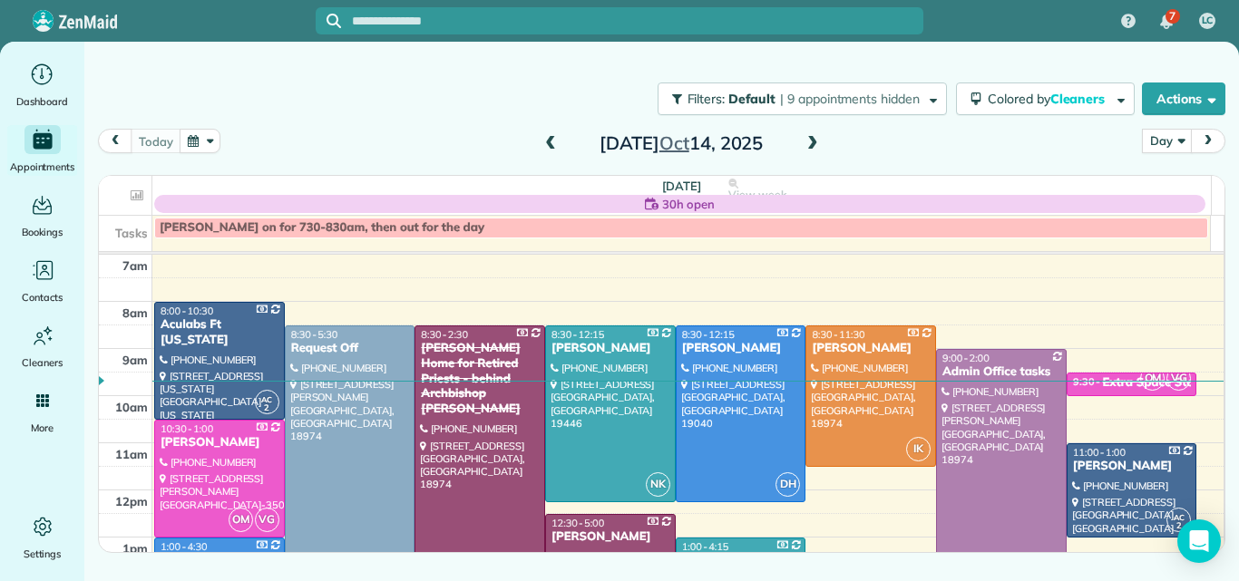
click at [813, 139] on span at bounding box center [813, 144] width 20 height 16
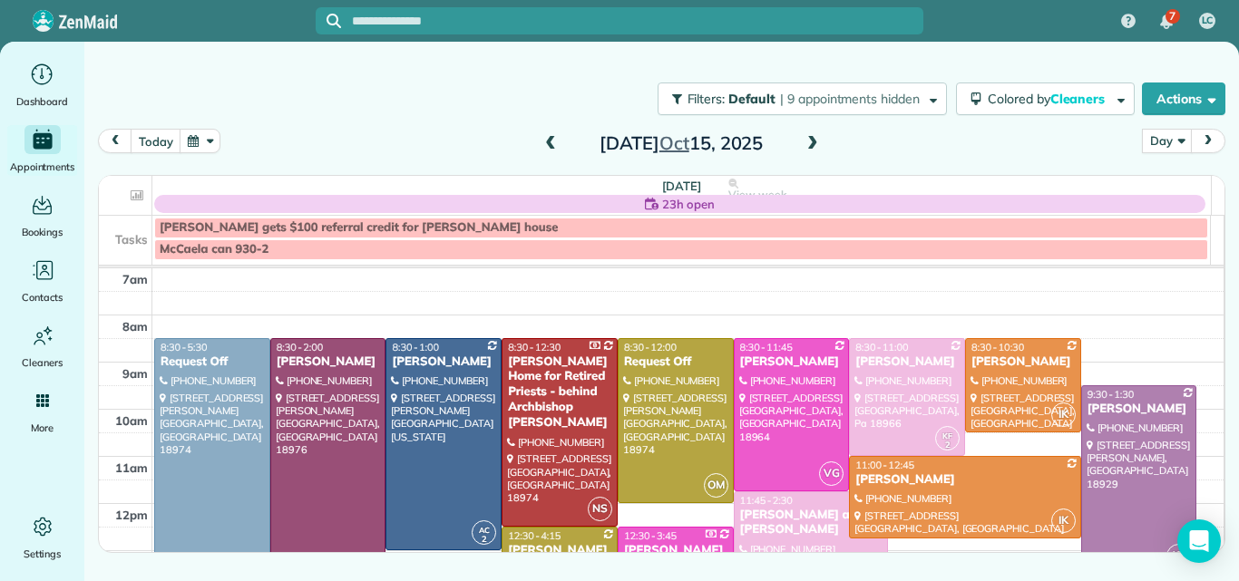
click at [813, 146] on span at bounding box center [813, 144] width 20 height 16
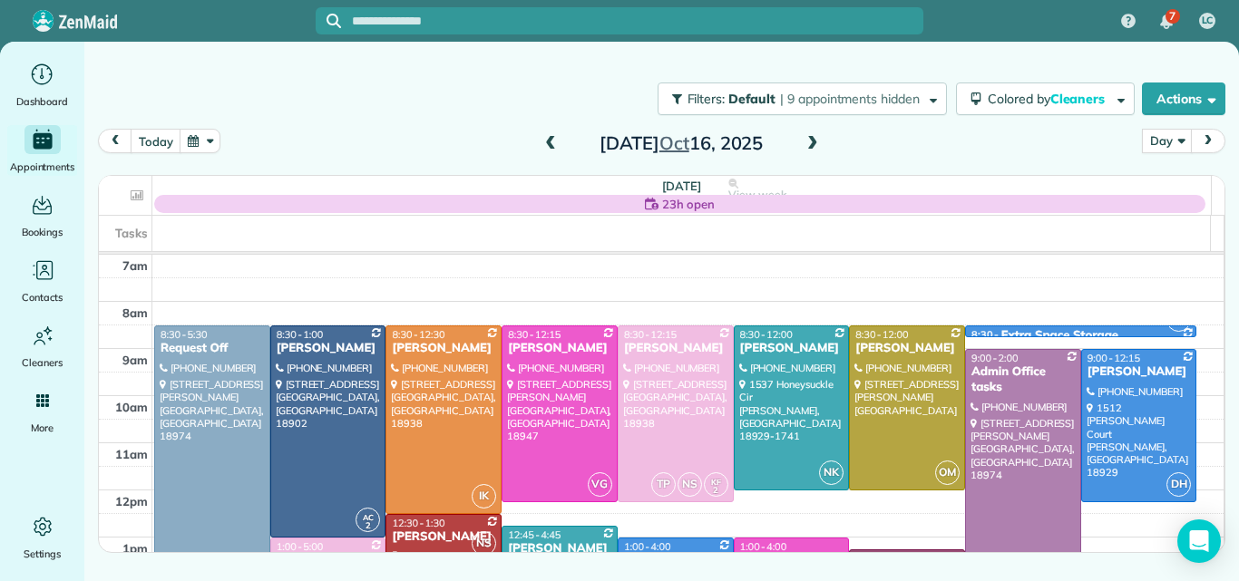
click at [813, 143] on span at bounding box center [813, 144] width 20 height 16
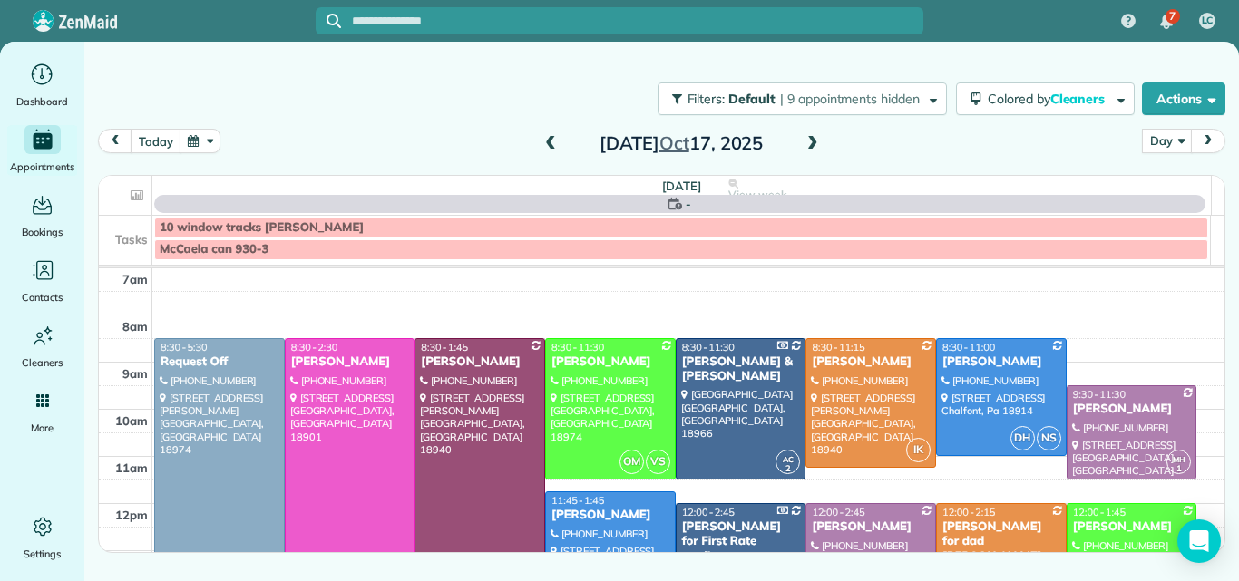
click at [813, 143] on span at bounding box center [813, 144] width 20 height 16
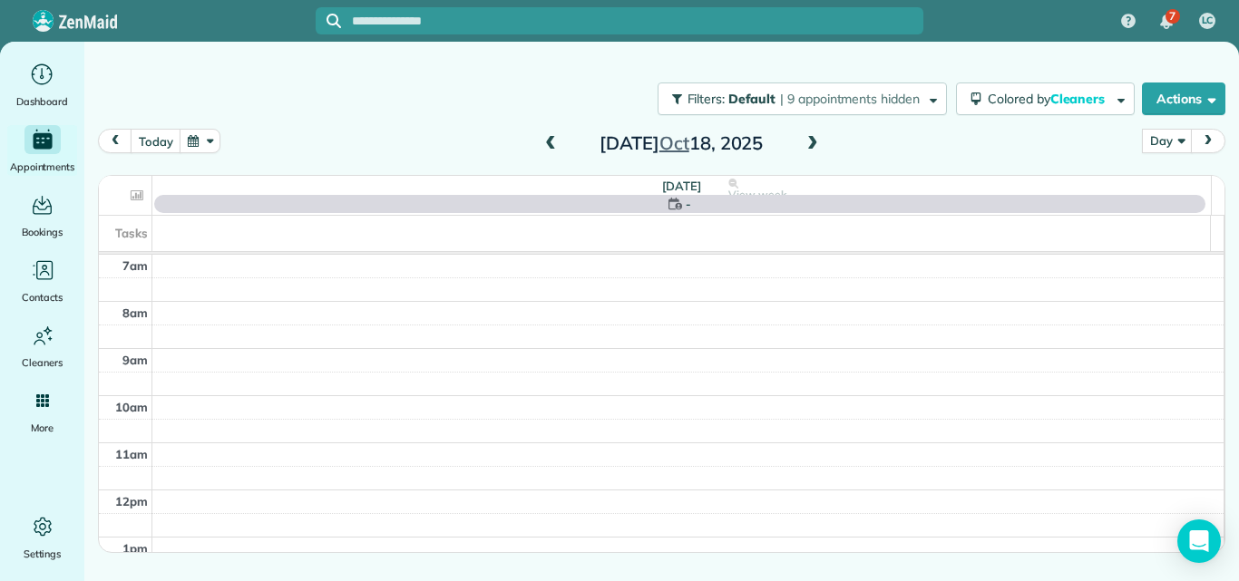
click at [813, 143] on span at bounding box center [813, 144] width 20 height 16
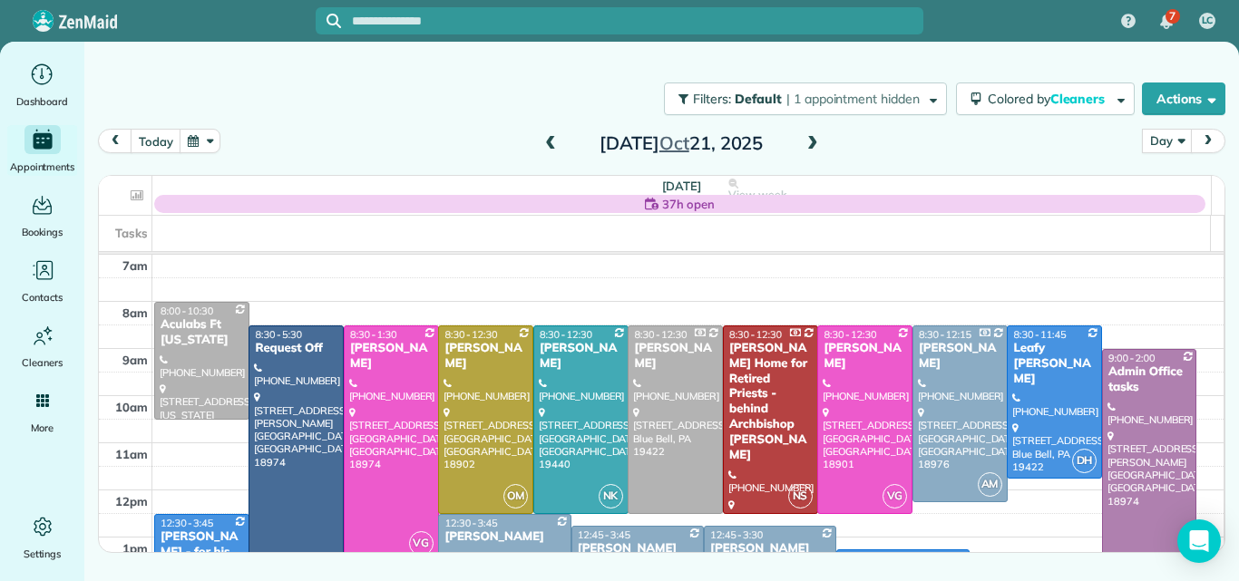
click at [813, 143] on span at bounding box center [813, 144] width 20 height 16
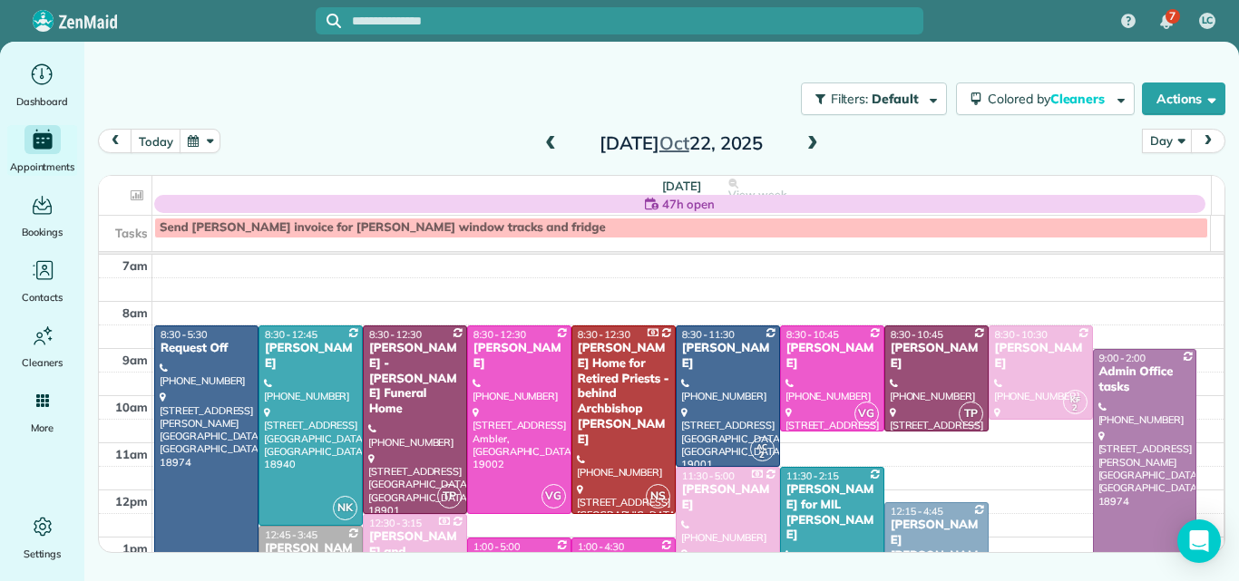
click at [813, 143] on span at bounding box center [813, 144] width 20 height 16
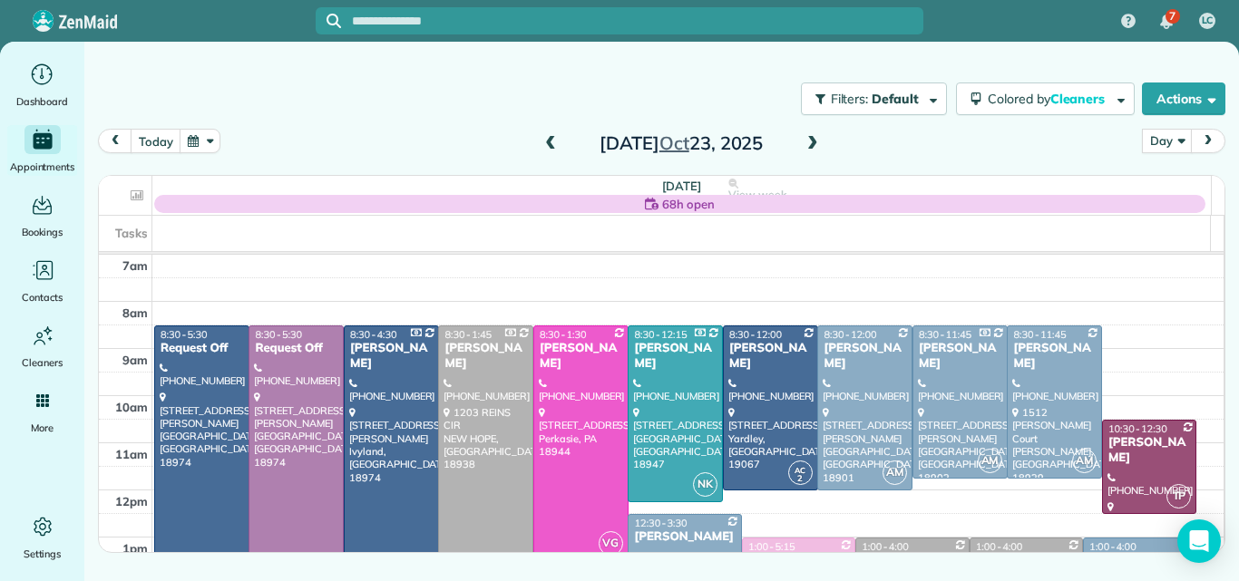
click at [813, 143] on span at bounding box center [813, 144] width 20 height 16
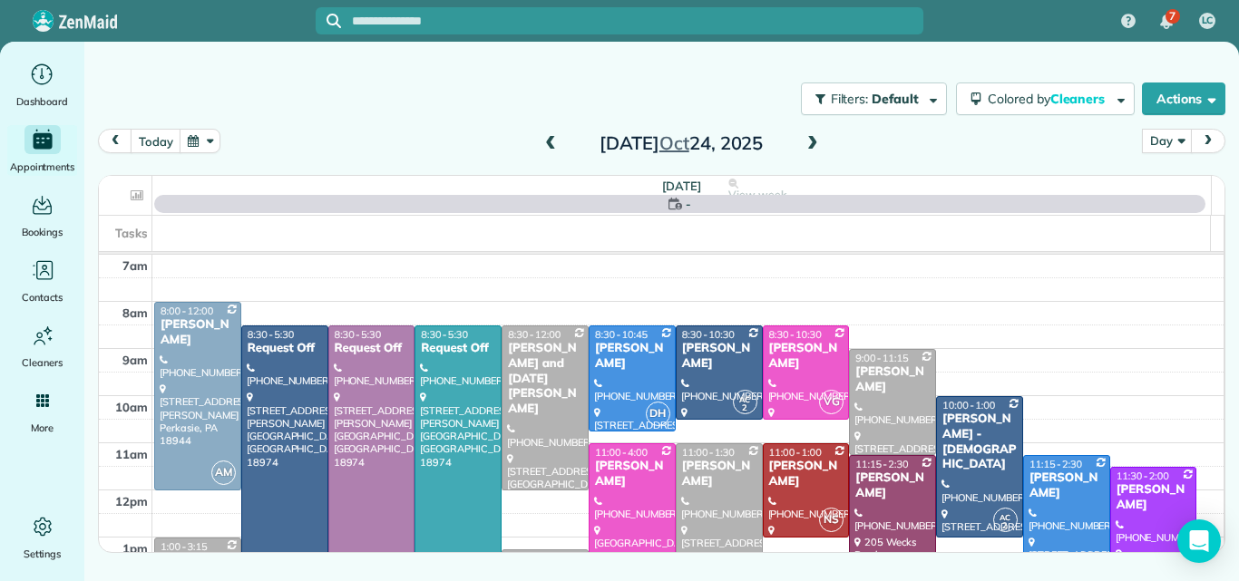
click at [813, 143] on span at bounding box center [813, 144] width 20 height 16
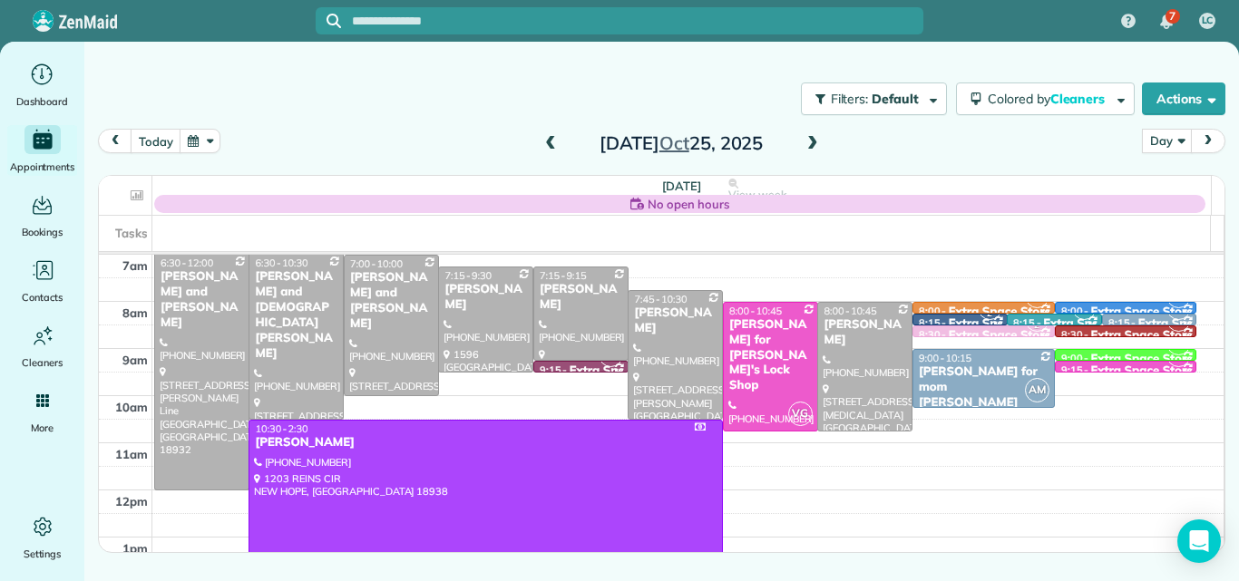
click at [549, 142] on span at bounding box center [551, 144] width 20 height 16
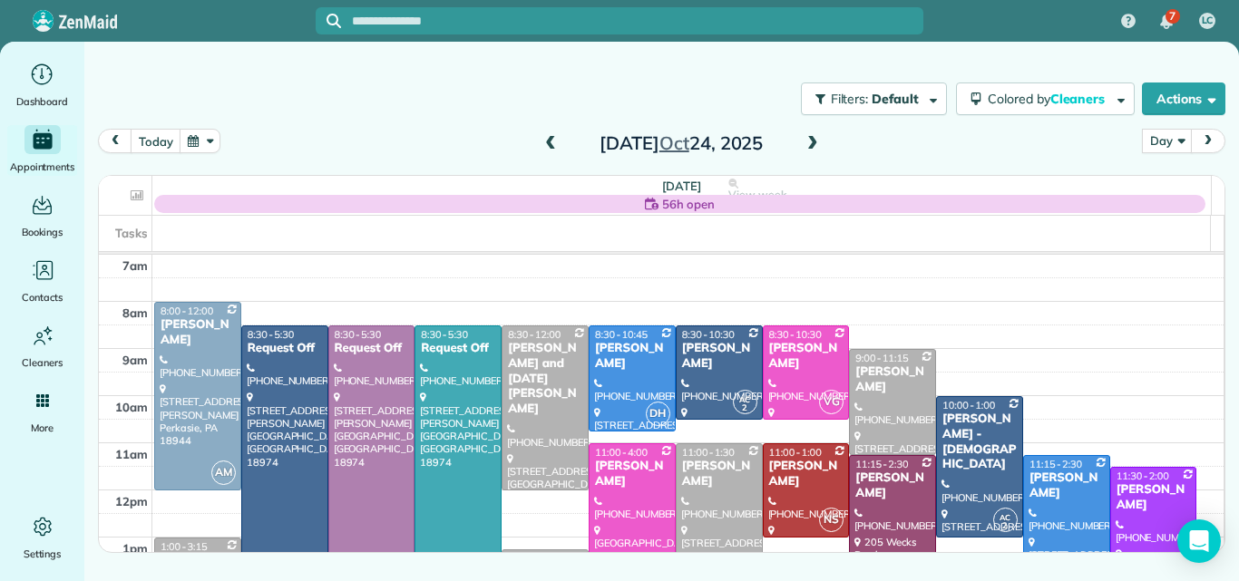
click at [815, 142] on span at bounding box center [813, 144] width 20 height 16
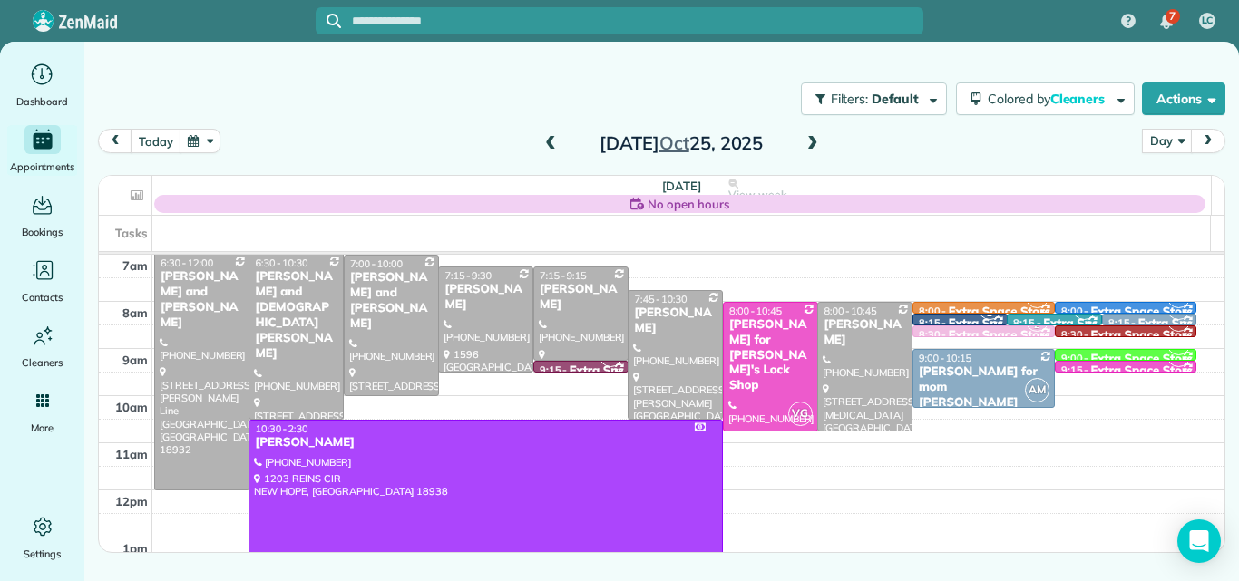
click at [815, 142] on span at bounding box center [813, 144] width 20 height 16
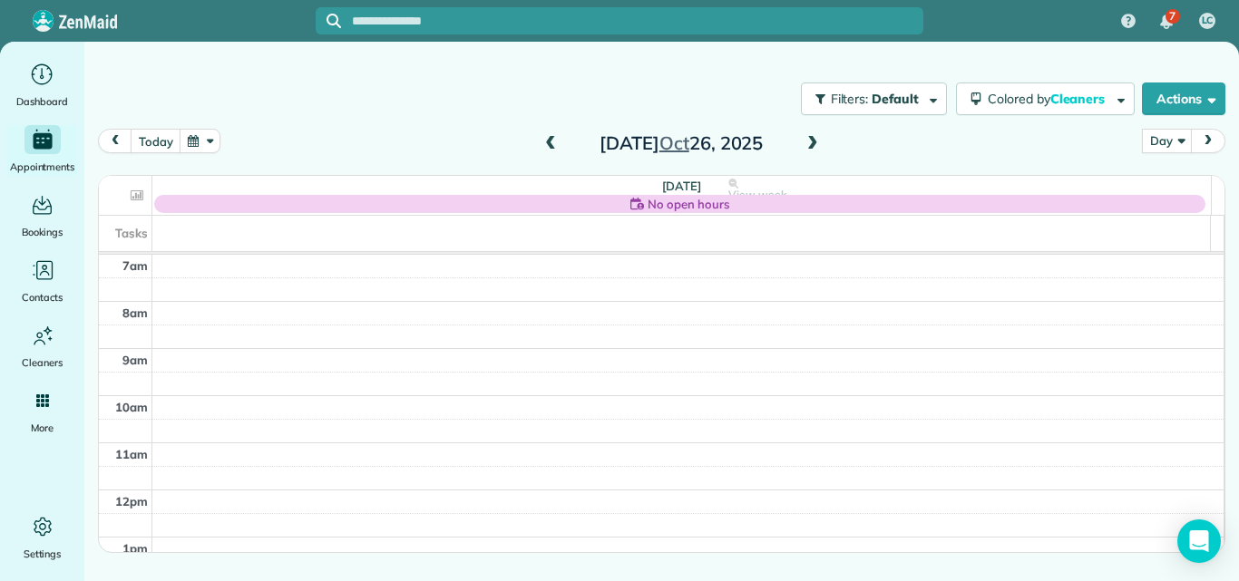
click at [815, 142] on span at bounding box center [813, 144] width 20 height 16
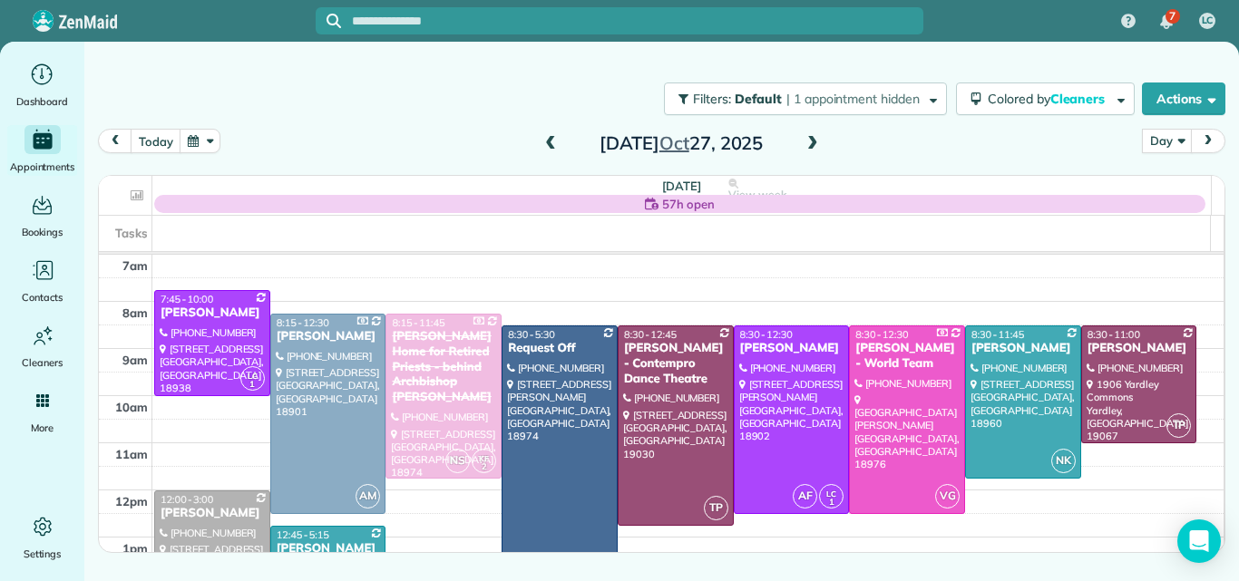
click at [815, 142] on span at bounding box center [813, 144] width 20 height 16
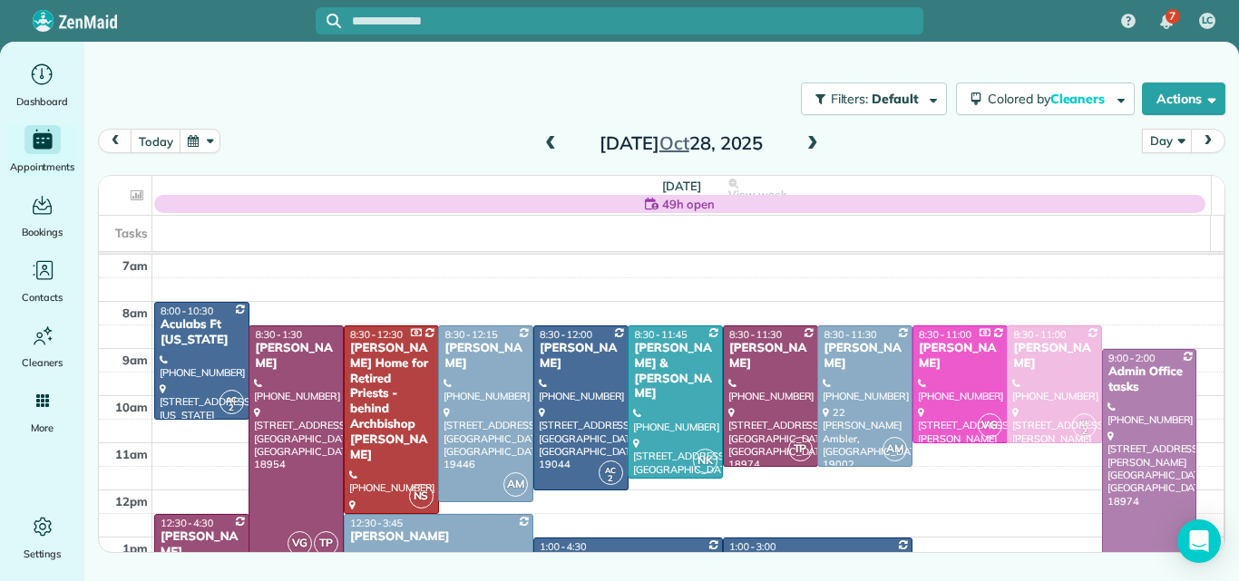
click at [815, 142] on span at bounding box center [813, 144] width 20 height 16
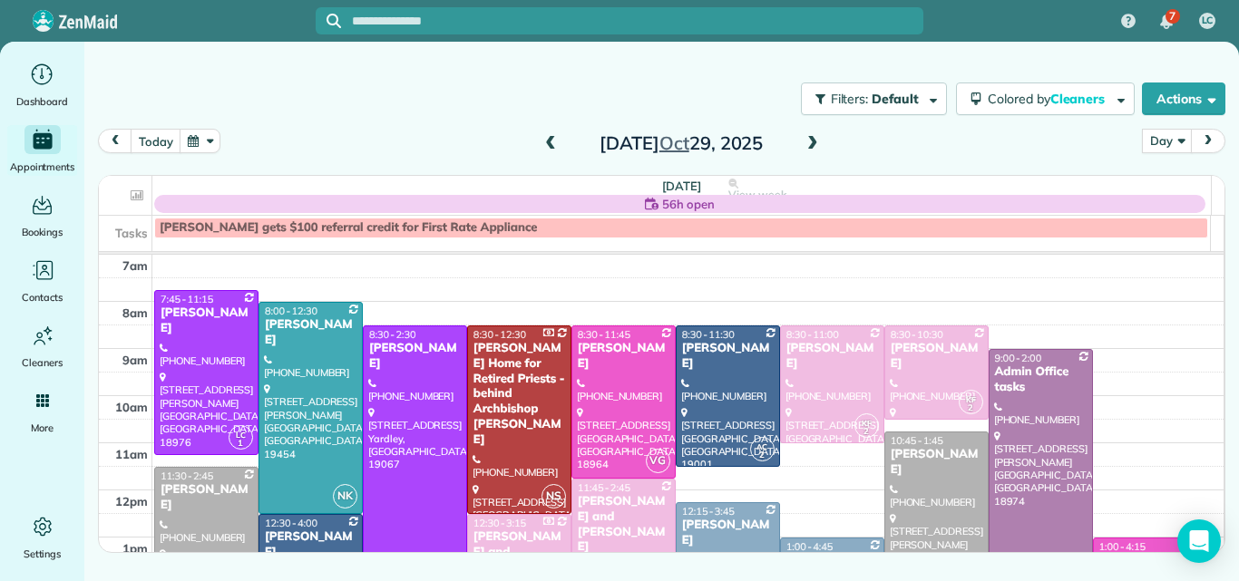
click at [815, 142] on span at bounding box center [813, 144] width 20 height 16
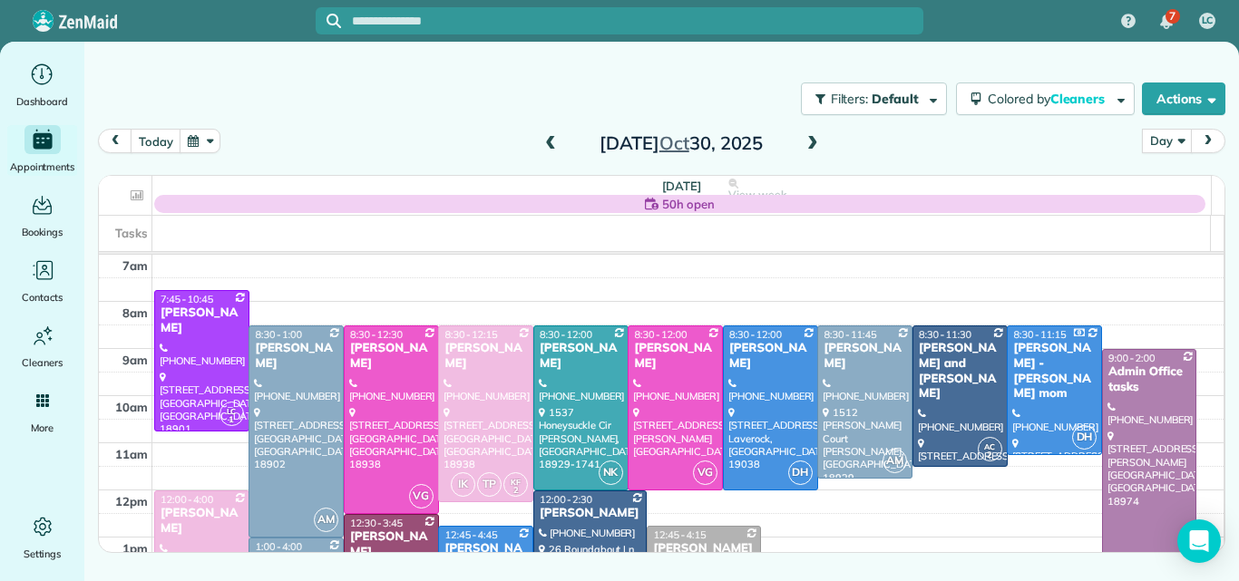
click at [815, 142] on span at bounding box center [813, 144] width 20 height 16
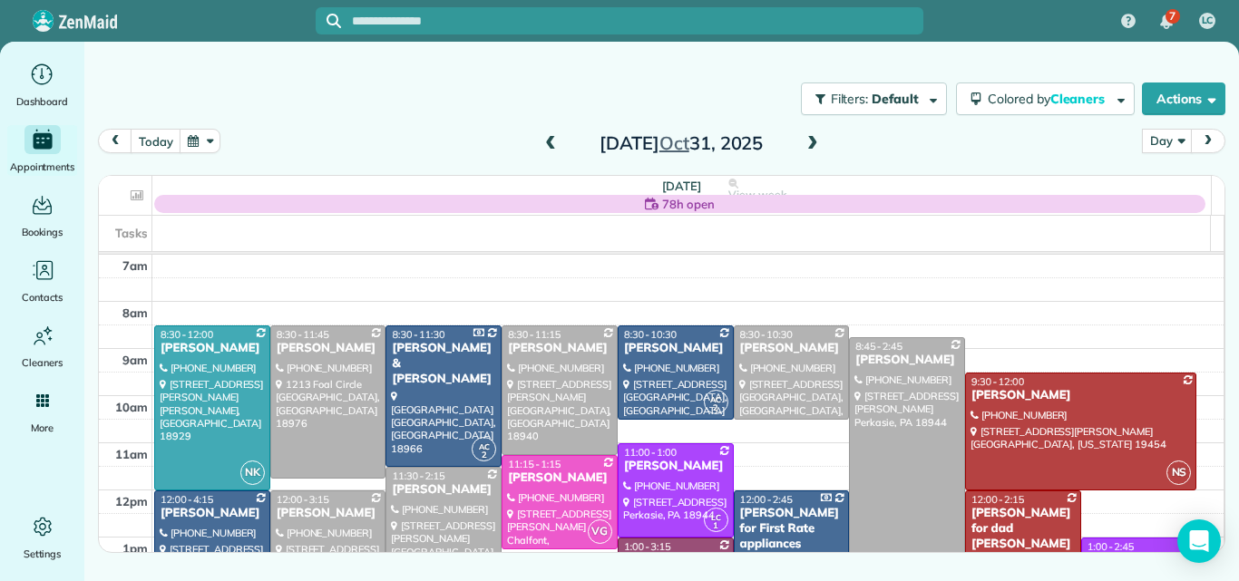
click at [813, 143] on span at bounding box center [813, 144] width 20 height 16
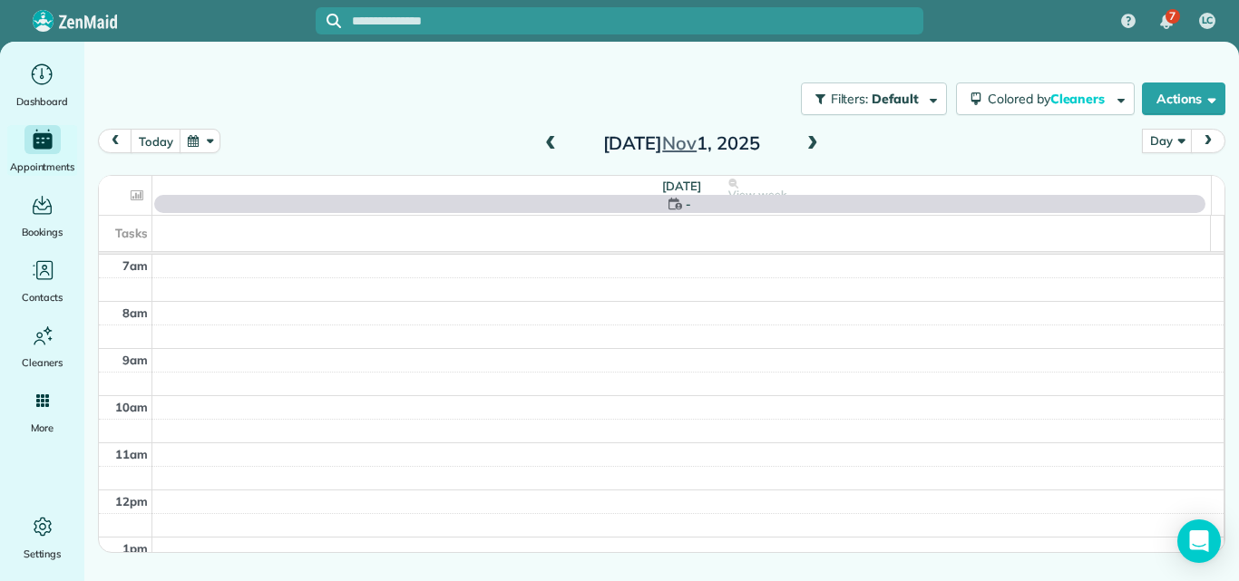
click at [552, 140] on span at bounding box center [551, 144] width 20 height 16
